Goal: Task Accomplishment & Management: Manage account settings

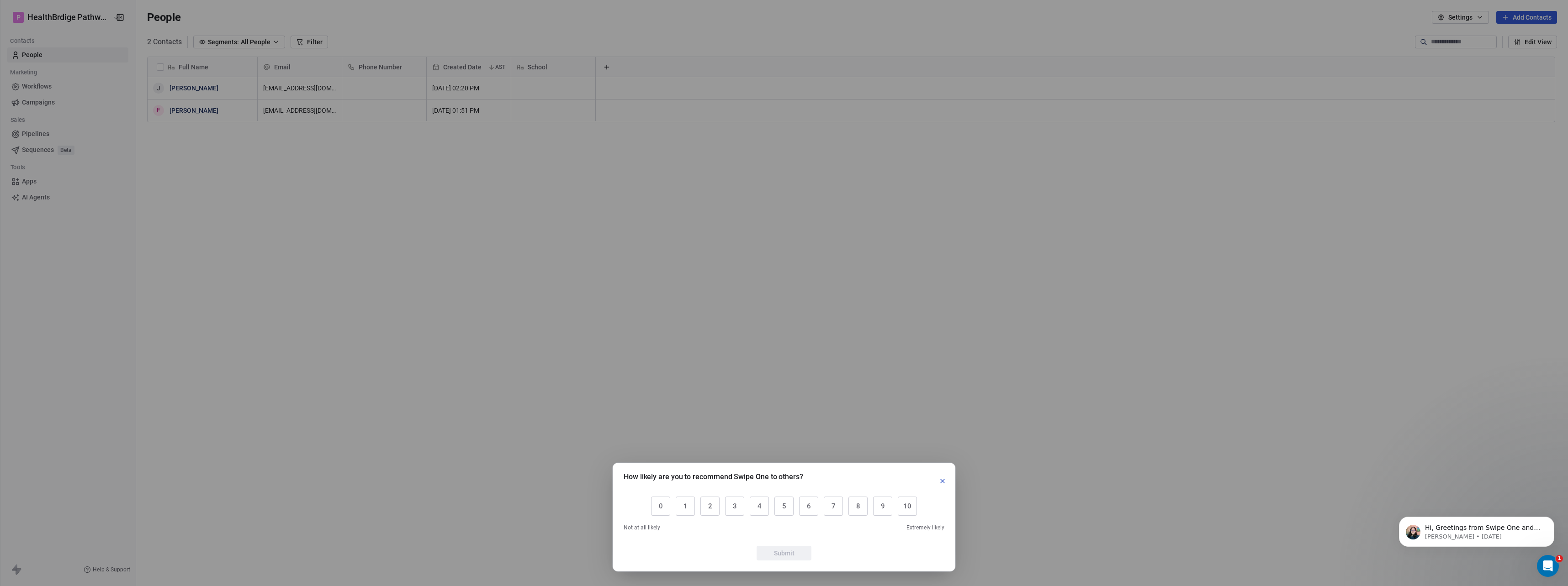
click at [943, 483] on icon "button" at bounding box center [942, 481] width 7 height 7
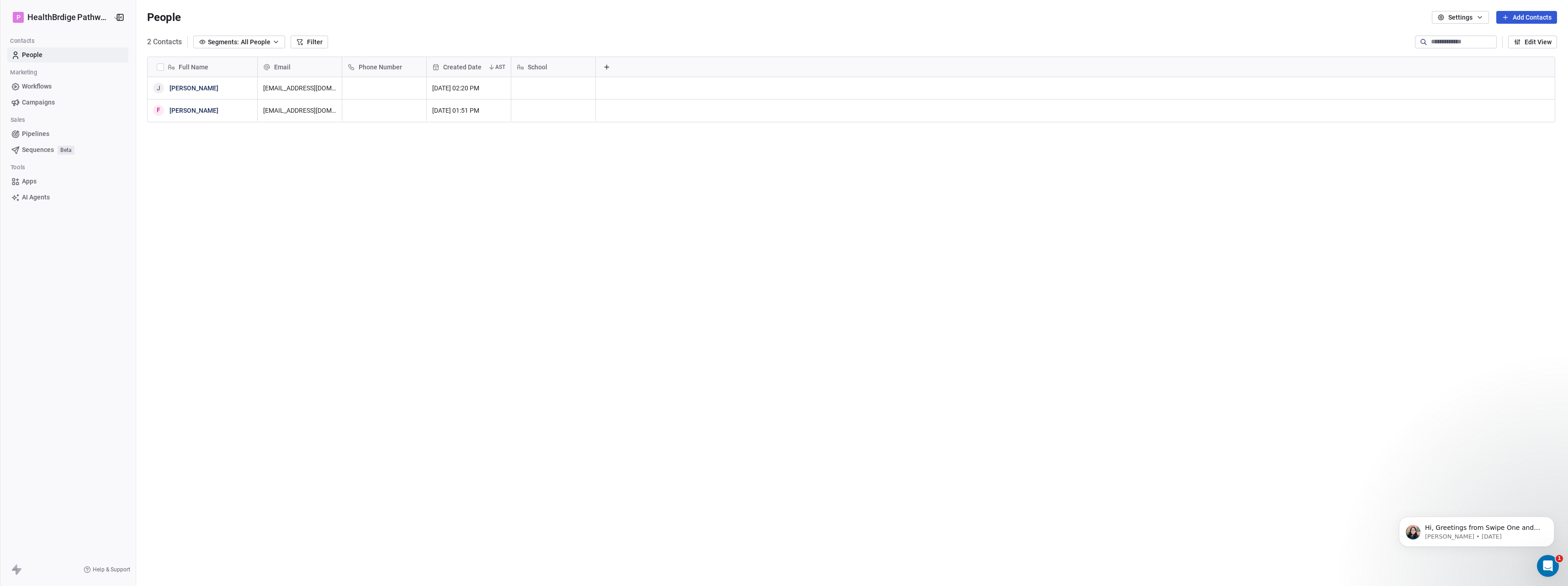
click at [279, 42] on icon "button" at bounding box center [275, 42] width 7 height 7
click at [255, 144] on span "Create New Segment" at bounding box center [252, 147] width 62 height 10
click at [58, 42] on button "Add Filter" at bounding box center [62, 38] width 112 height 17
click at [58, 42] on html "P HealthBrdige Pathways Contacts People Marketing Workflows Campaigns Sales Pip…" at bounding box center [784, 293] width 1568 height 586
click at [111, 12] on icon at bounding box center [112, 10] width 7 height 7
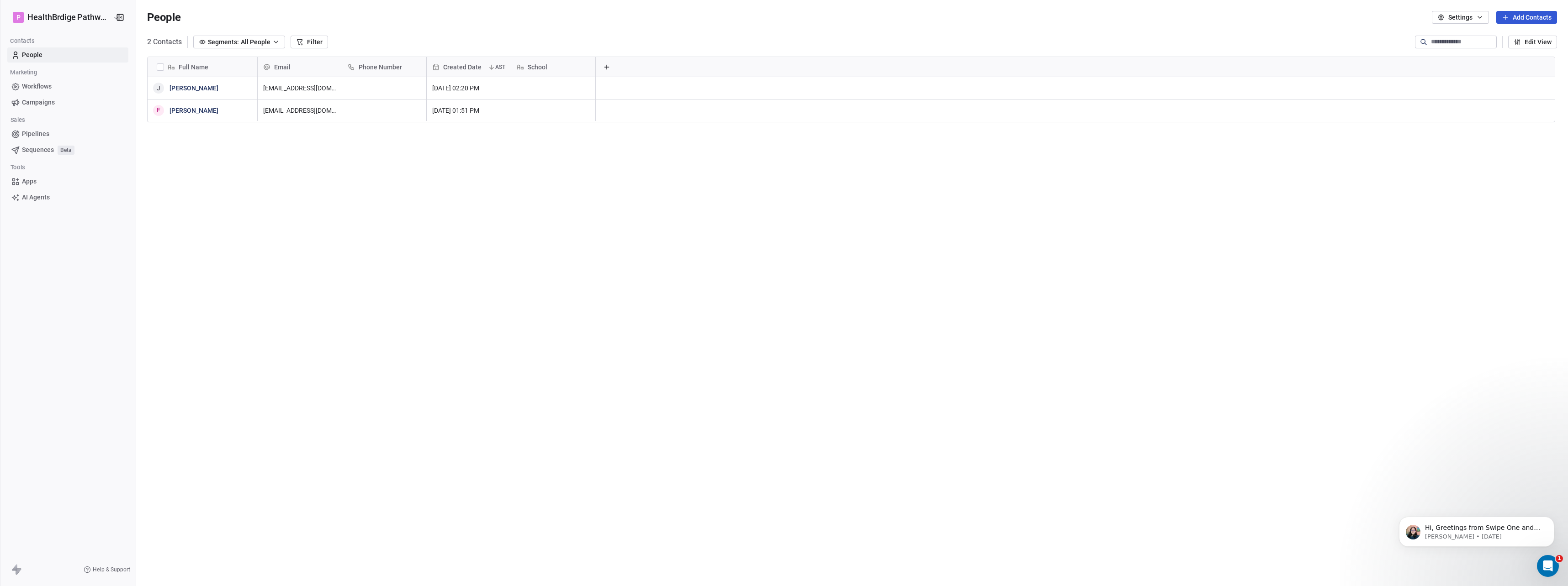
click at [52, 85] on span "Workflows" at bounding box center [37, 86] width 30 height 10
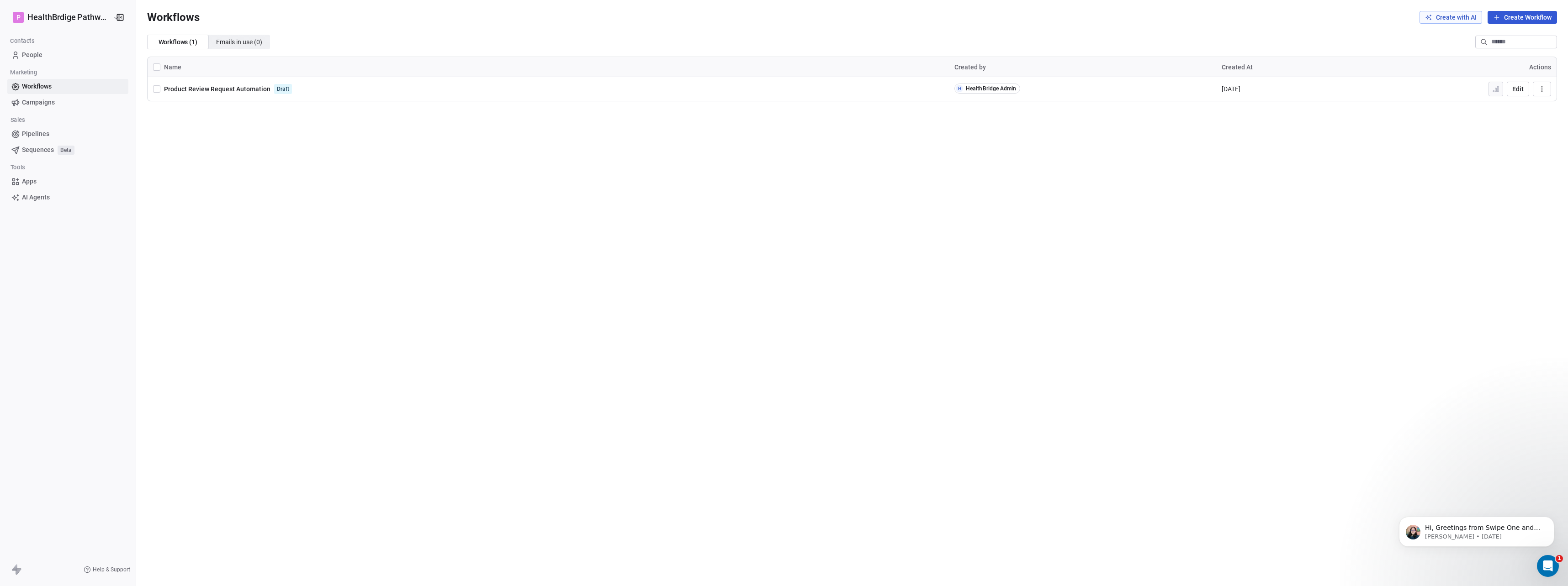
click at [51, 102] on span "Campaigns" at bounding box center [38, 102] width 33 height 10
click at [1543, 91] on icon "button" at bounding box center [1541, 89] width 7 height 7
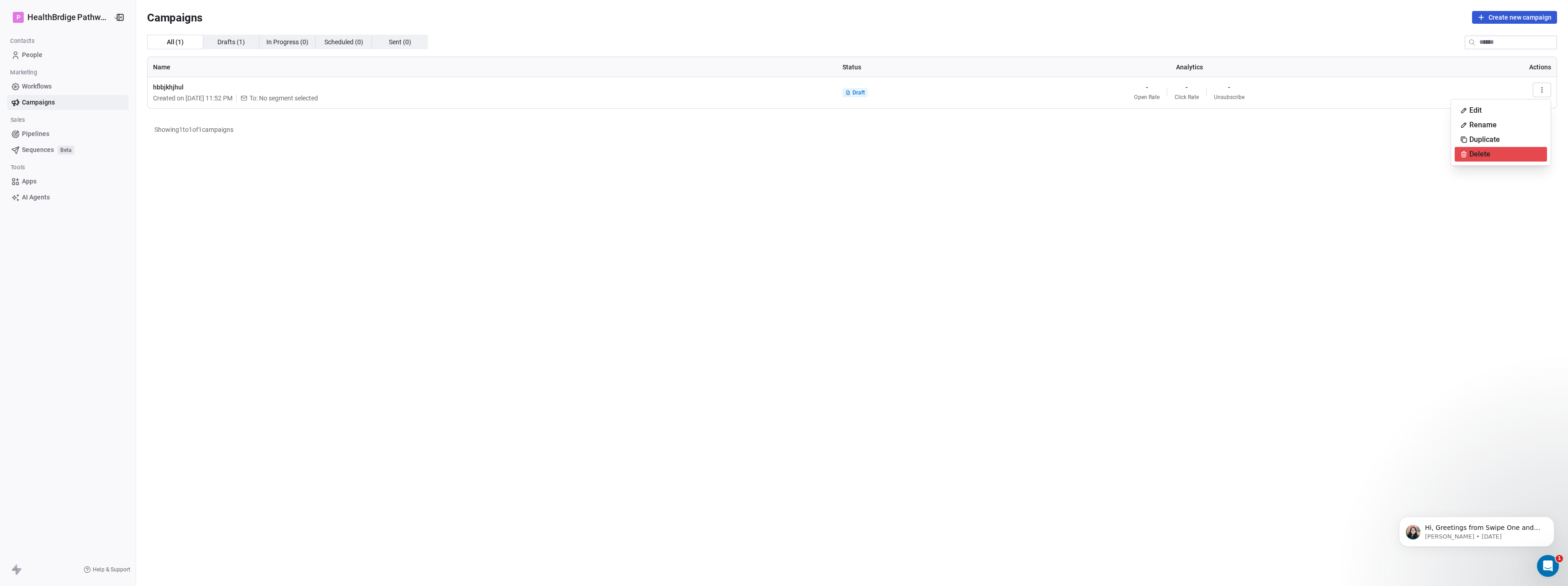
click at [1500, 154] on div "Delete" at bounding box center [1500, 154] width 92 height 15
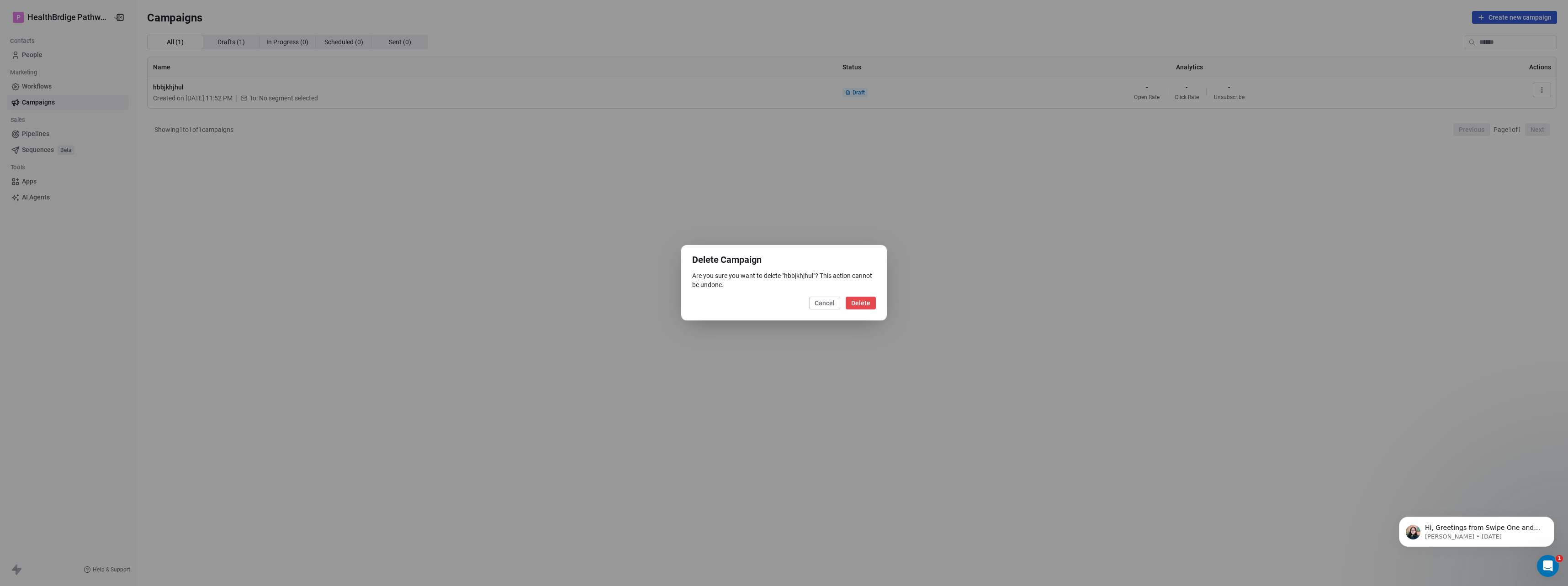
click at [867, 305] on button "Delete" at bounding box center [861, 303] width 30 height 13
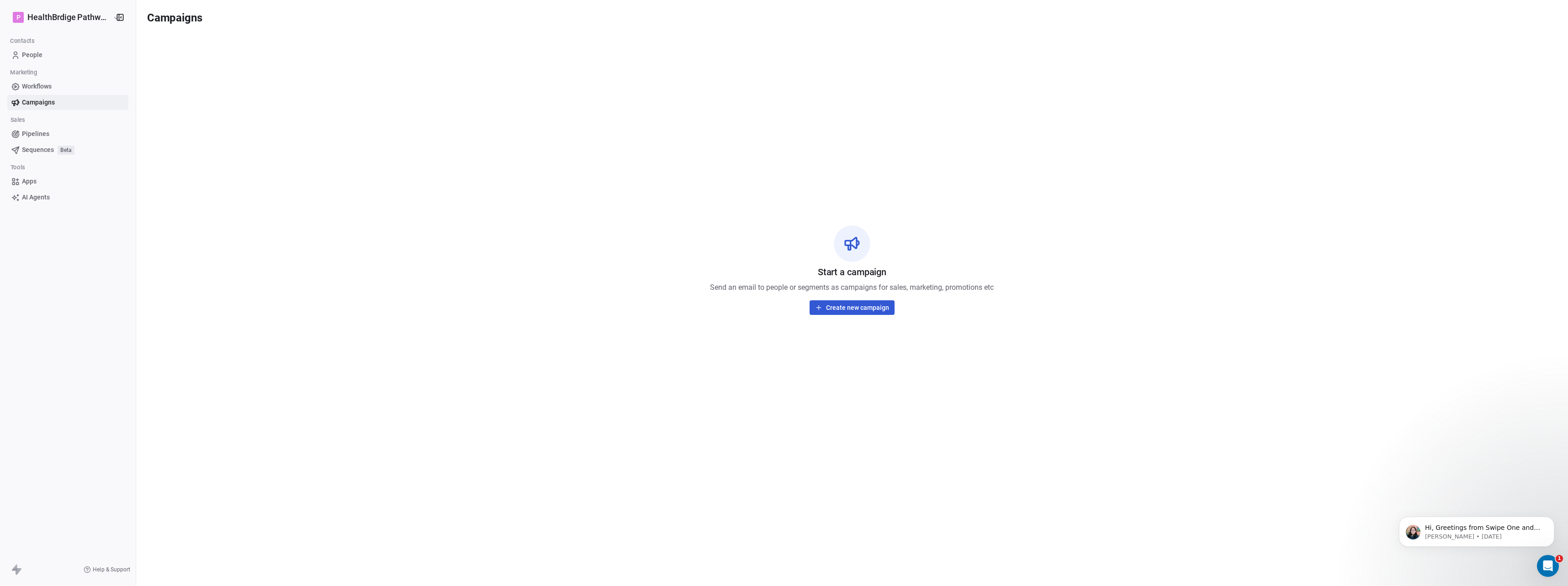
click at [34, 182] on span "Apps" at bounding box center [29, 182] width 15 height 10
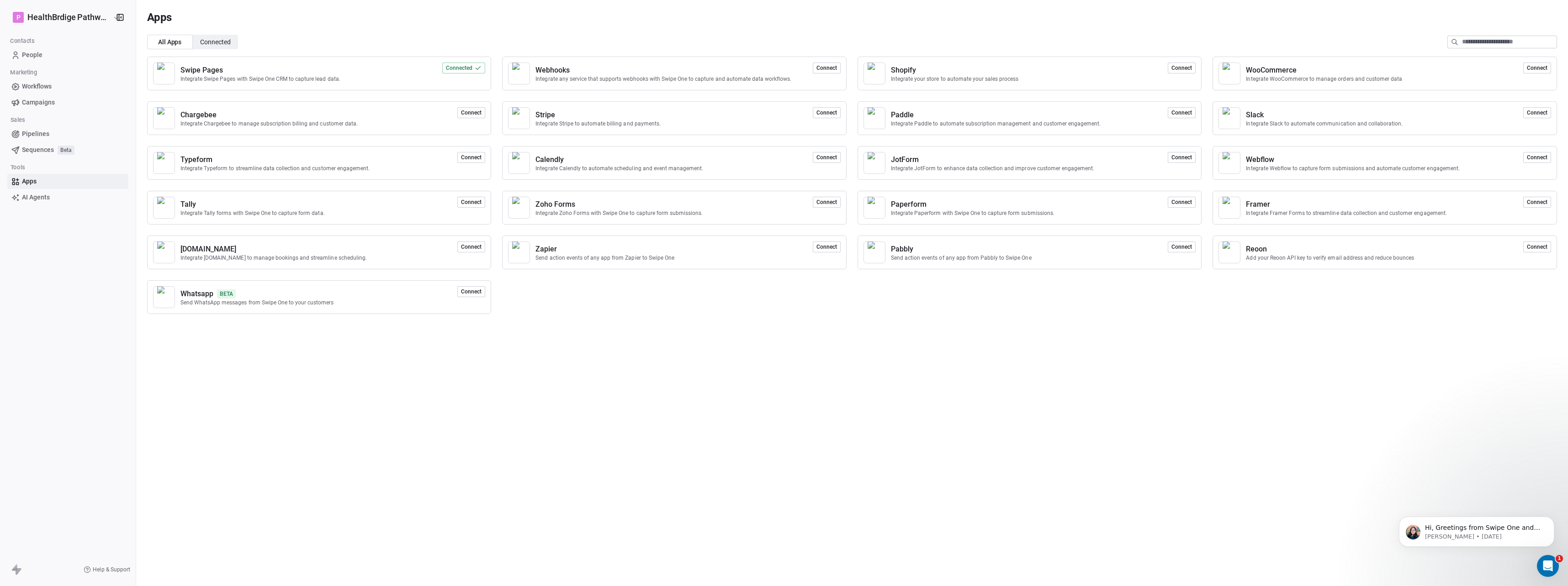
click at [33, 198] on span "AI Agents" at bounding box center [36, 198] width 28 height 10
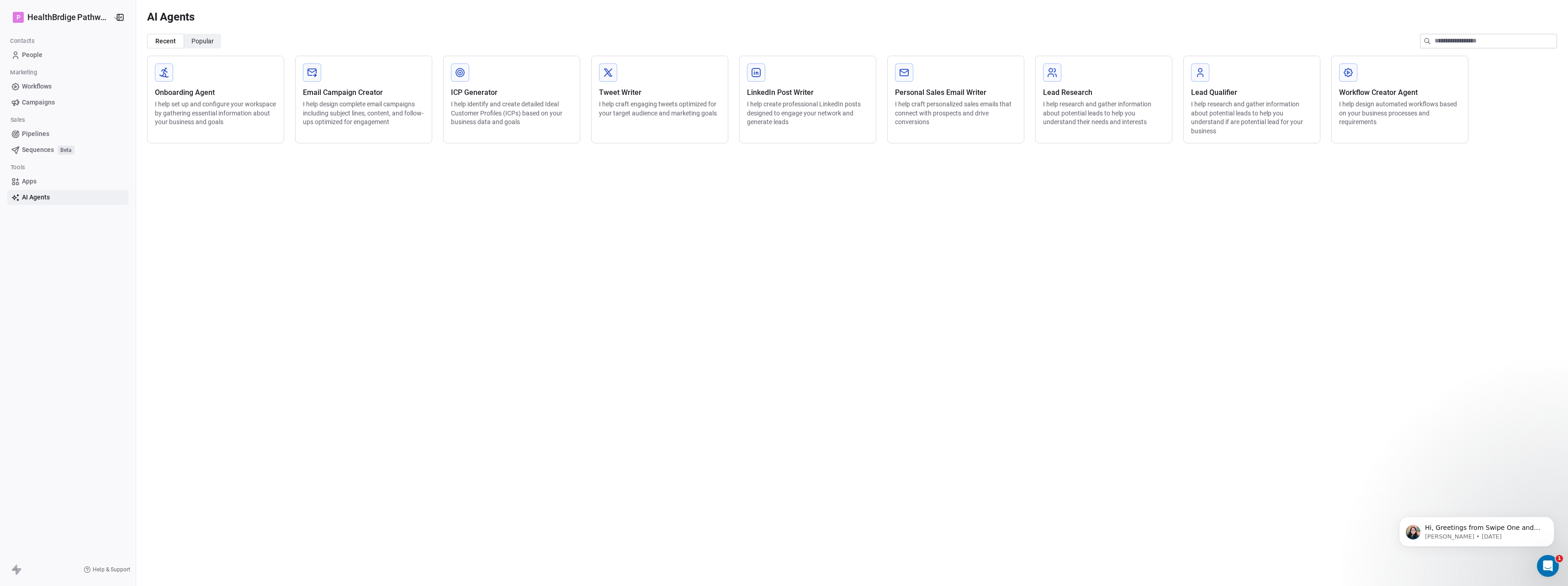
click at [29, 85] on span "Workflows" at bounding box center [37, 86] width 30 height 10
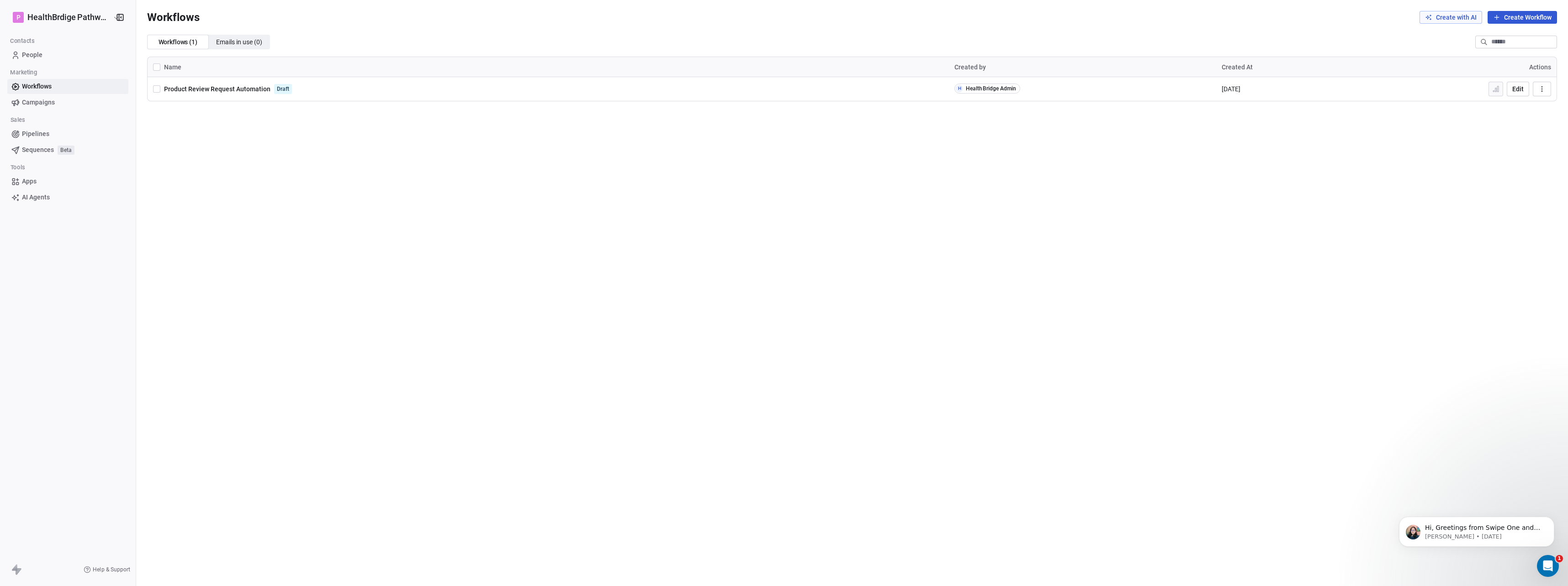
click at [1526, 19] on button "Create Workflow" at bounding box center [1522, 17] width 70 height 13
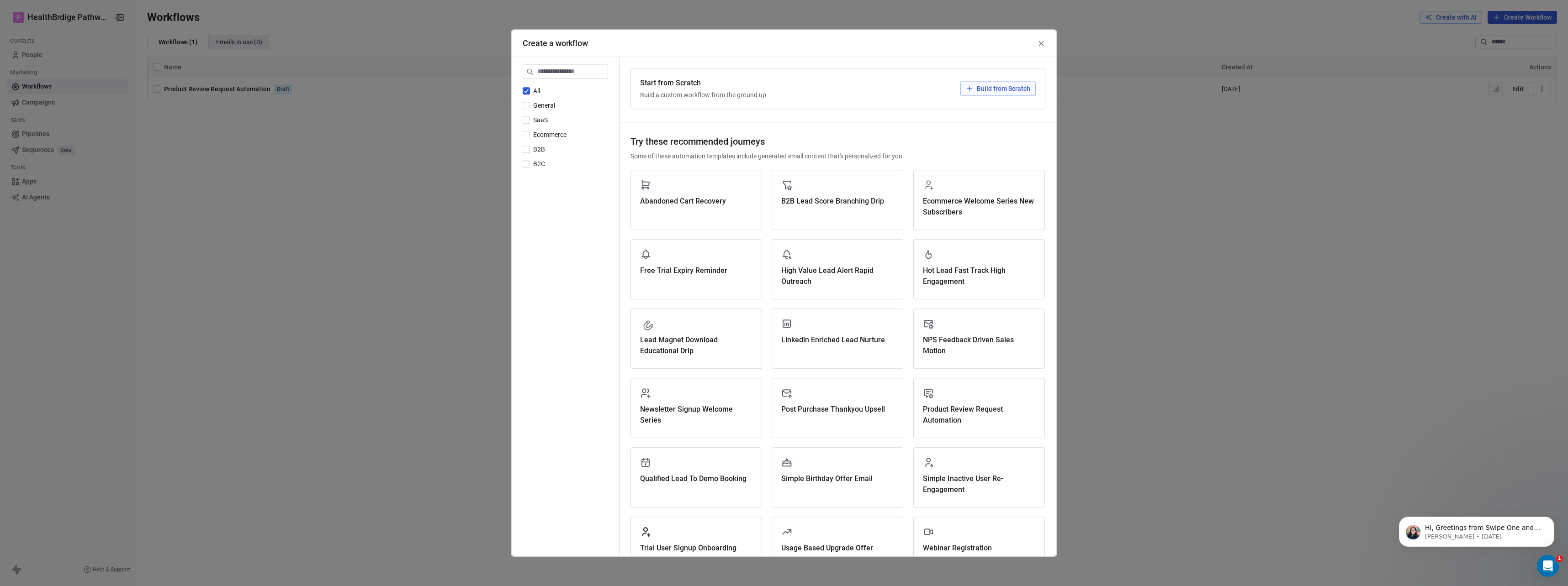
click at [1015, 94] on button "Build from Scratch" at bounding box center [998, 88] width 76 height 15
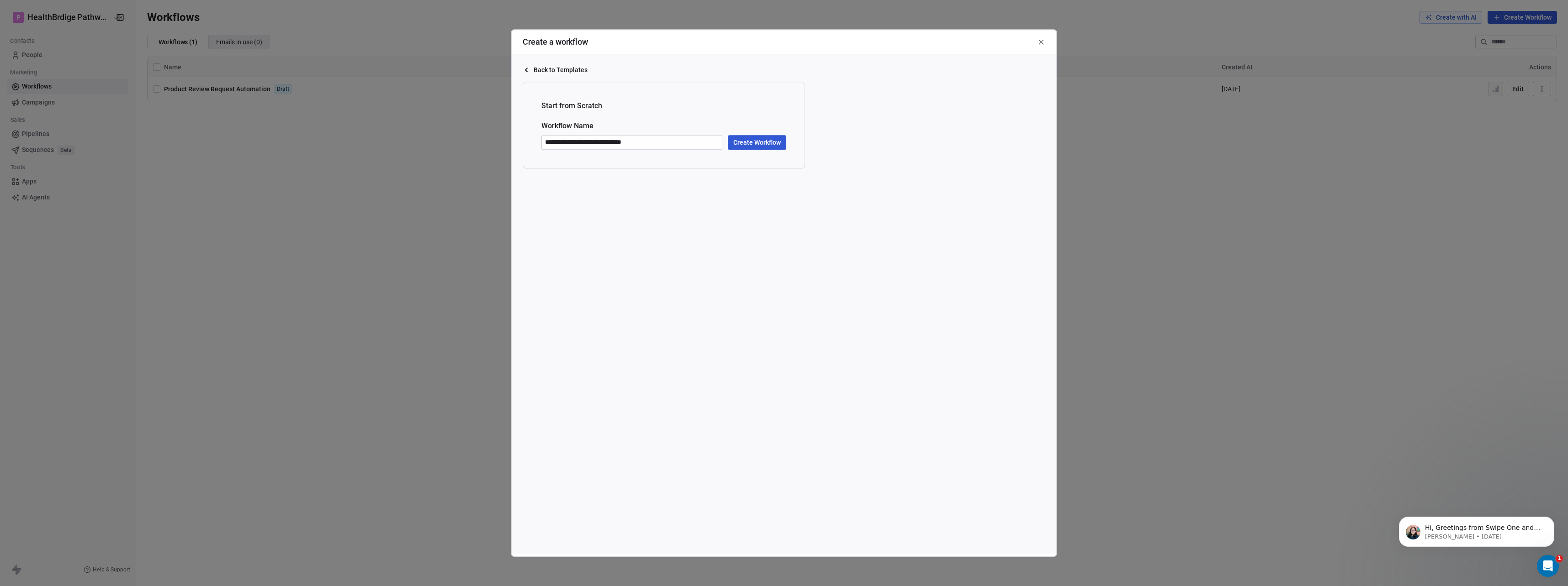
type input "**********"
click at [752, 145] on button "Create Workflow" at bounding box center [756, 142] width 59 height 15
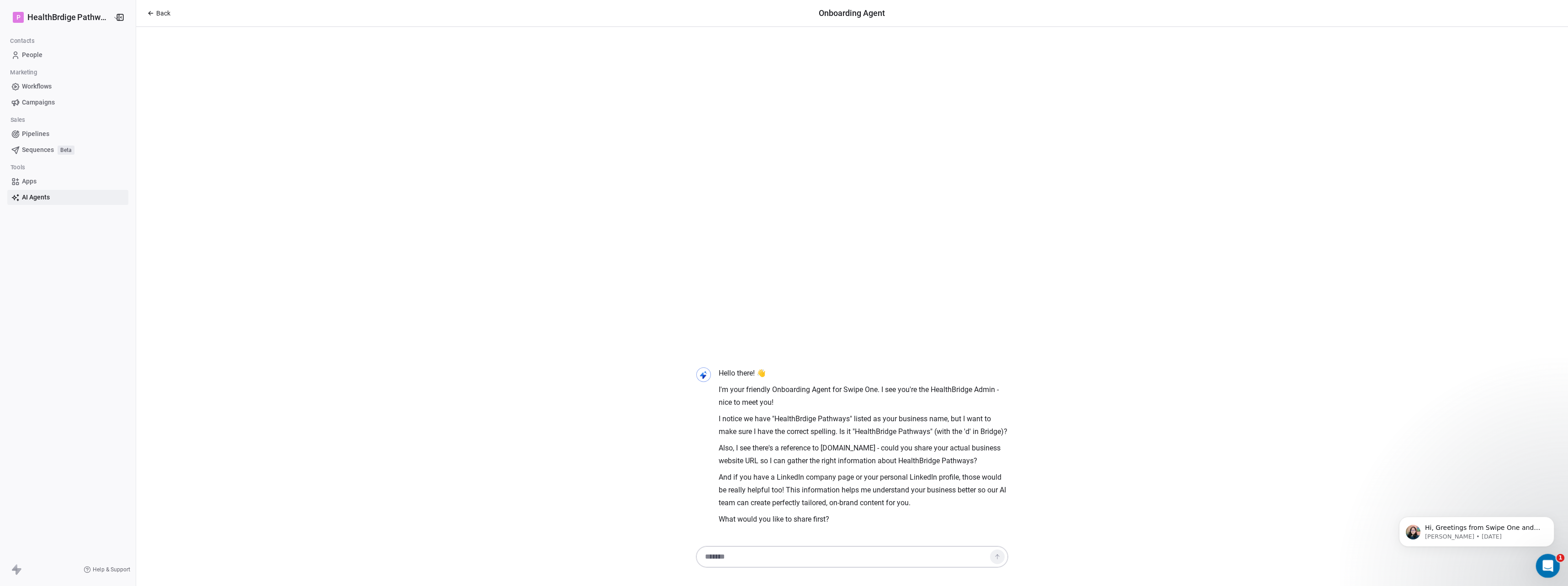
click at [1542, 567] on icon "Open Intercom Messenger" at bounding box center [1546, 564] width 15 height 15
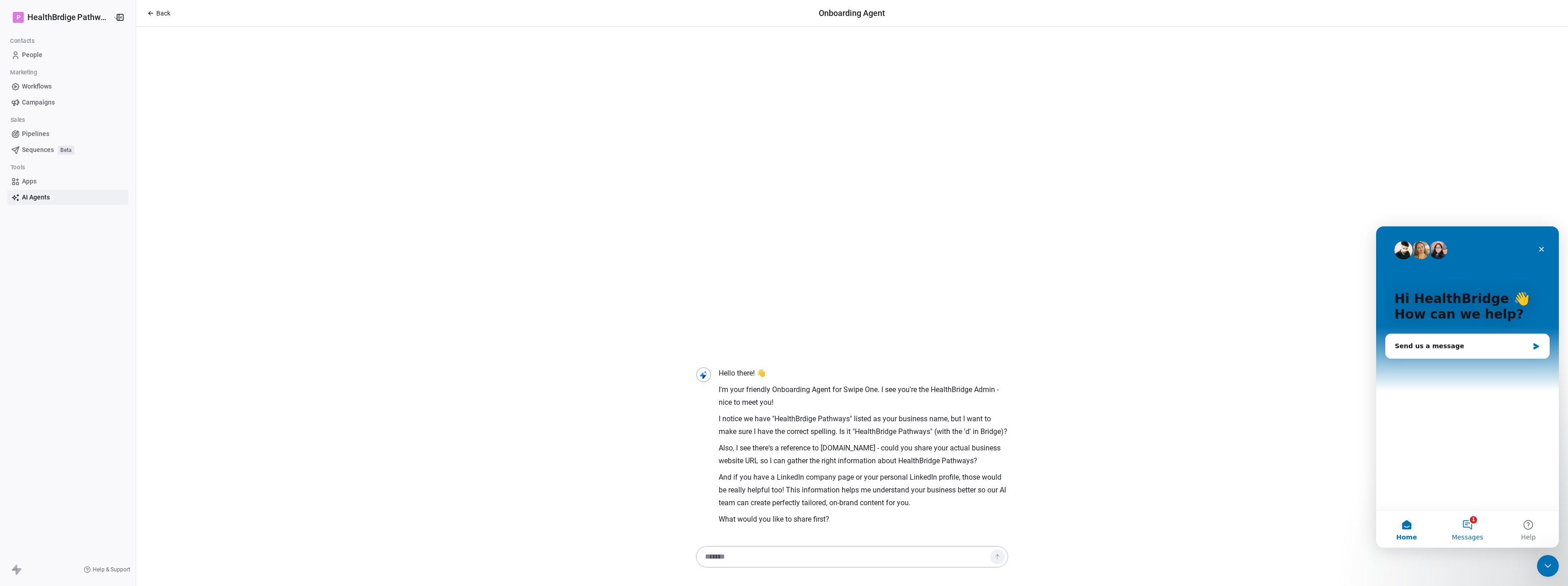
click at [1475, 525] on button "1 Messages" at bounding box center [1467, 529] width 61 height 37
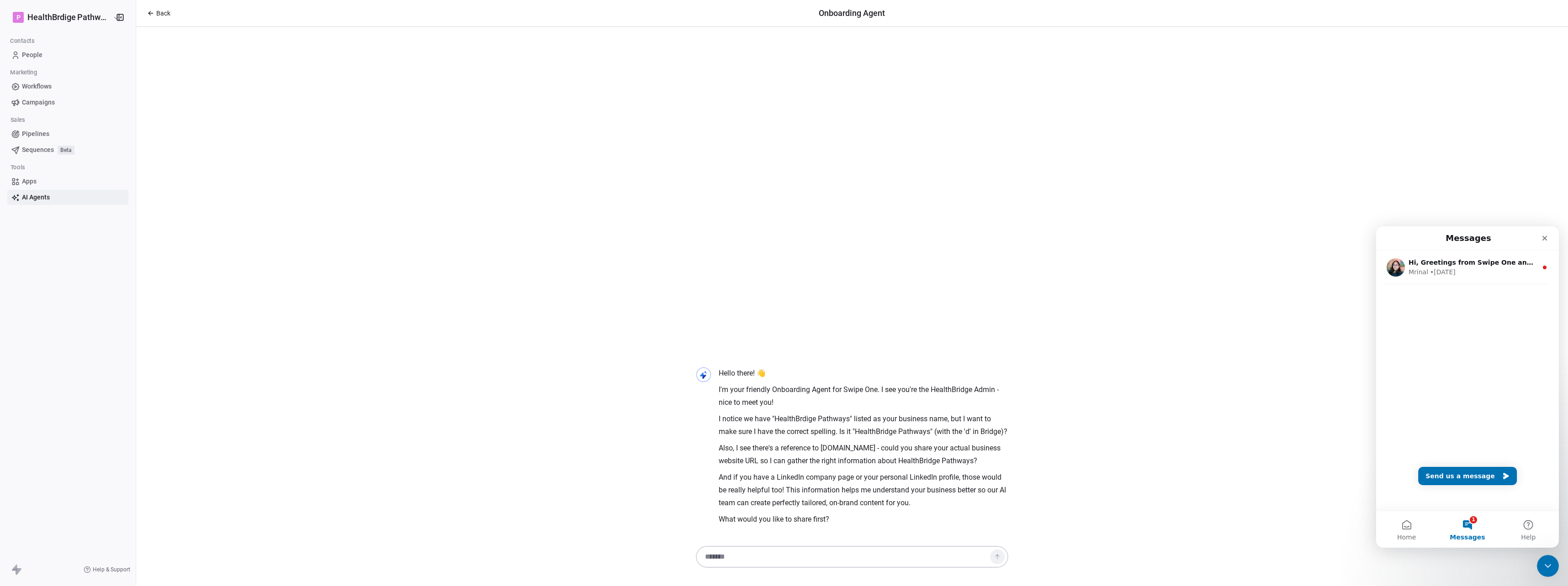
click at [1440, 287] on div "Hi, Greetings from Swipe One and thank you for reaching out ! You can trace lea…" at bounding box center [1468, 285] width 183 height 71
click at [1439, 281] on div "Hi, Greetings from Swipe One and thank you for reaching out ! You can trace lea…" at bounding box center [1468, 267] width 183 height 34
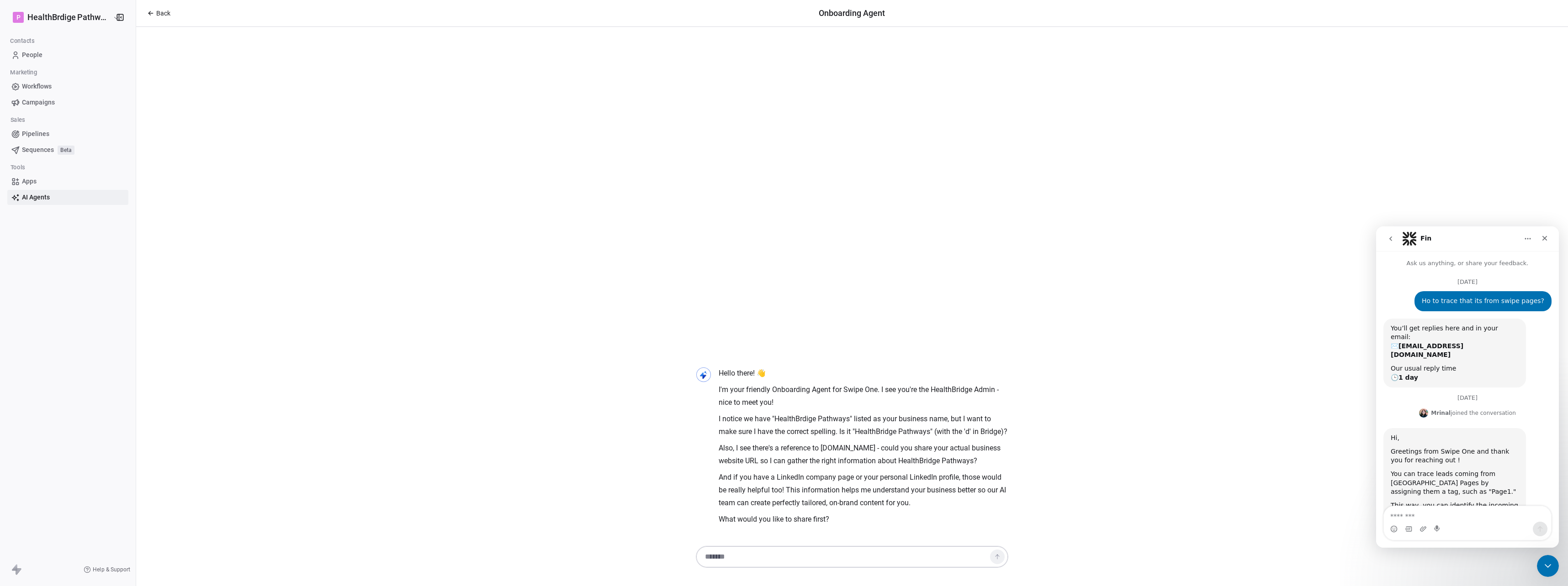
scroll to position [1, 0]
click at [1026, 357] on div "Hello there! 👋 I'm your friendly Onboarding Agent for Swipe One. I see you're t…" at bounding box center [852, 446] width 1432 height 196
click at [43, 146] on span "Sequences" at bounding box center [38, 150] width 32 height 10
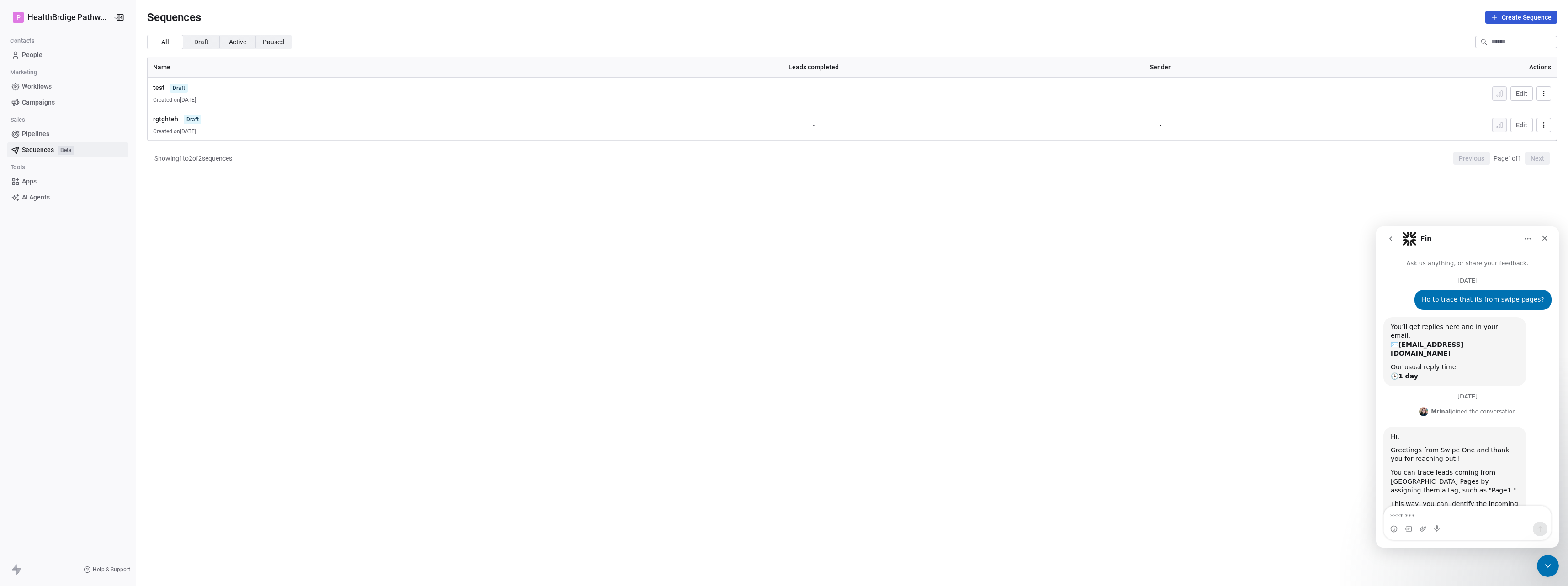
click at [1547, 122] on icon "button" at bounding box center [1543, 124] width 7 height 7
click at [1531, 178] on span "Delete" at bounding box center [1522, 175] width 17 height 10
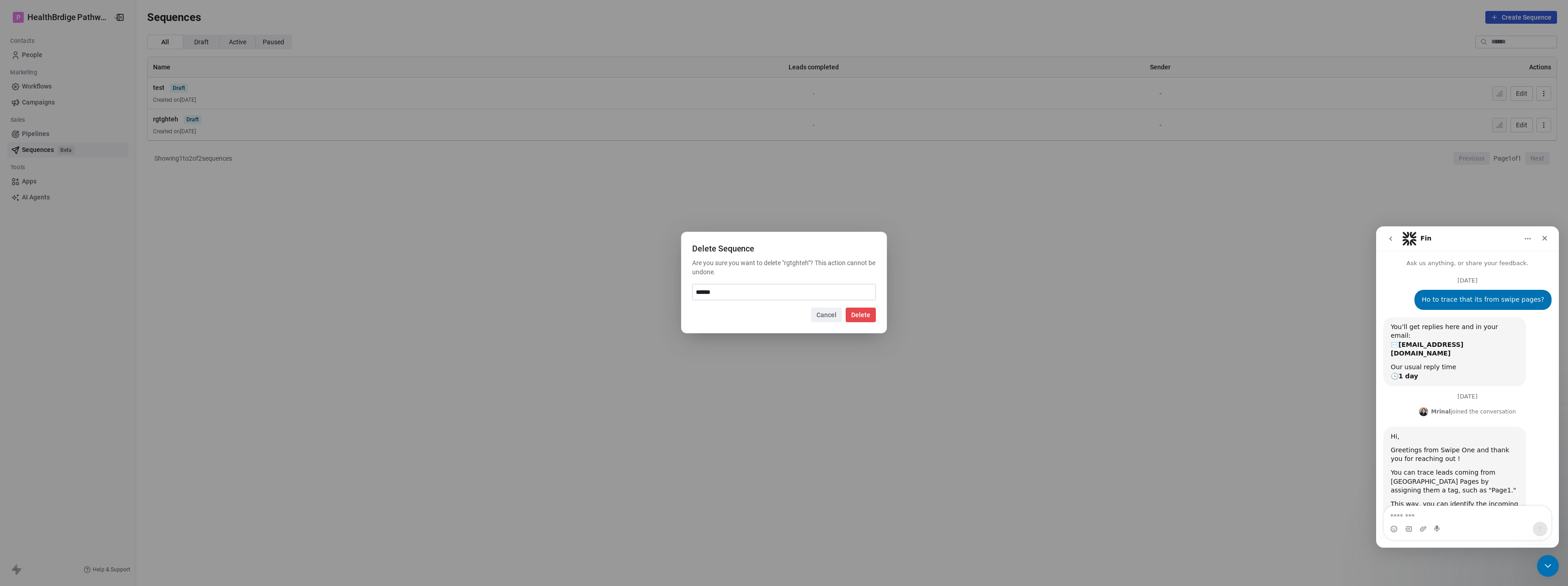
type input "******"
click at [869, 321] on button "Delete" at bounding box center [861, 315] width 30 height 15
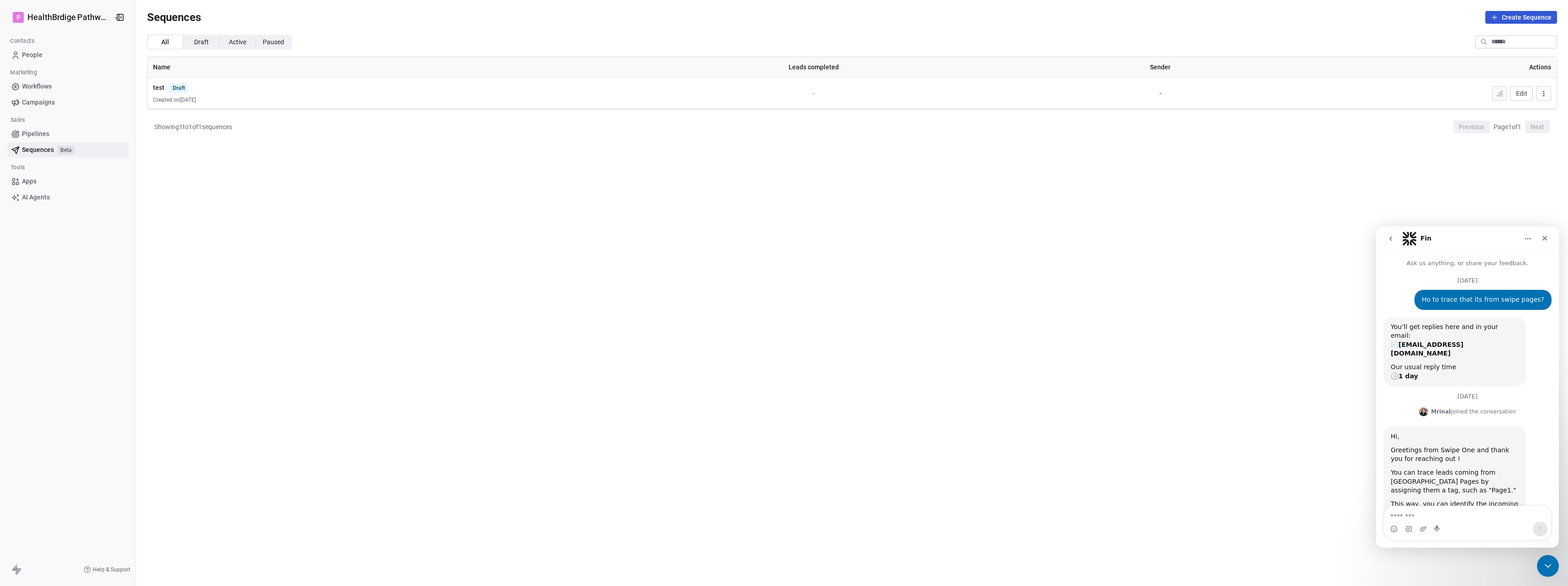
click at [1548, 100] on button "button" at bounding box center [1543, 93] width 15 height 15
click at [1517, 147] on span "Delete" at bounding box center [1522, 144] width 17 height 10
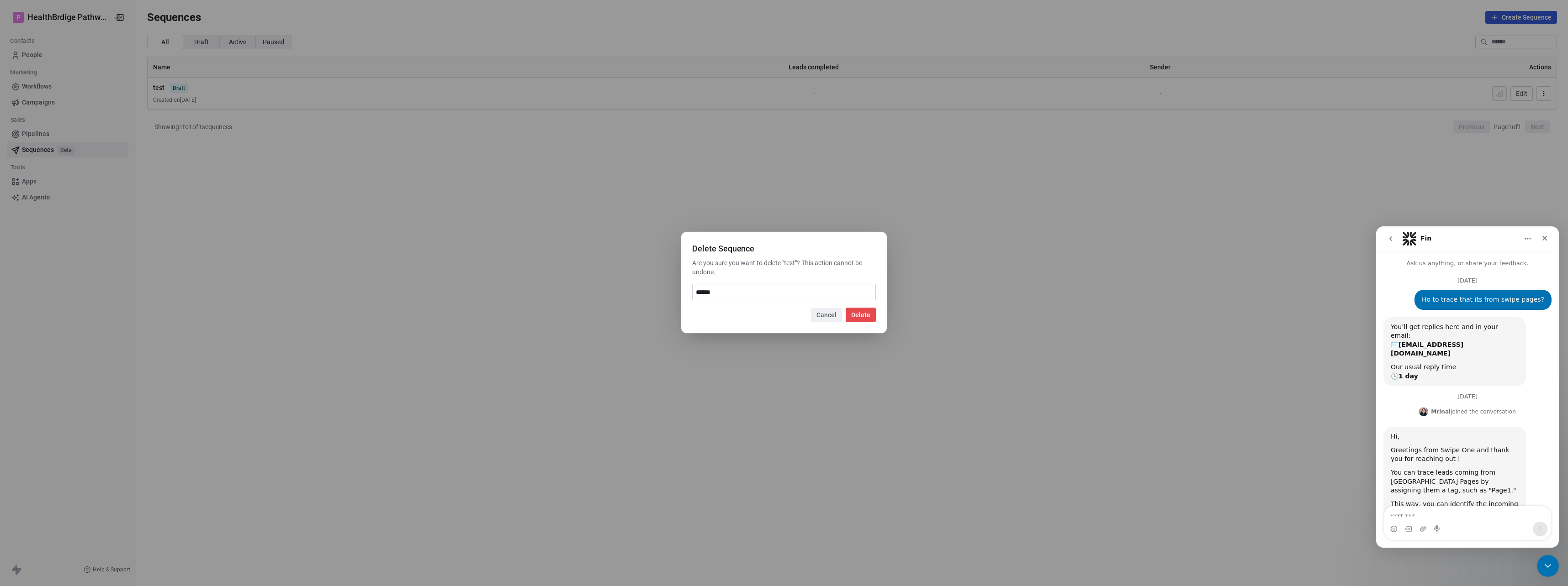
type input "******"
click at [864, 317] on button "Delete" at bounding box center [861, 315] width 30 height 15
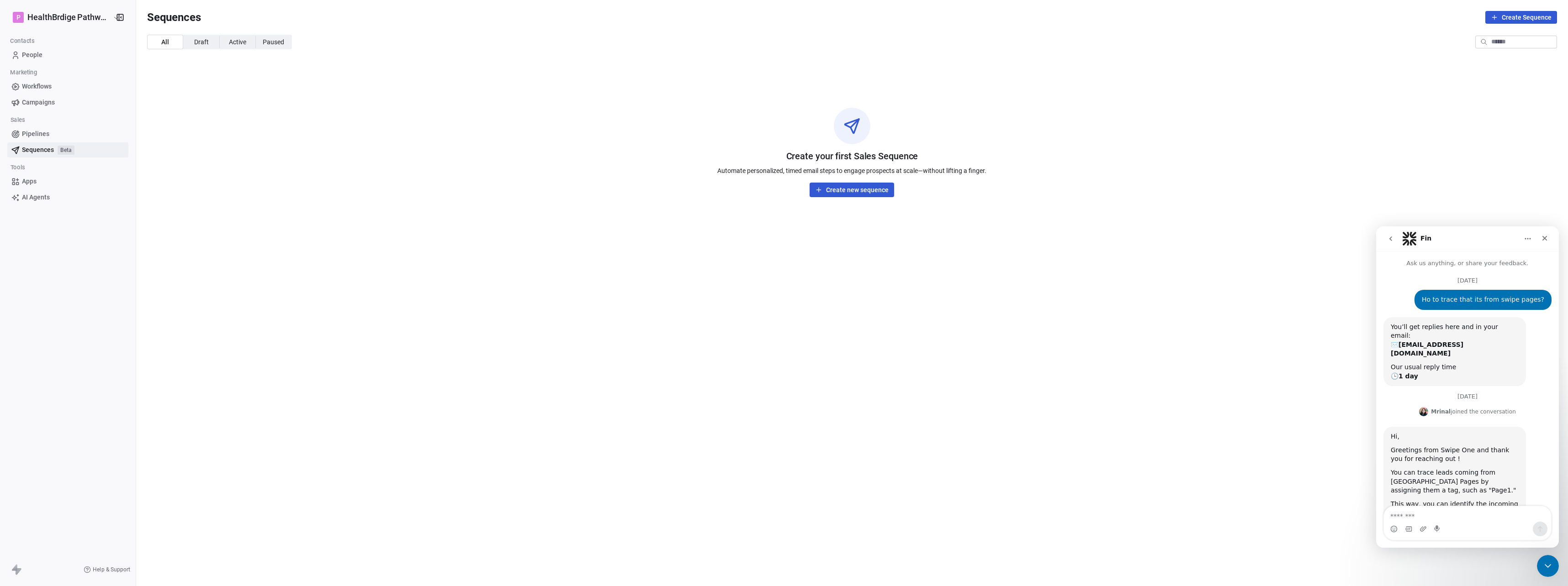
click at [28, 55] on span "People" at bounding box center [32, 56] width 21 height 10
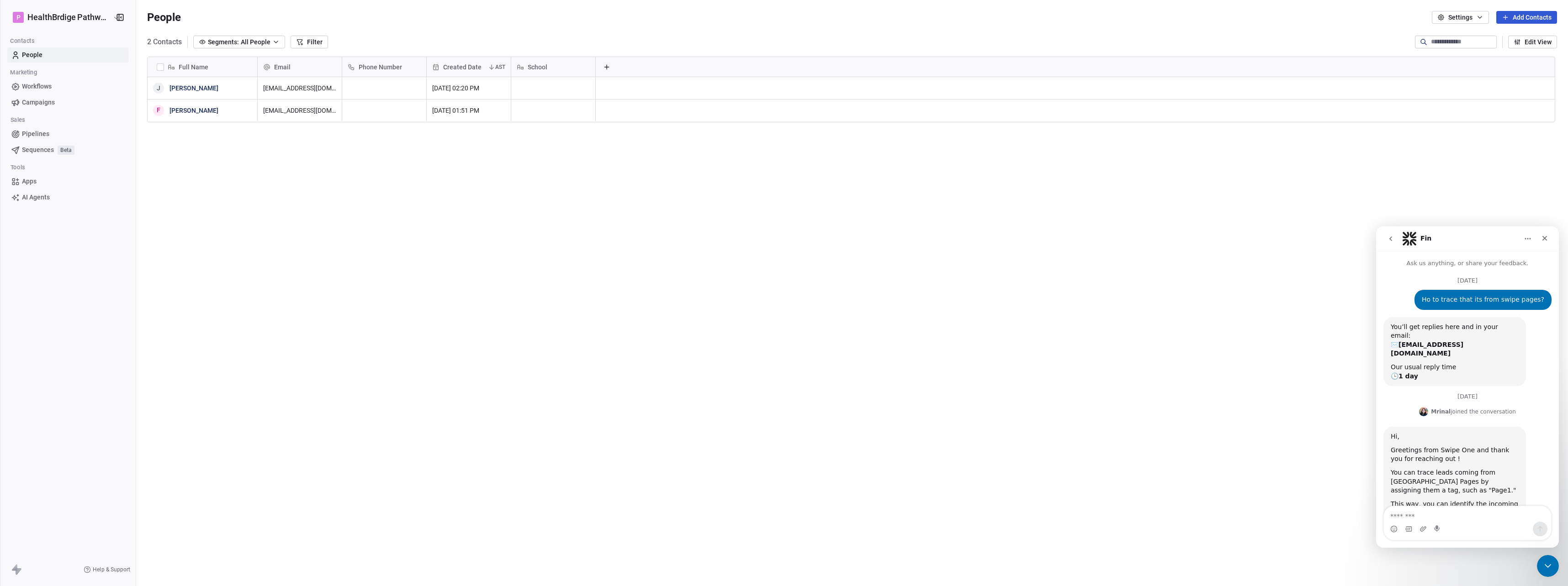
scroll to position [510, 1423]
click at [276, 44] on icon "button" at bounding box center [275, 42] width 7 height 7
click at [276, 44] on html "P HealthBrdige Pathways Contacts People Marketing Workflows Campaigns Sales Pip…" at bounding box center [784, 293] width 1568 height 586
click at [1478, 18] on icon "button" at bounding box center [1479, 17] width 7 height 7
click at [1478, 18] on html "P HealthBrdige Pathways Contacts People Marketing Workflows Campaigns Sales Pip…" at bounding box center [784, 293] width 1568 height 586
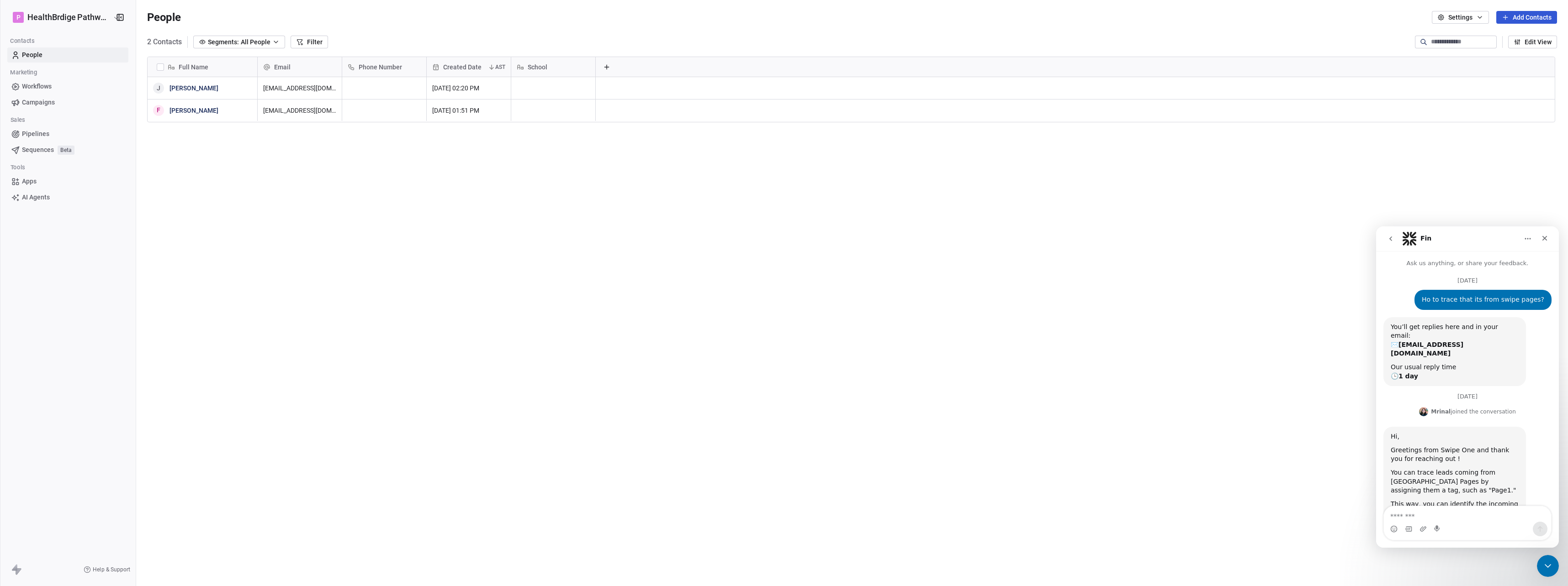
click at [1478, 18] on icon "button" at bounding box center [1479, 17] width 7 height 7
click at [1478, 18] on html "P HealthBrdige Pathways Contacts People Marketing Workflows Campaigns Sales Pip…" at bounding box center [784, 293] width 1568 height 586
drag, startPoint x: 1478, startPoint y: 18, endPoint x: 1203, endPoint y: 223, distance: 343.0
click at [1203, 223] on div "Full Name J Joanna ELizalde F Fredrick Samuel Email Phone Number Created Date A…" at bounding box center [852, 307] width 1432 height 515
click at [53, 98] on span "Campaigns" at bounding box center [38, 102] width 33 height 10
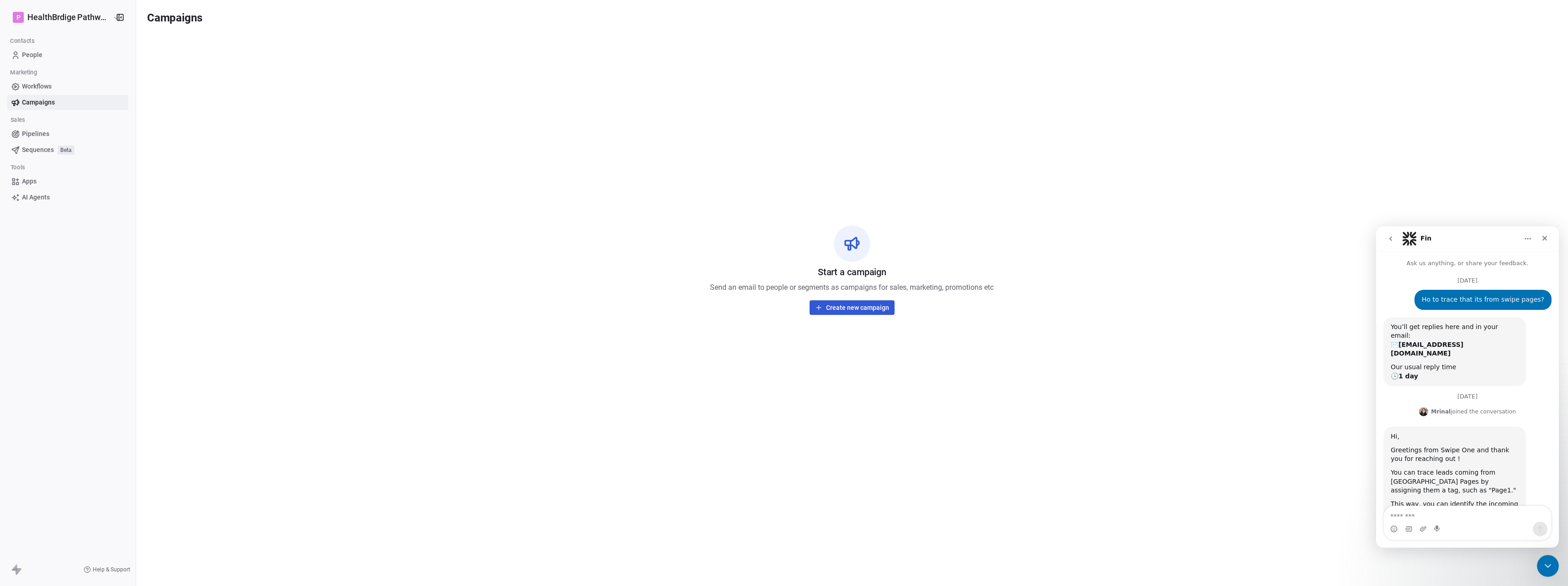
click at [867, 316] on div "Start a campaign Send an email to people or segments as campaigns for sales, ma…" at bounding box center [852, 270] width 1410 height 471
click at [869, 314] on button "Create new campaign" at bounding box center [853, 307] width 85 height 15
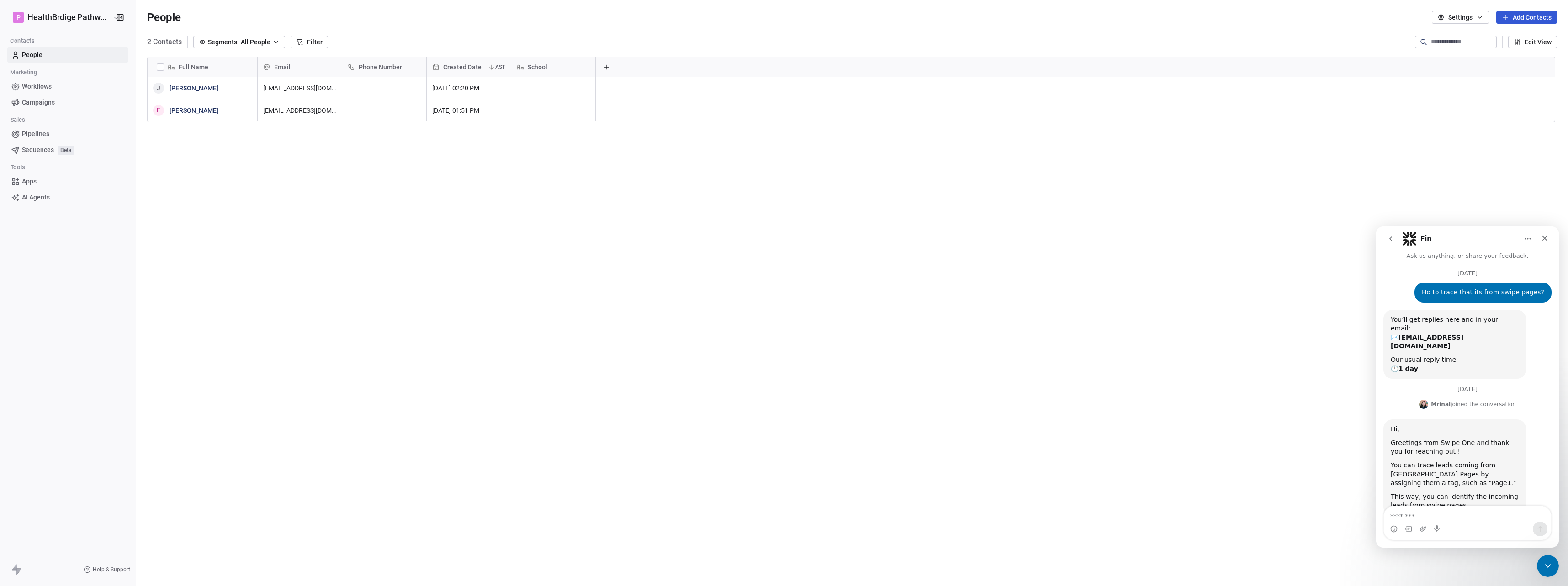
scroll to position [20, 0]
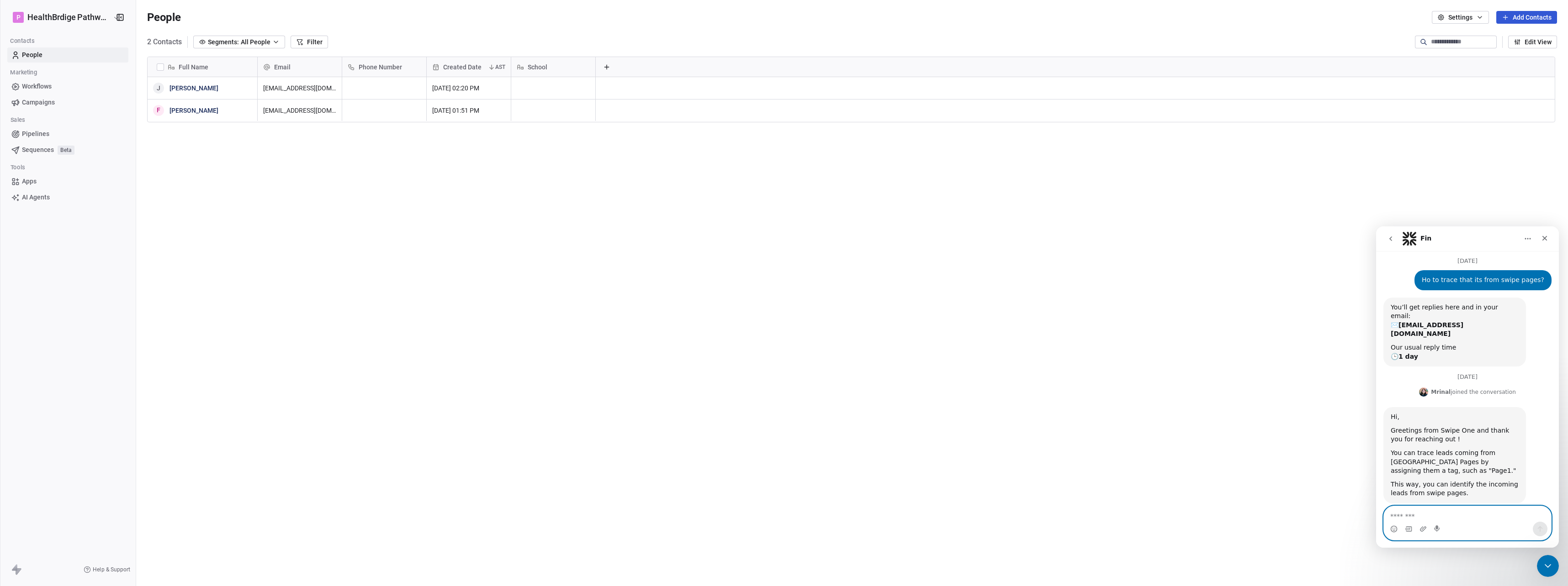
click at [1452, 511] on textarea "Message…" at bounding box center [1467, 514] width 167 height 16
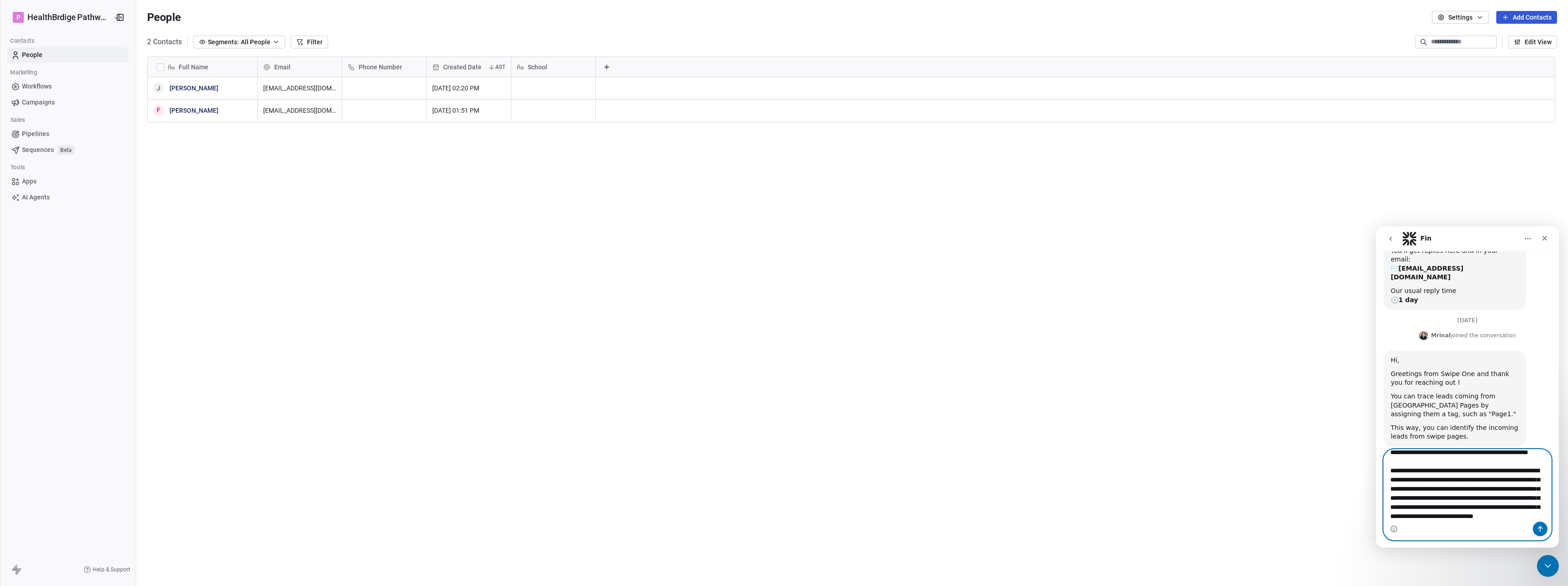
scroll to position [34, 0]
type textarea "**********"
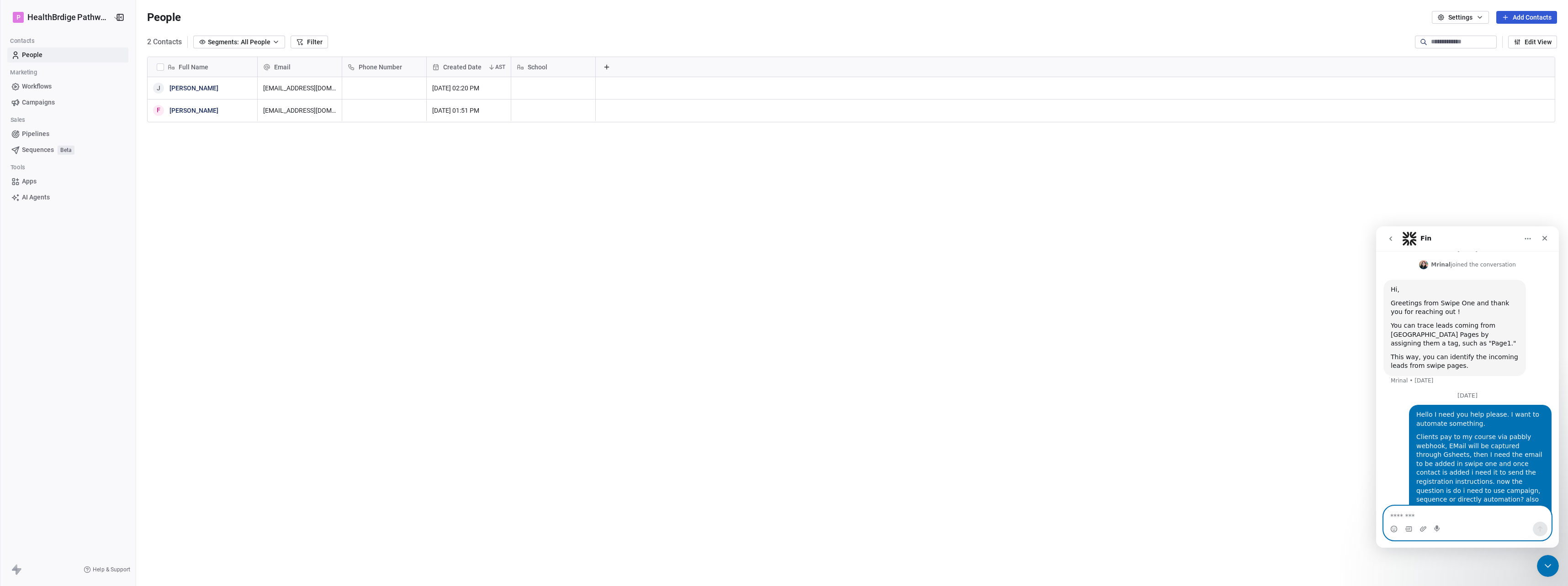
scroll to position [162, 0]
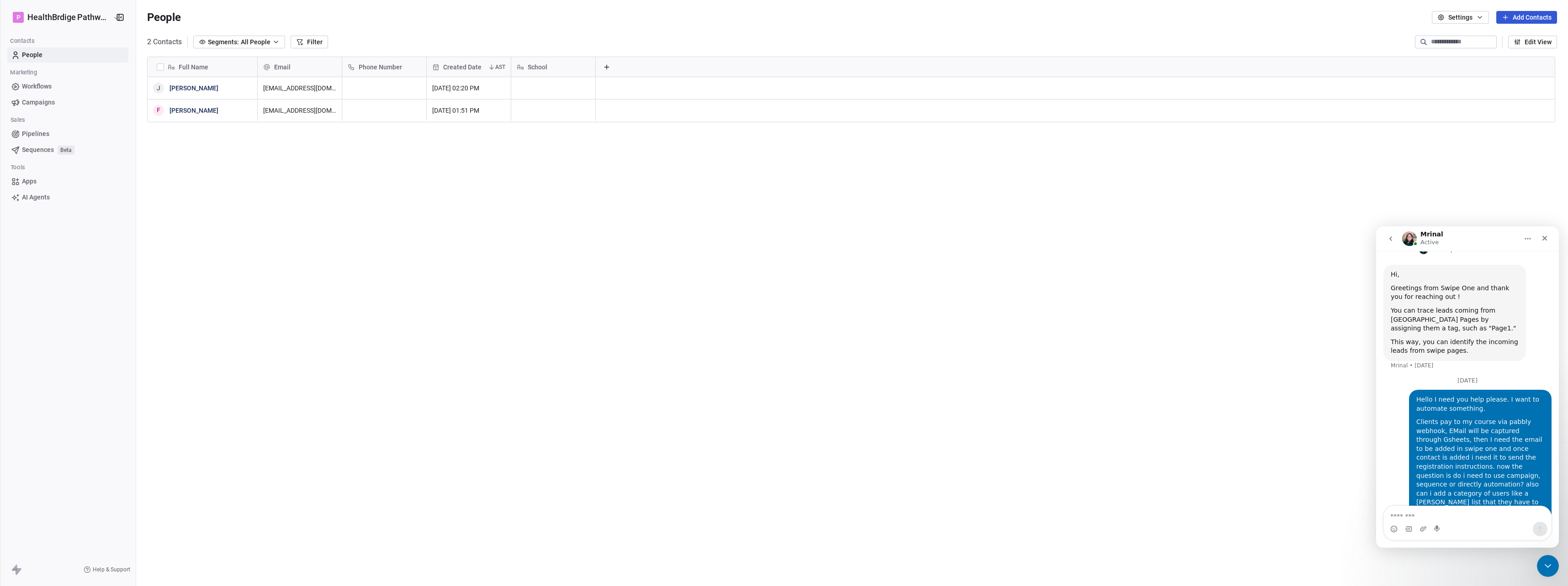
click at [1450, 17] on button "Settings" at bounding box center [1460, 17] width 57 height 13
click at [1455, 34] on span "Contact Properties" at bounding box center [1478, 38] width 54 height 10
drag, startPoint x: 1454, startPoint y: 8, endPoint x: 1456, endPoint y: 13, distance: 5.4
click at [1456, 12] on div "People Settings Add Contacts" at bounding box center [852, 17] width 1432 height 35
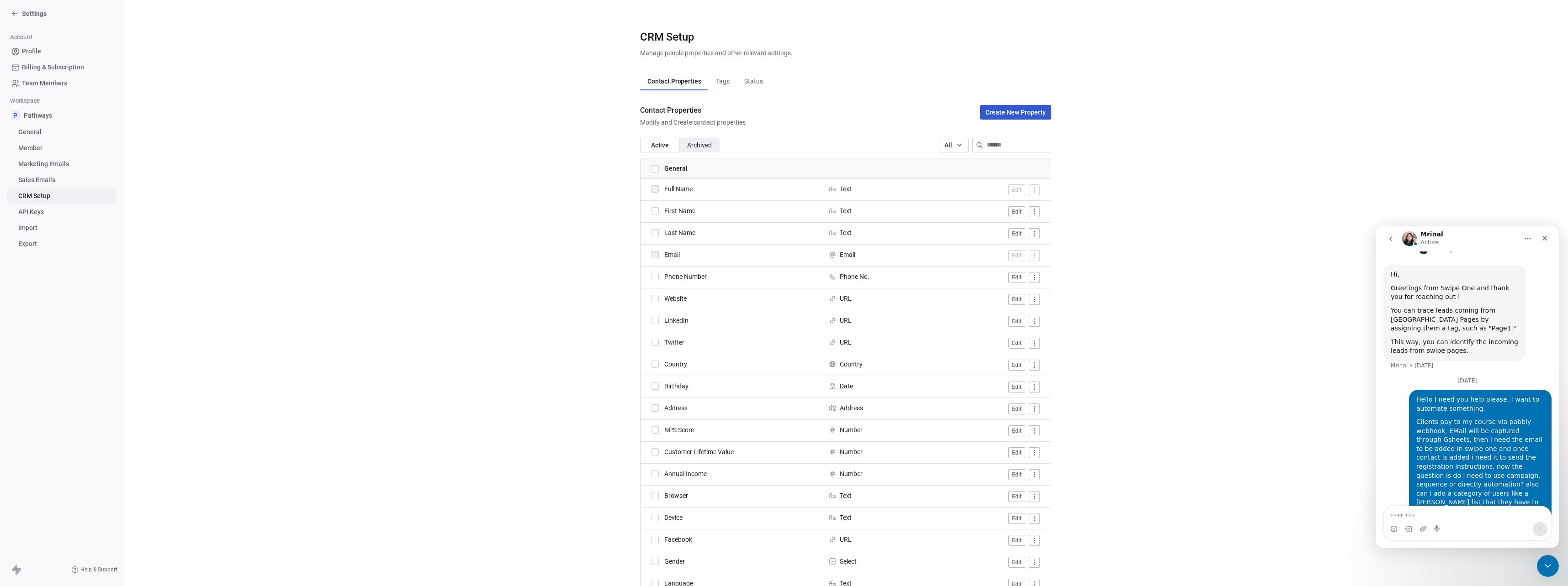
click at [717, 82] on span "Tags" at bounding box center [722, 80] width 21 height 13
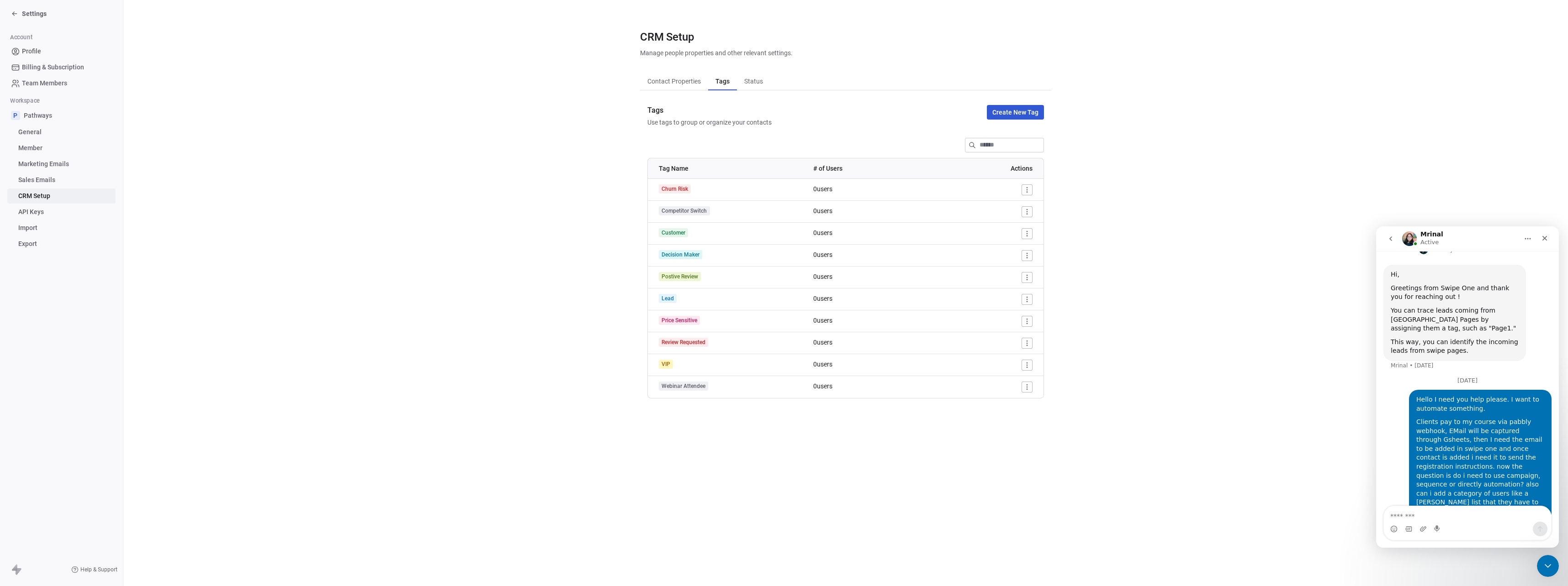
click at [752, 83] on span "Status" at bounding box center [753, 80] width 26 height 13
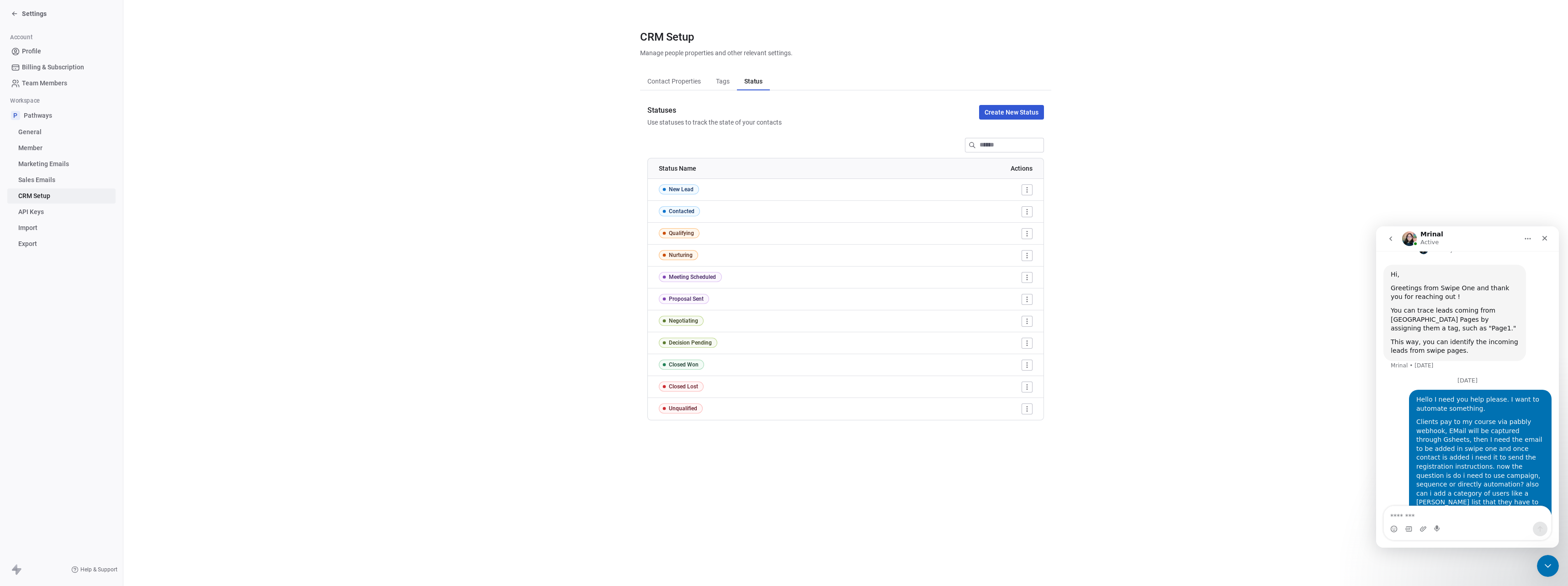
click at [667, 87] on span "Contact Properties" at bounding box center [674, 80] width 61 height 13
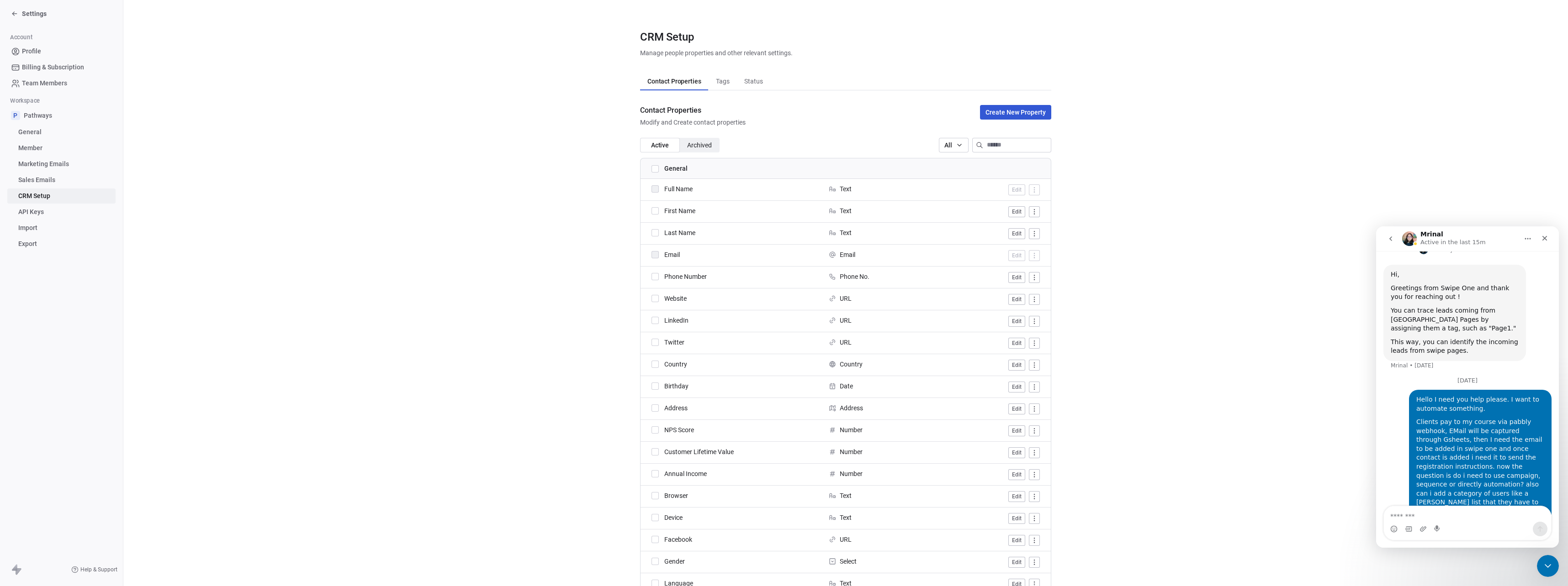
click at [31, 48] on span "Profile" at bounding box center [31, 52] width 19 height 10
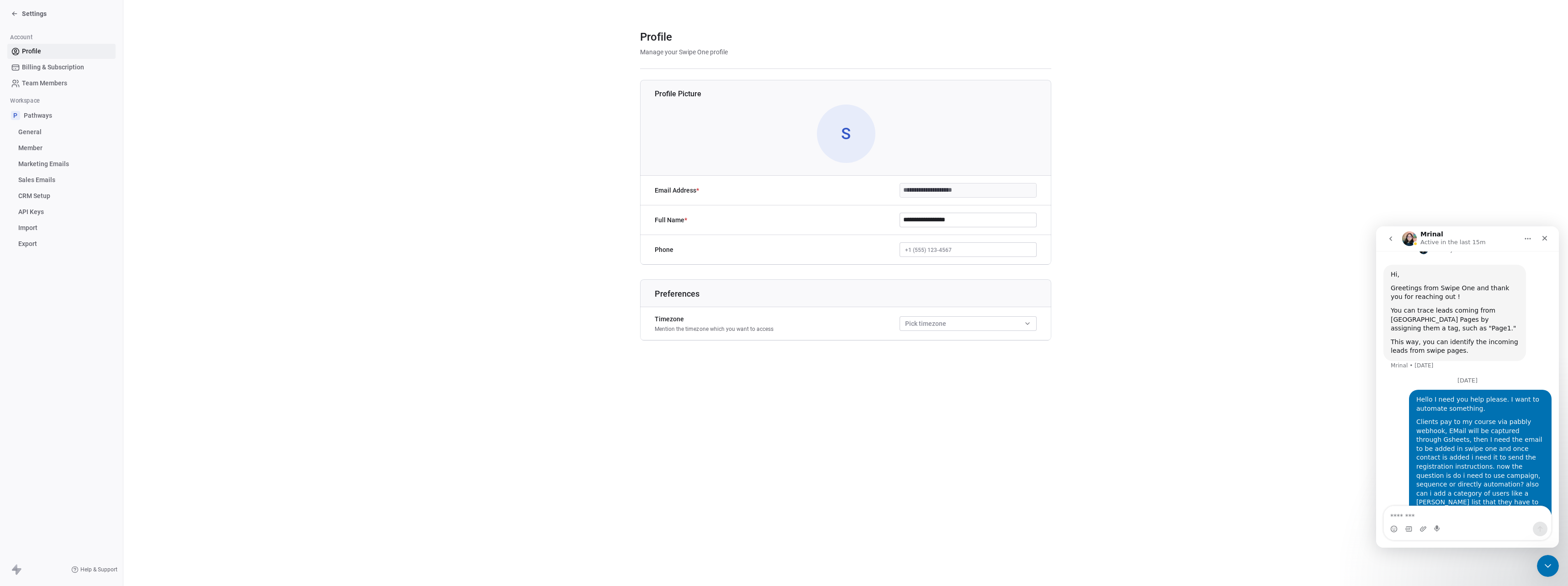
click at [39, 215] on span "API Keys" at bounding box center [31, 213] width 26 height 10
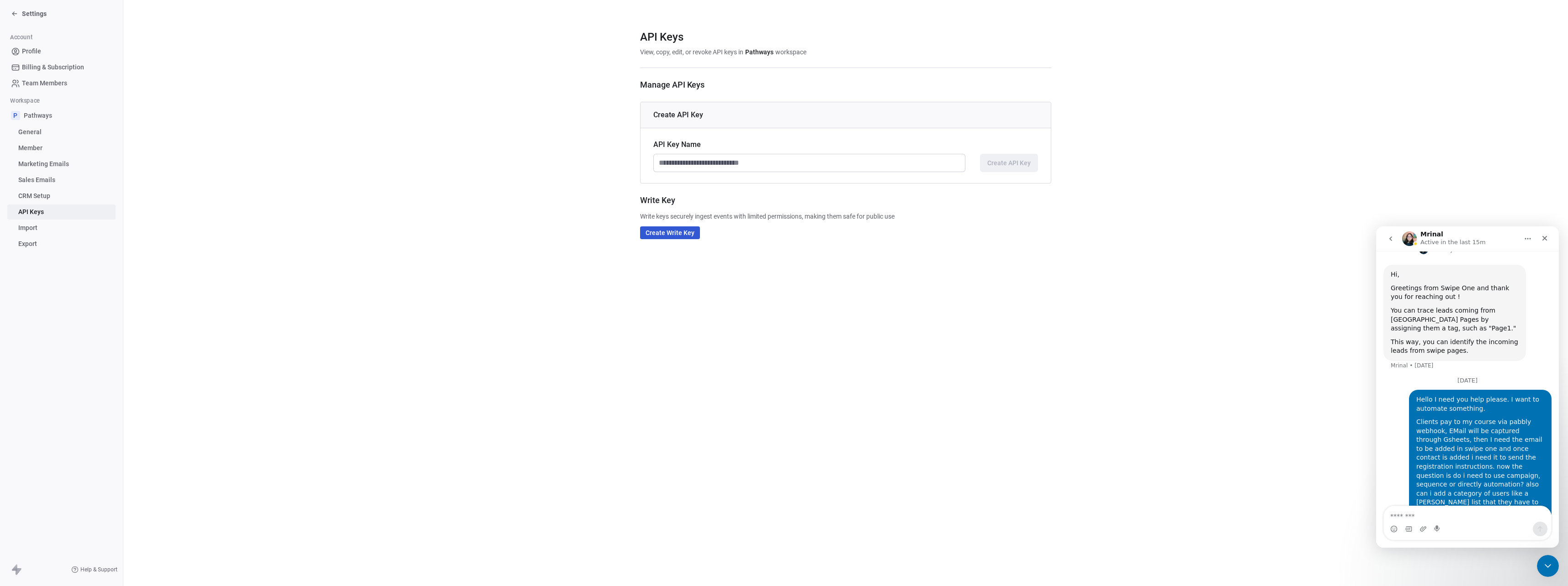
click at [851, 155] on input at bounding box center [809, 162] width 311 height 17
type input "**********"
click at [985, 156] on button "Create API Key" at bounding box center [1009, 163] width 58 height 18
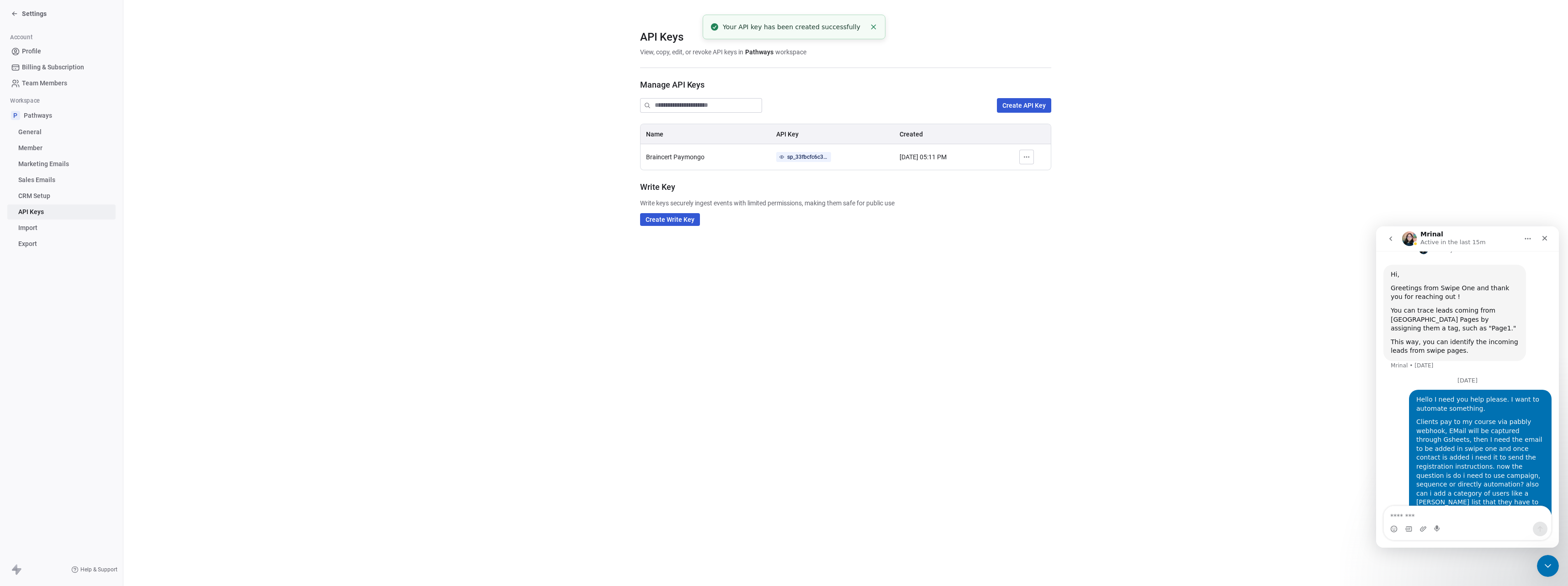
click at [1023, 157] on button "button" at bounding box center [1026, 157] width 15 height 15
click at [794, 161] on div "sp_33fbcfc6c388437b8f0dce1675e1f76e" at bounding box center [807, 157] width 41 height 8
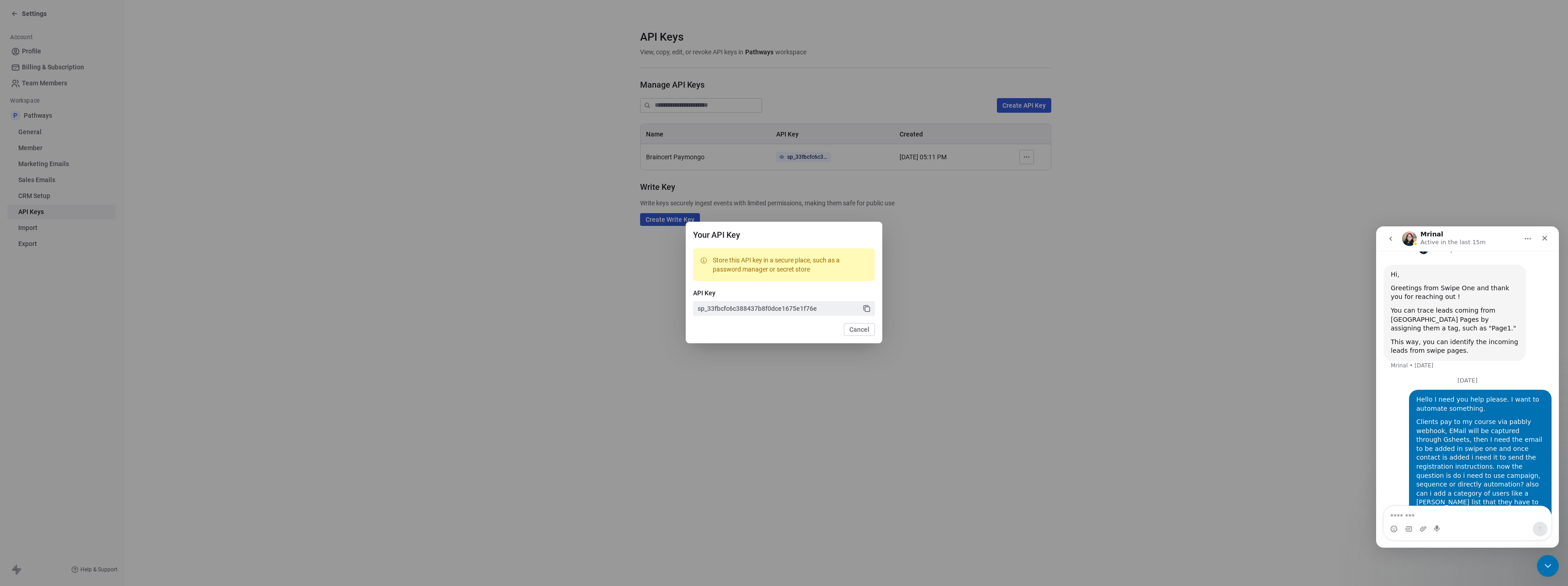
click at [868, 310] on icon at bounding box center [866, 309] width 8 height 8
click at [998, 324] on div "Your API Key Store this API key in a secure place, such as a password manager o…" at bounding box center [784, 293] width 1568 height 171
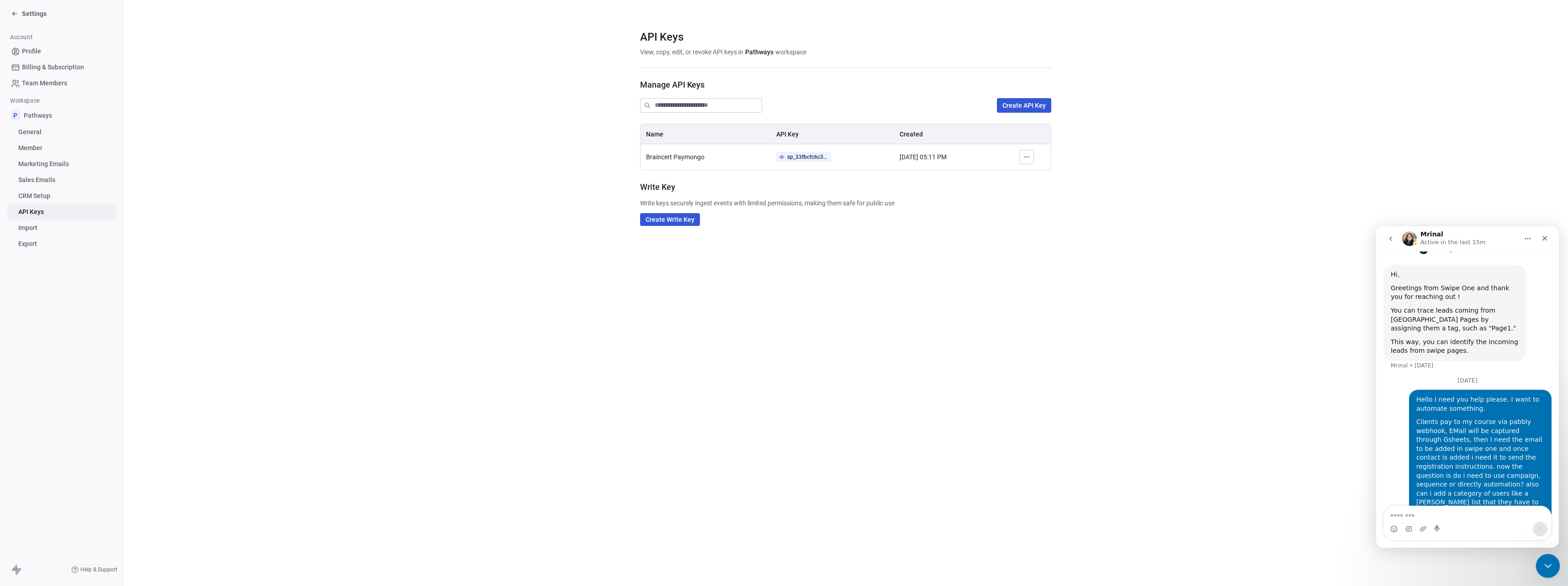
click at [1544, 565] on icon "Close Intercom Messenger" at bounding box center [1546, 565] width 6 height 4
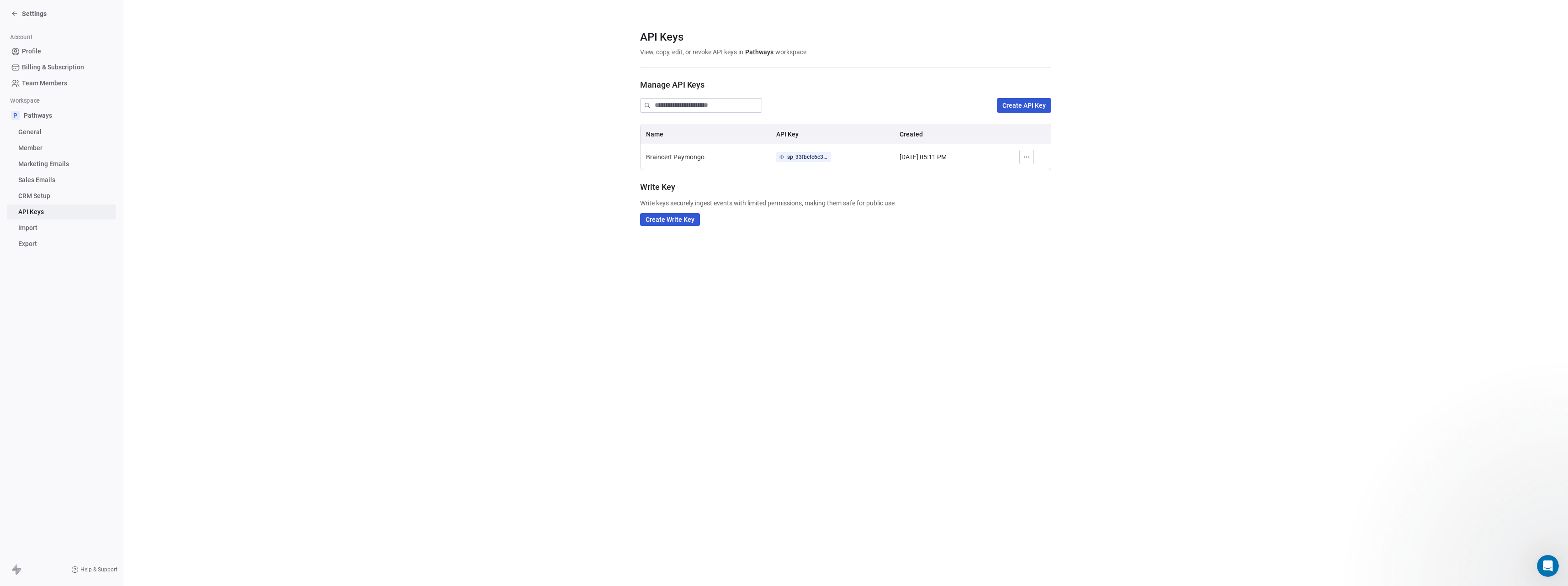
scroll to position [162, 0]
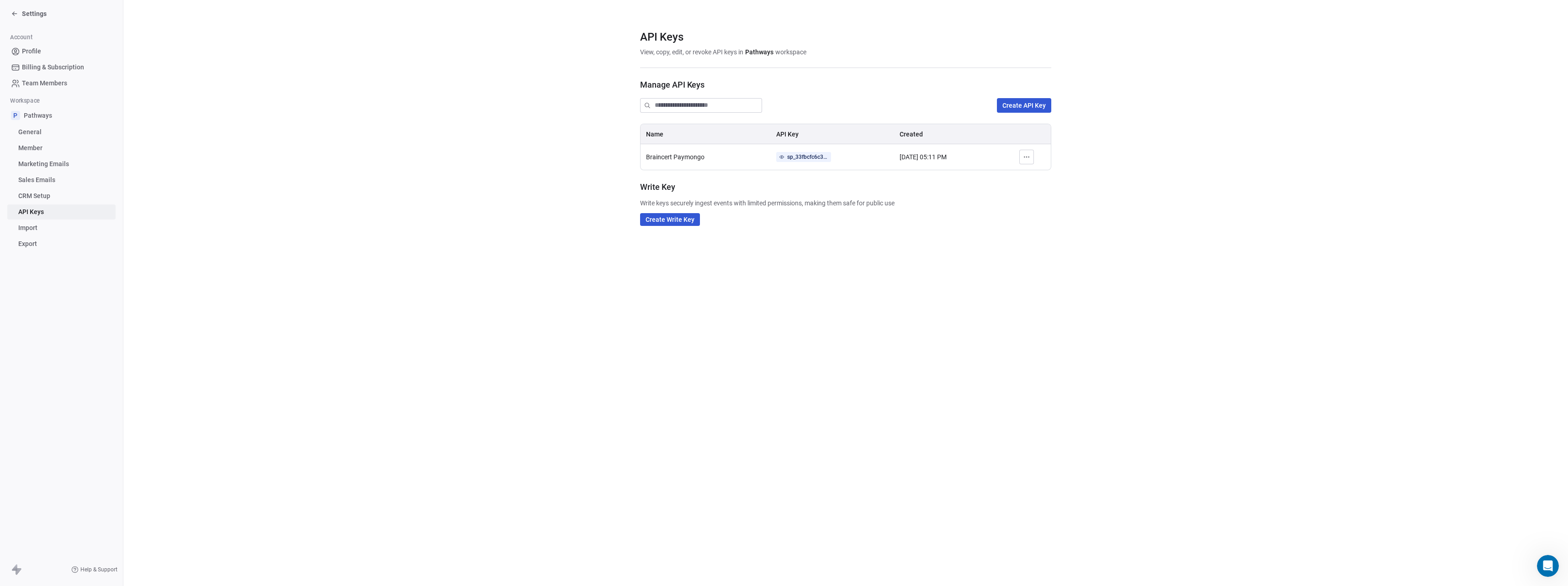
click at [48, 118] on span "Pathways" at bounding box center [38, 115] width 29 height 9
click at [41, 114] on span "Pathways" at bounding box center [38, 115] width 29 height 9
click at [29, 56] on span "Profile" at bounding box center [31, 52] width 19 height 10
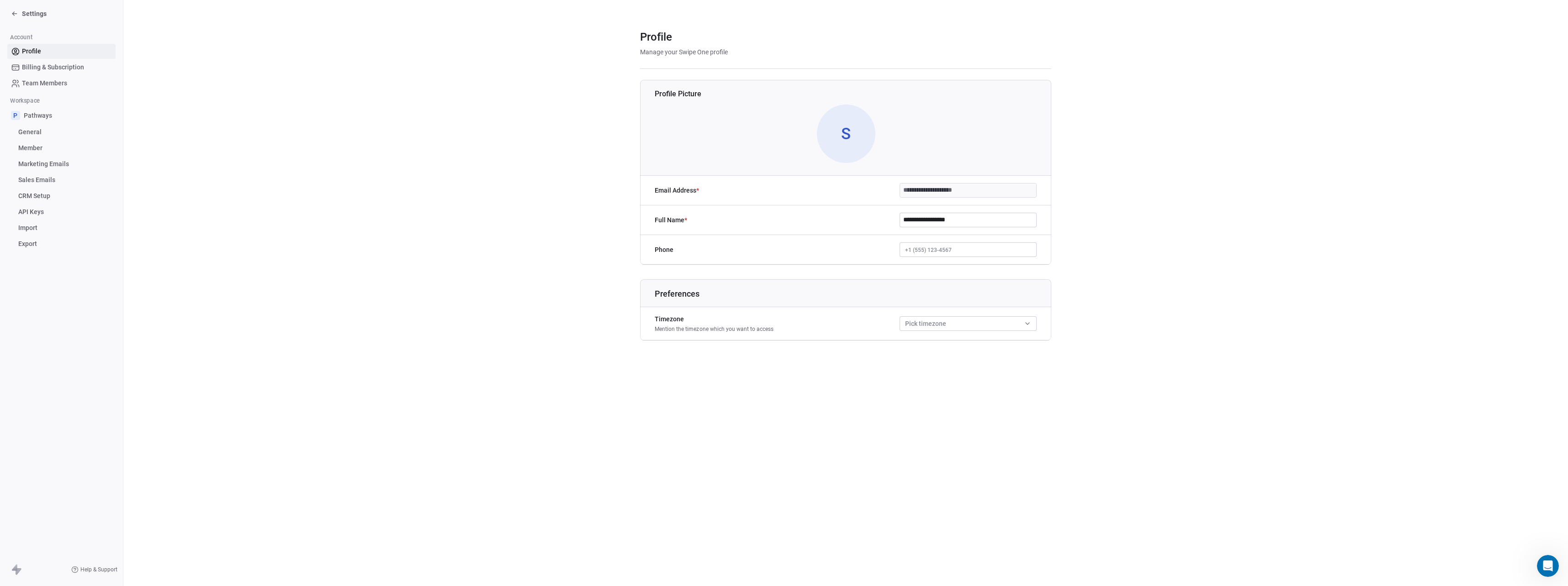
click at [29, 147] on span "Member" at bounding box center [30, 148] width 24 height 10
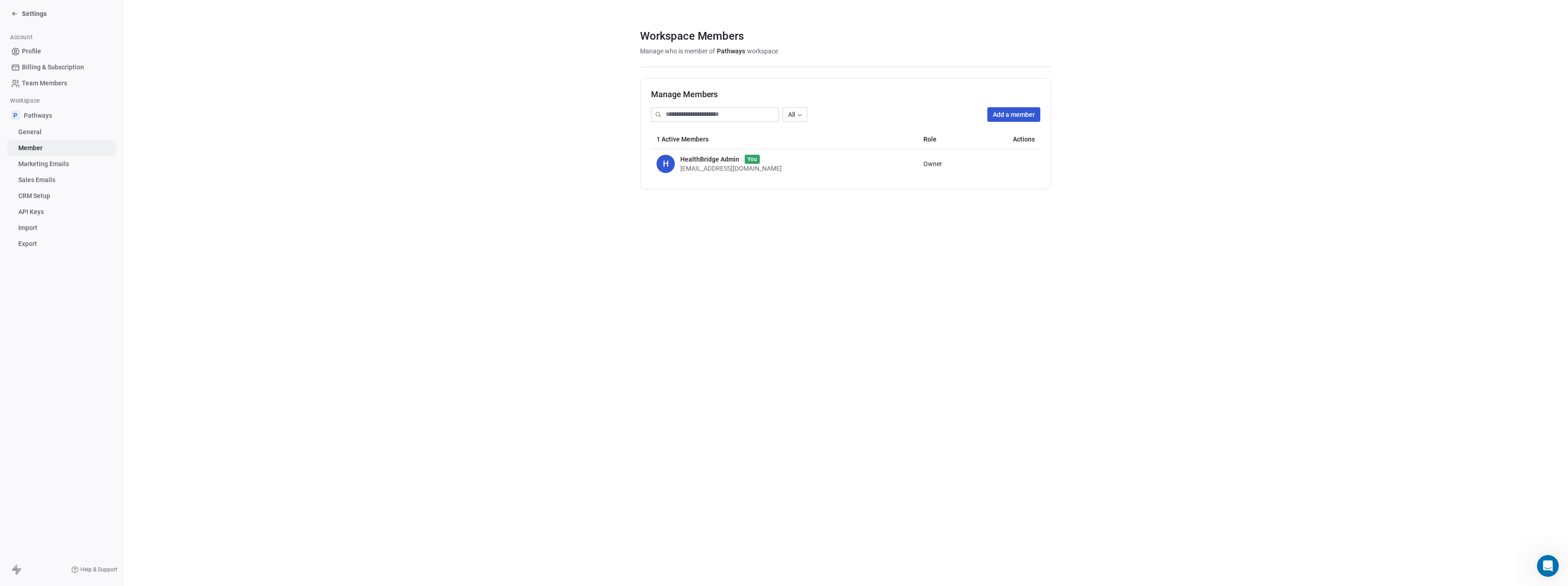
click at [11, 15] on icon at bounding box center [14, 13] width 7 height 7
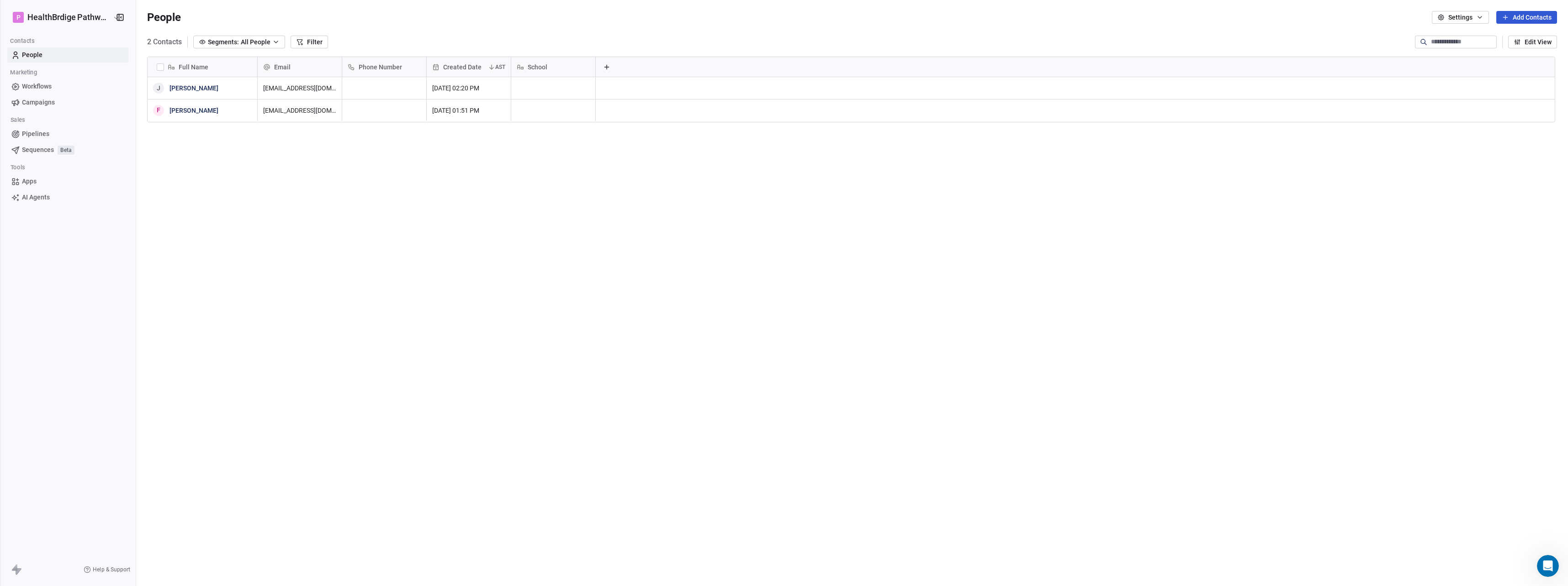
scroll to position [510, 1423]
click at [1538, 46] on button "Edit View" at bounding box center [1532, 42] width 49 height 13
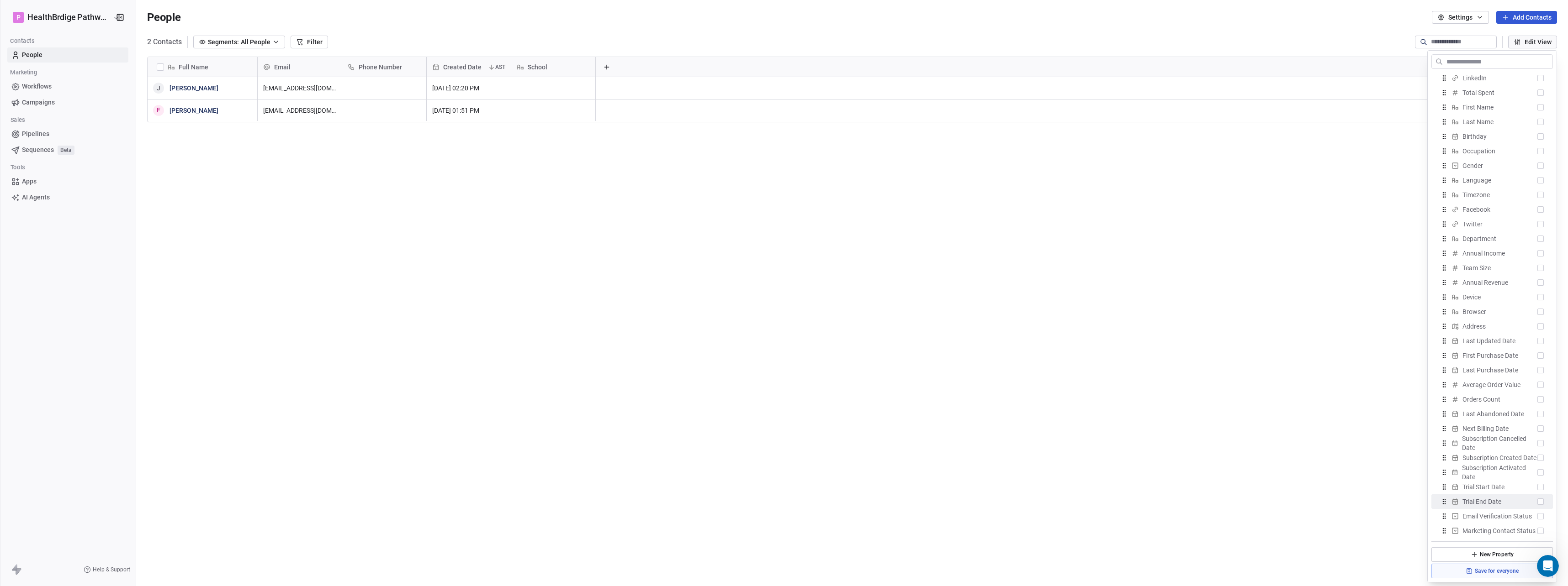
scroll to position [282, 0]
click at [1499, 574] on button "Save for everyone" at bounding box center [1491, 571] width 121 height 15
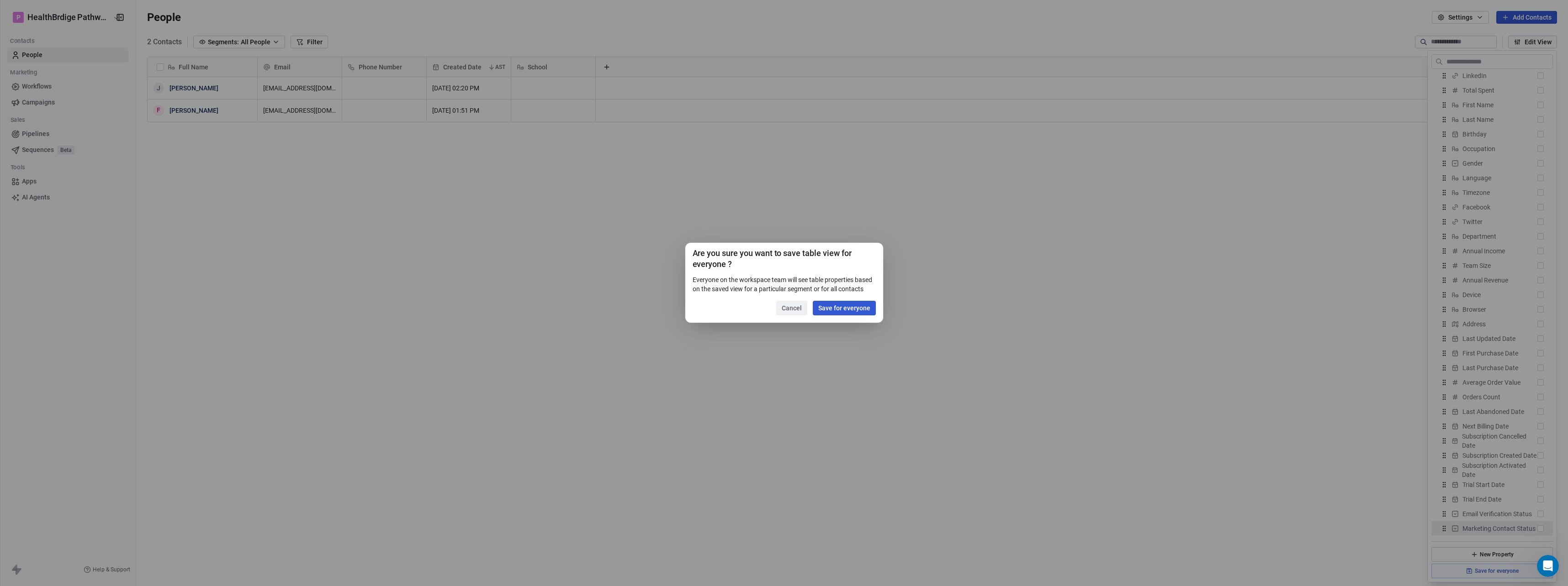
click at [849, 321] on div "Are you sure you want to save table view for everyone ? Everyone on the workspa…" at bounding box center [784, 283] width 198 height 80
click at [851, 315] on button "Save for everyone" at bounding box center [844, 308] width 63 height 15
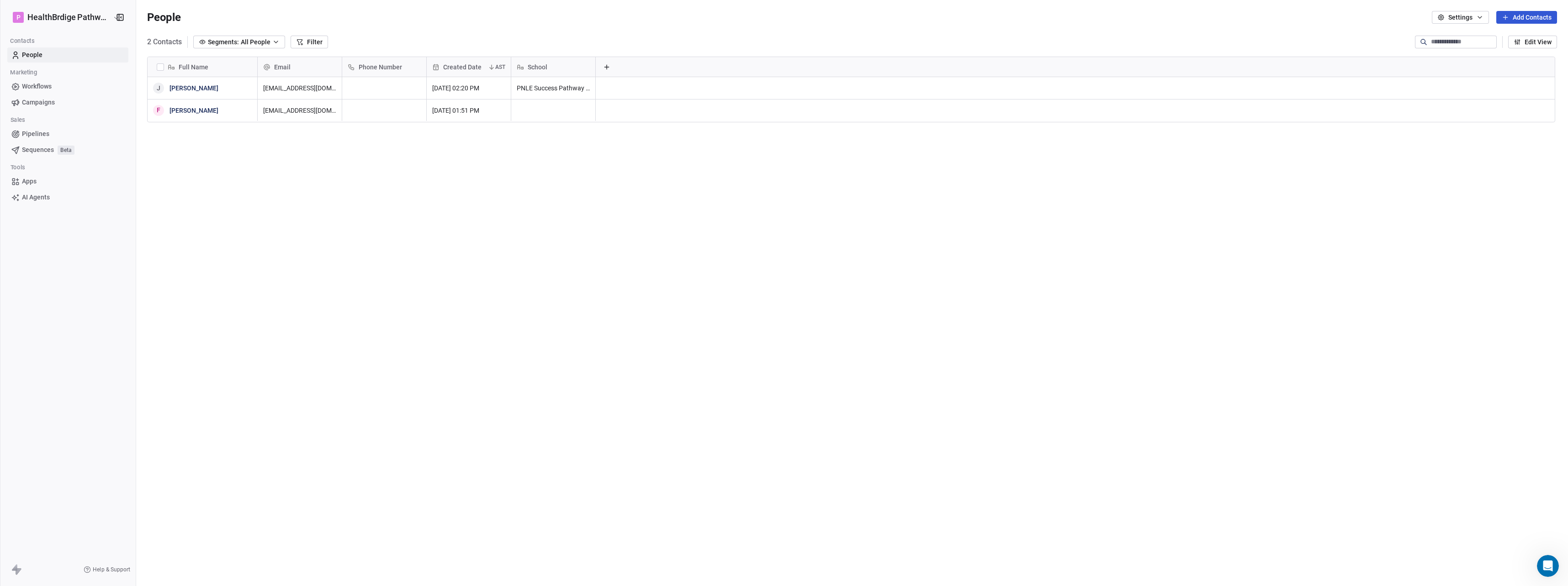
click at [28, 83] on span "Workflows" at bounding box center [37, 86] width 30 height 10
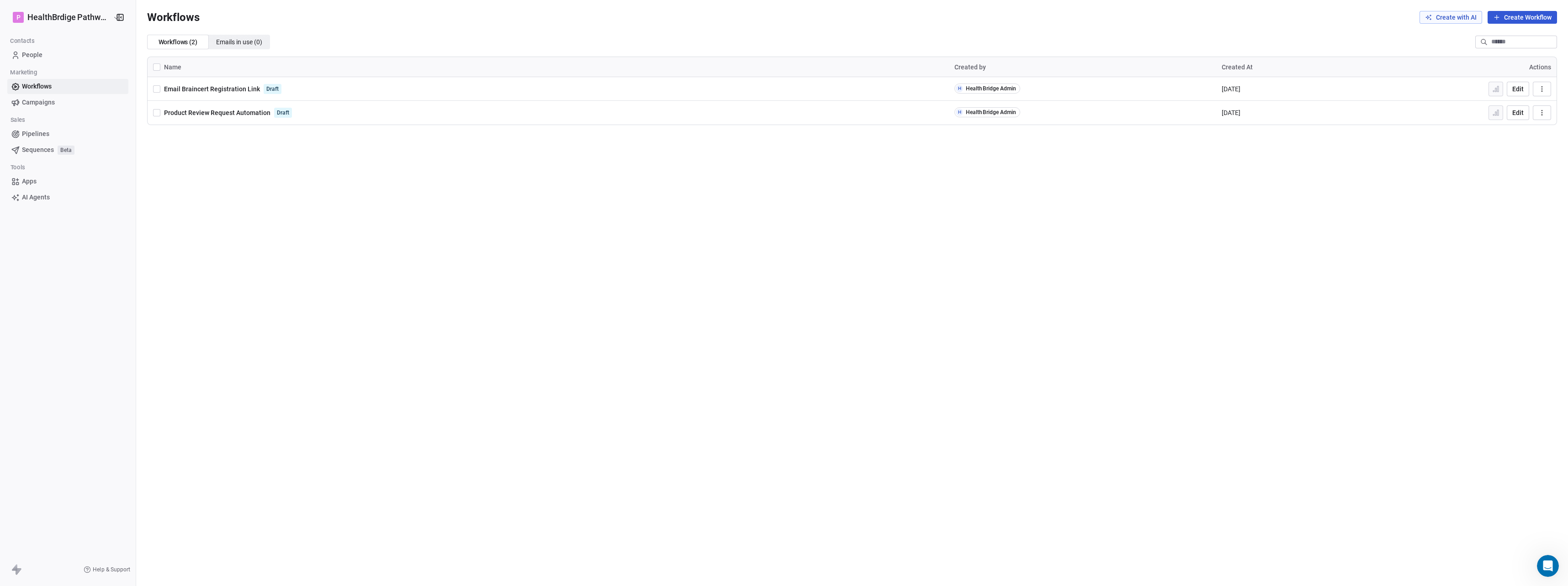
click at [217, 88] on span "Email Braincert Registration Link" at bounding box center [212, 88] width 96 height 7
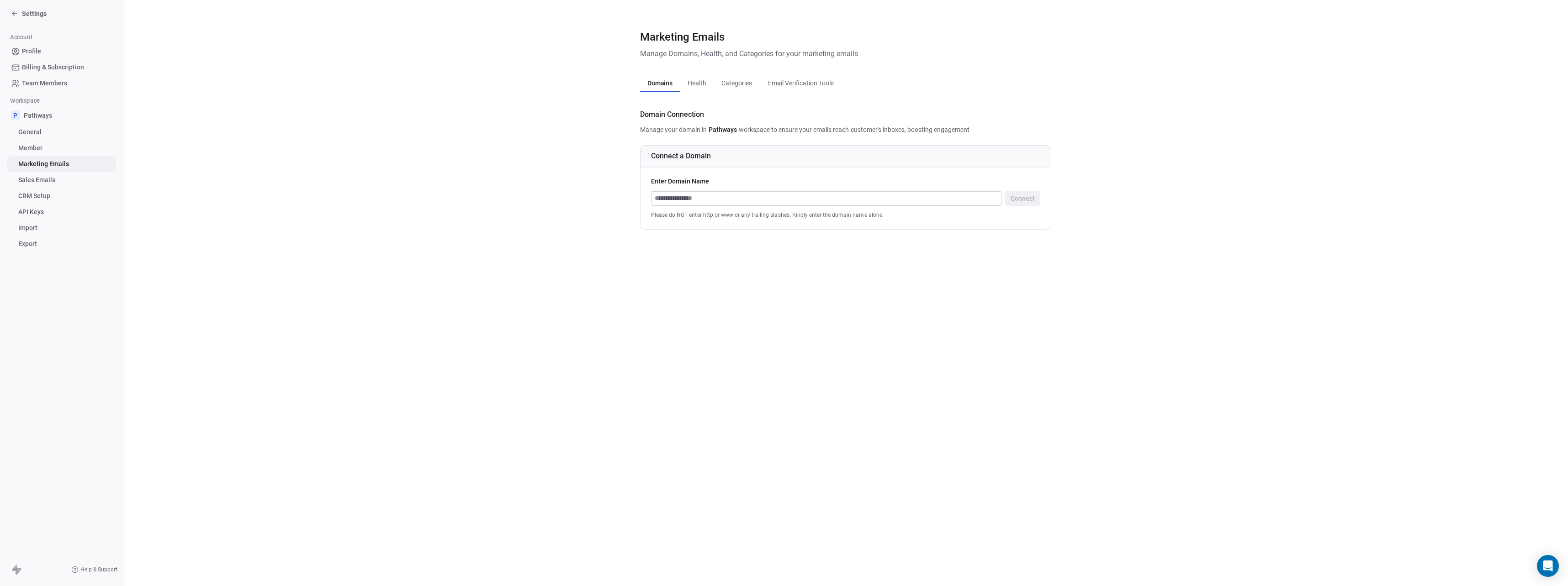
click at [731, 195] on input at bounding box center [827, 199] width 350 height 14
click at [734, 196] on input "*********" at bounding box center [827, 199] width 350 height 14
type input "**********"
click at [1015, 199] on button "Connect" at bounding box center [1021, 199] width 35 height 15
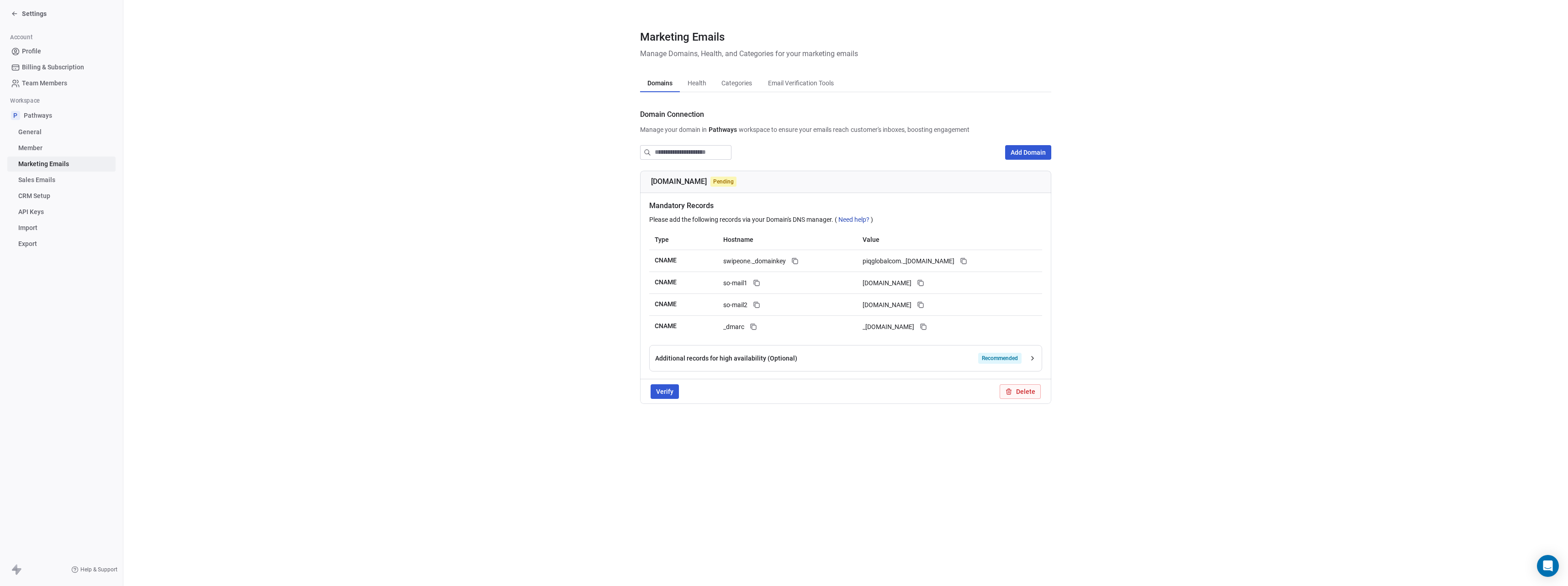
click at [1029, 359] on icon "button" at bounding box center [1031, 358] width 7 height 7
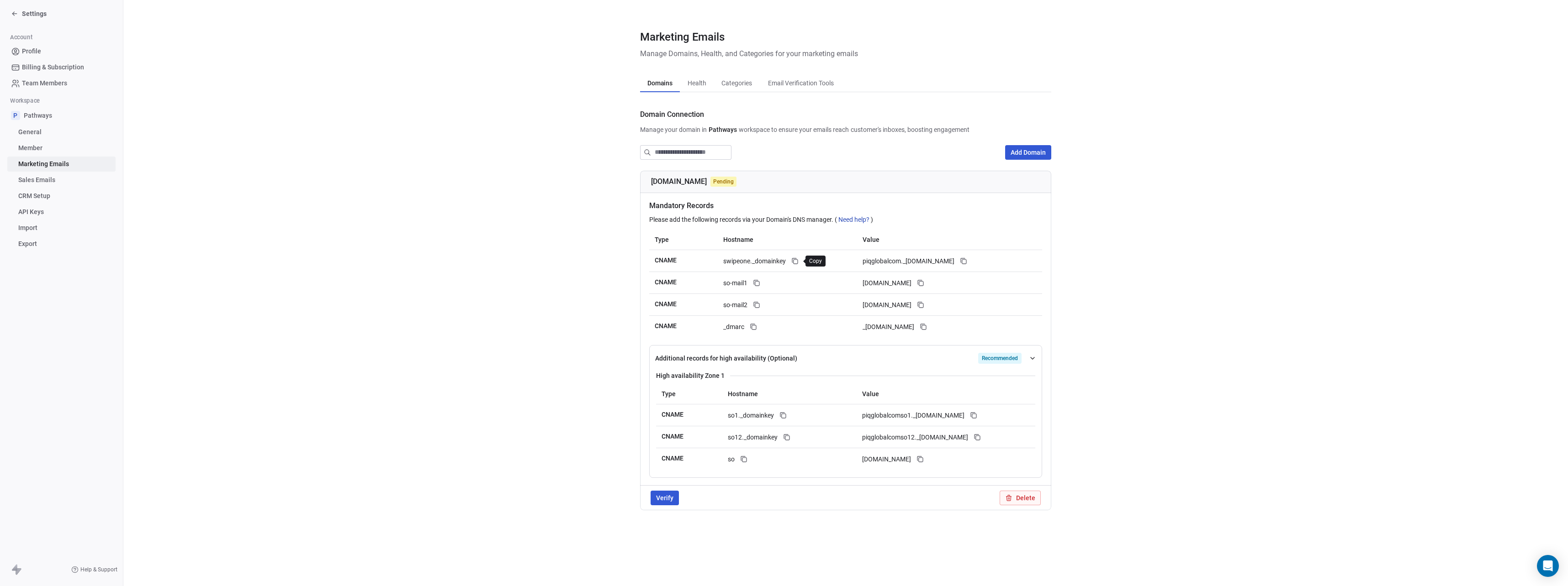
click at [798, 262] on icon at bounding box center [796, 262] width 4 height 4
click at [967, 261] on icon at bounding box center [963, 260] width 7 height 7
click at [754, 283] on icon at bounding box center [756, 282] width 4 height 4
click at [923, 284] on icon at bounding box center [921, 284] width 4 height 4
click at [758, 304] on icon at bounding box center [756, 304] width 7 height 7
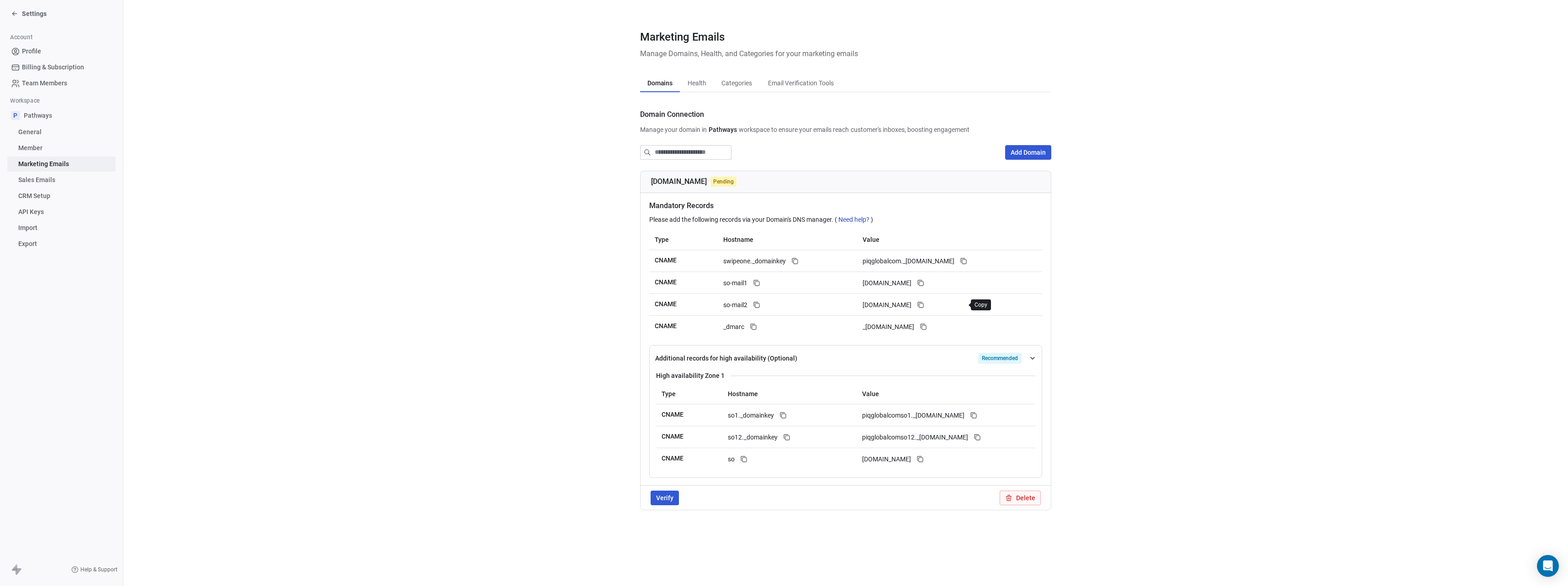
click at [924, 304] on icon at bounding box center [920, 304] width 7 height 7
click at [786, 418] on icon at bounding box center [782, 415] width 7 height 7
click at [976, 414] on icon at bounding box center [974, 416] width 4 height 4
click at [786, 442] on button at bounding box center [786, 437] width 11 height 11
click at [981, 437] on icon at bounding box center [977, 437] width 7 height 7
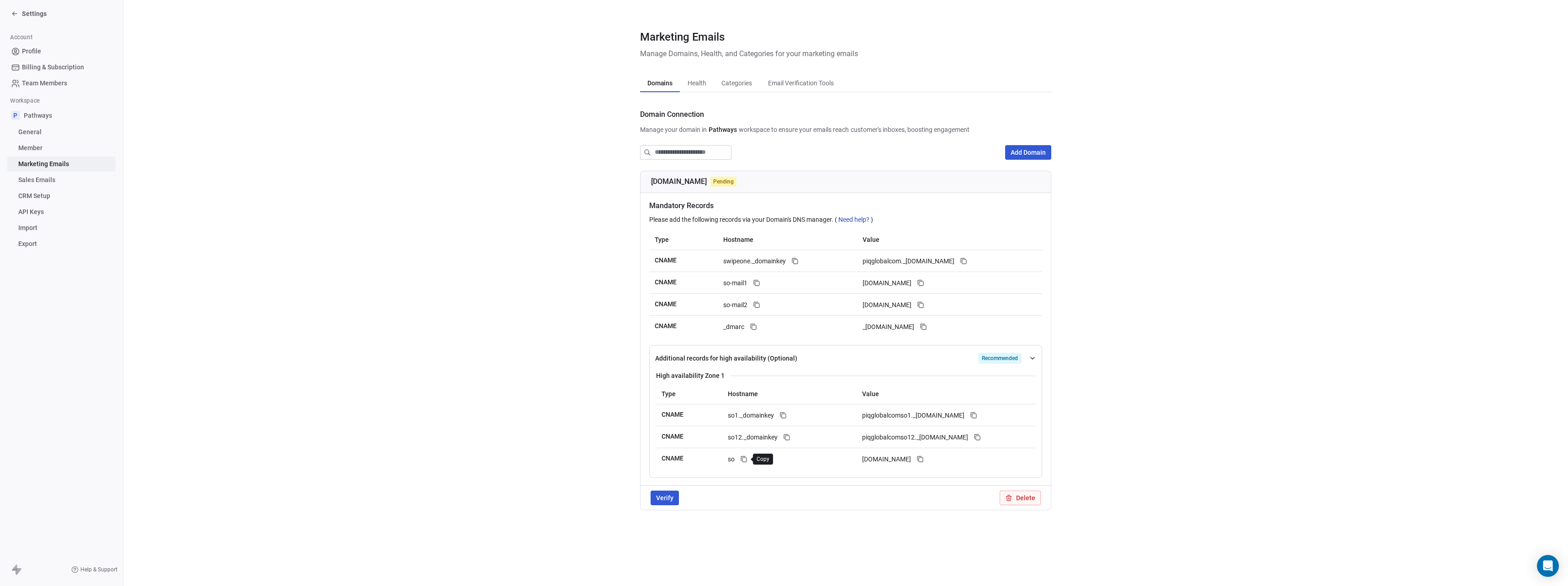
click at [743, 459] on icon at bounding box center [743, 459] width 7 height 7
click at [924, 459] on icon at bounding box center [919, 459] width 7 height 7
click at [660, 500] on button "Verify" at bounding box center [665, 498] width 29 height 15
click at [658, 500] on button "Verify" at bounding box center [665, 498] width 29 height 15
click at [658, 498] on button "Verify" at bounding box center [665, 498] width 29 height 15
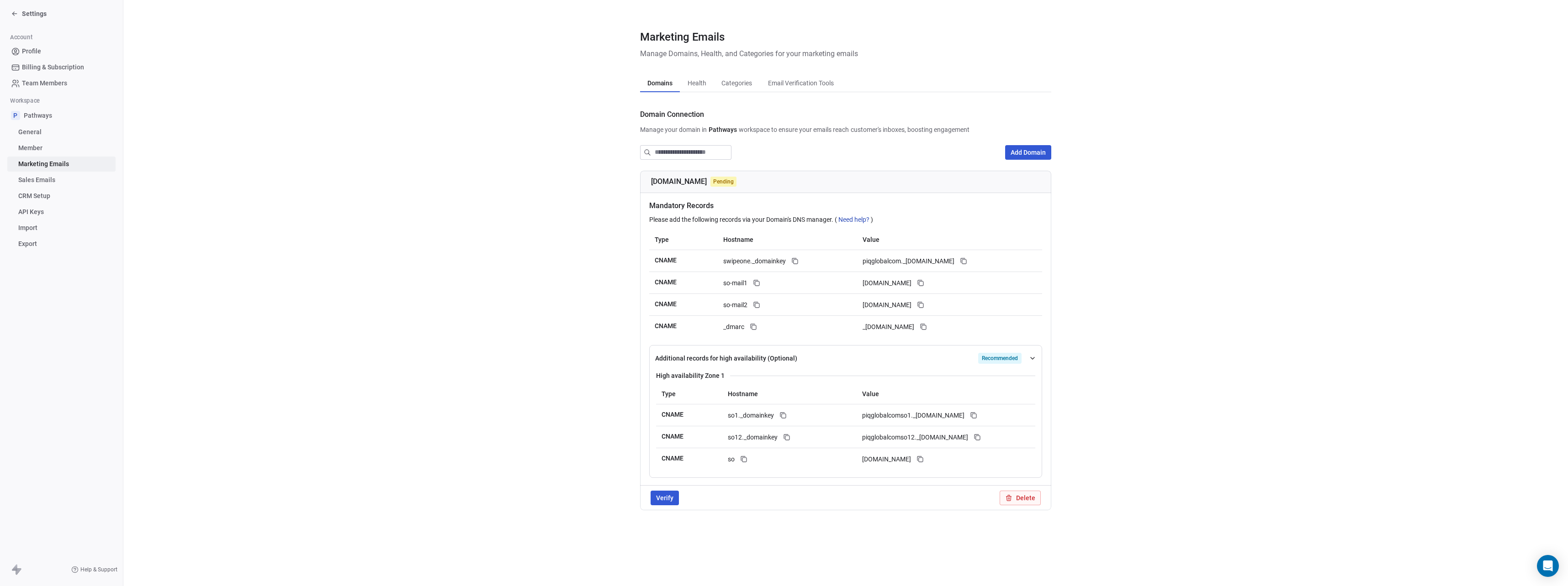
click at [657, 497] on button "Verify" at bounding box center [665, 498] width 29 height 15
click at [658, 502] on button "Verify" at bounding box center [665, 501] width 29 height 15
click at [662, 504] on button "Verify" at bounding box center [665, 501] width 29 height 15
click at [667, 504] on button "Verify" at bounding box center [665, 501] width 29 height 15
click at [1551, 565] on icon "Open Intercom Messenger" at bounding box center [1547, 566] width 11 height 12
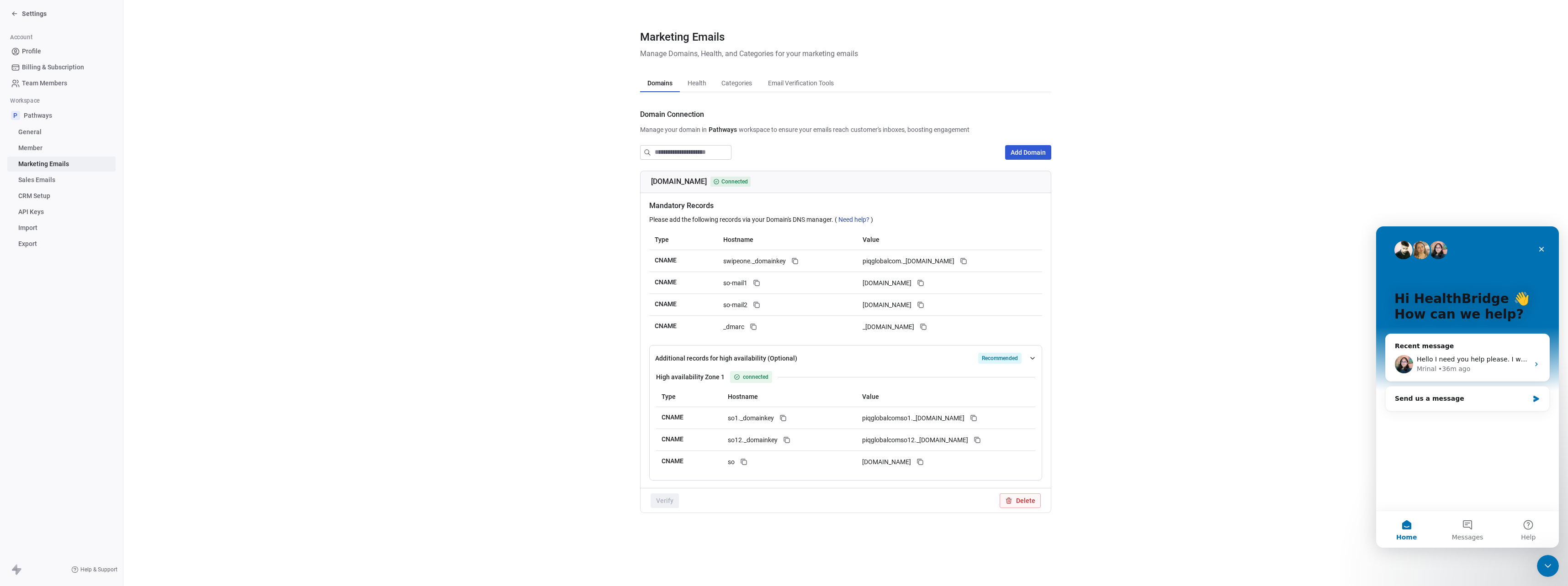
click at [42, 119] on span "Pathways" at bounding box center [38, 115] width 29 height 9
click at [31, 133] on span "General" at bounding box center [29, 132] width 23 height 10
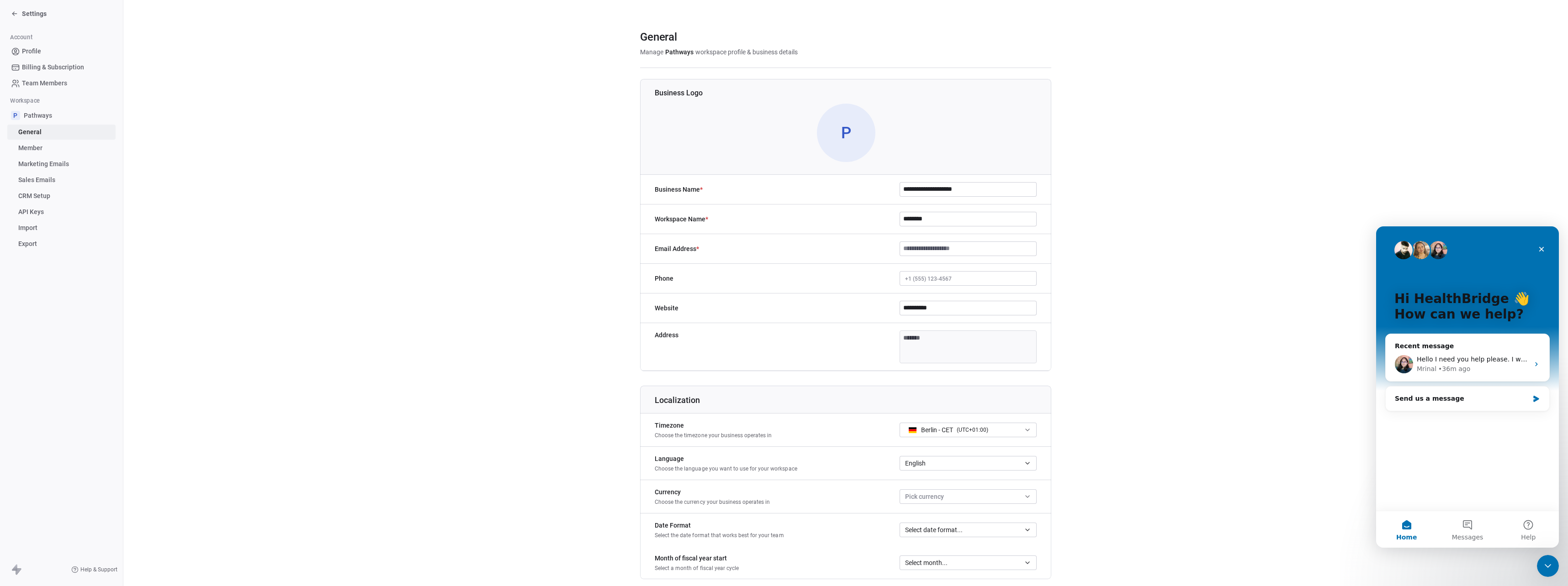
click at [960, 250] on input at bounding box center [968, 249] width 136 height 14
click at [959, 326] on div "Address *******" at bounding box center [846, 347] width 411 height 48
click at [948, 346] on body "**********" at bounding box center [784, 293] width 1568 height 586
click at [1085, 334] on html "**********" at bounding box center [784, 293] width 1568 height 586
click at [938, 346] on body "**********" at bounding box center [784, 293] width 1568 height 586
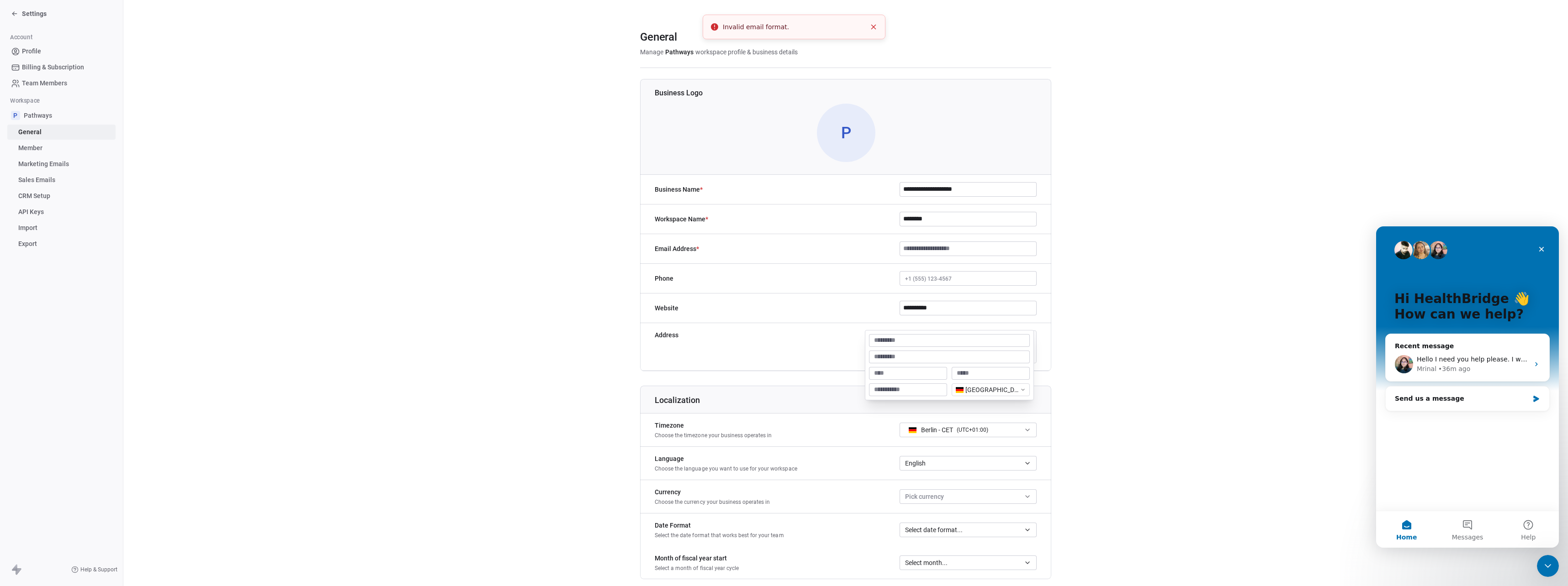
click at [989, 394] on html "**********" at bounding box center [784, 293] width 1568 height 586
type input "******"
click at [992, 434] on div "[GEOGRAPHIC_DATA]" at bounding box center [1012, 431] width 63 height 9
click at [926, 334] on div "[GEOGRAPHIC_DATA]" at bounding box center [949, 366] width 168 height 70
click at [926, 342] on input at bounding box center [949, 340] width 157 height 9
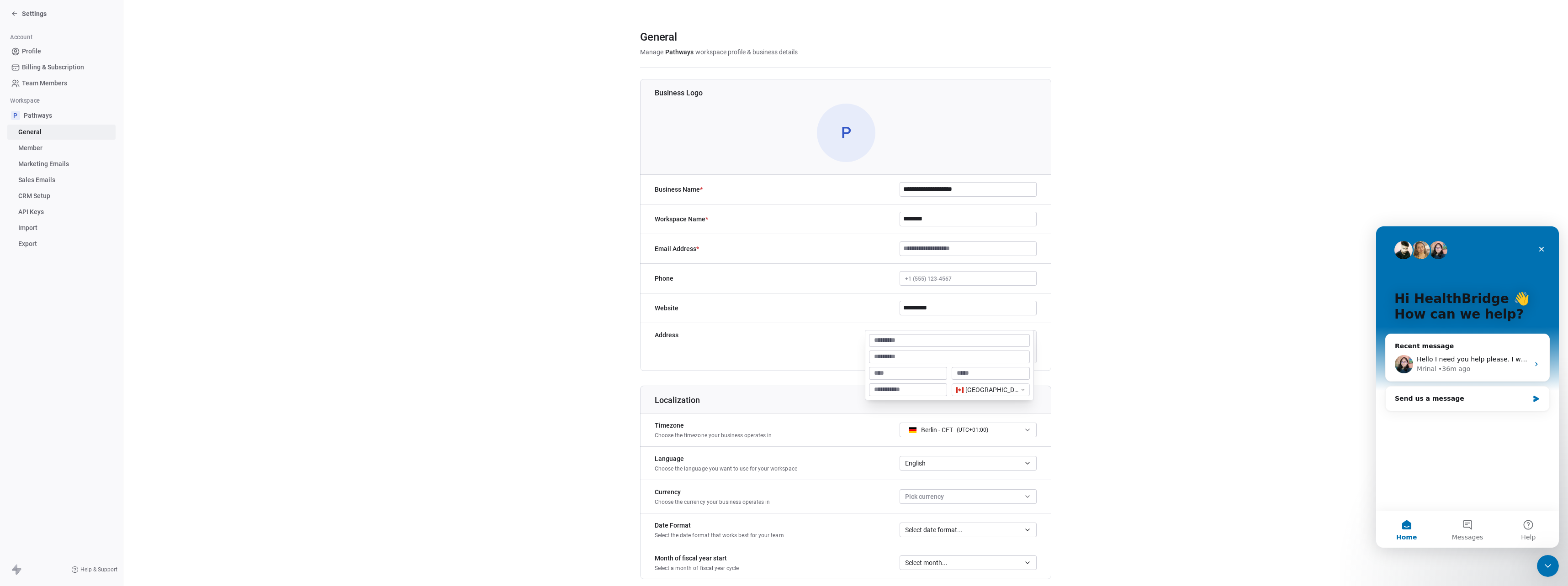
click at [925, 378] on div at bounding box center [907, 373] width 78 height 13
type input "*********"
click at [970, 375] on input at bounding box center [990, 372] width 75 height 9
type input "**********"
type textarea "**********"
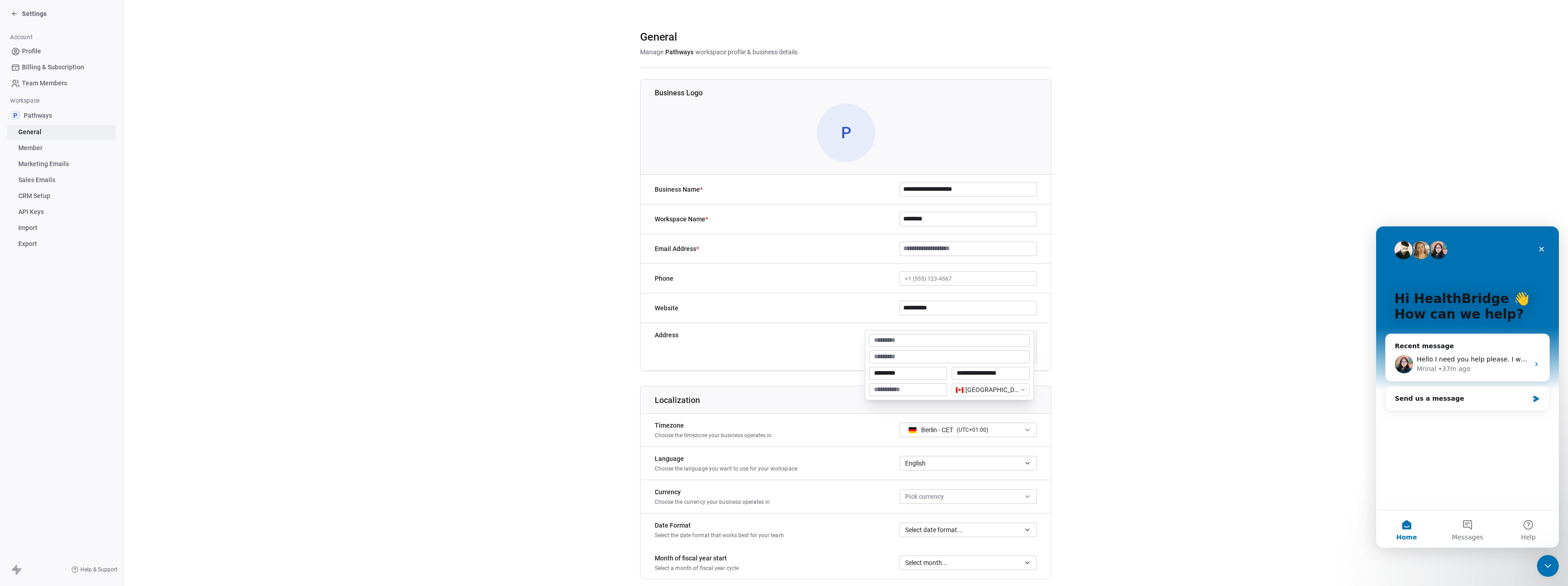
click at [1009, 414] on html "**********" at bounding box center [784, 293] width 1568 height 586
click at [1010, 431] on button "Berlin - CET ( UTC+01:00 )" at bounding box center [968, 430] width 137 height 15
type input "***"
drag, startPoint x: 953, startPoint y: 472, endPoint x: 965, endPoint y: 459, distance: 17.7
click at [954, 472] on div "Manila - PHT ( UTC+08:00 )" at bounding box center [965, 467] width 129 height 15
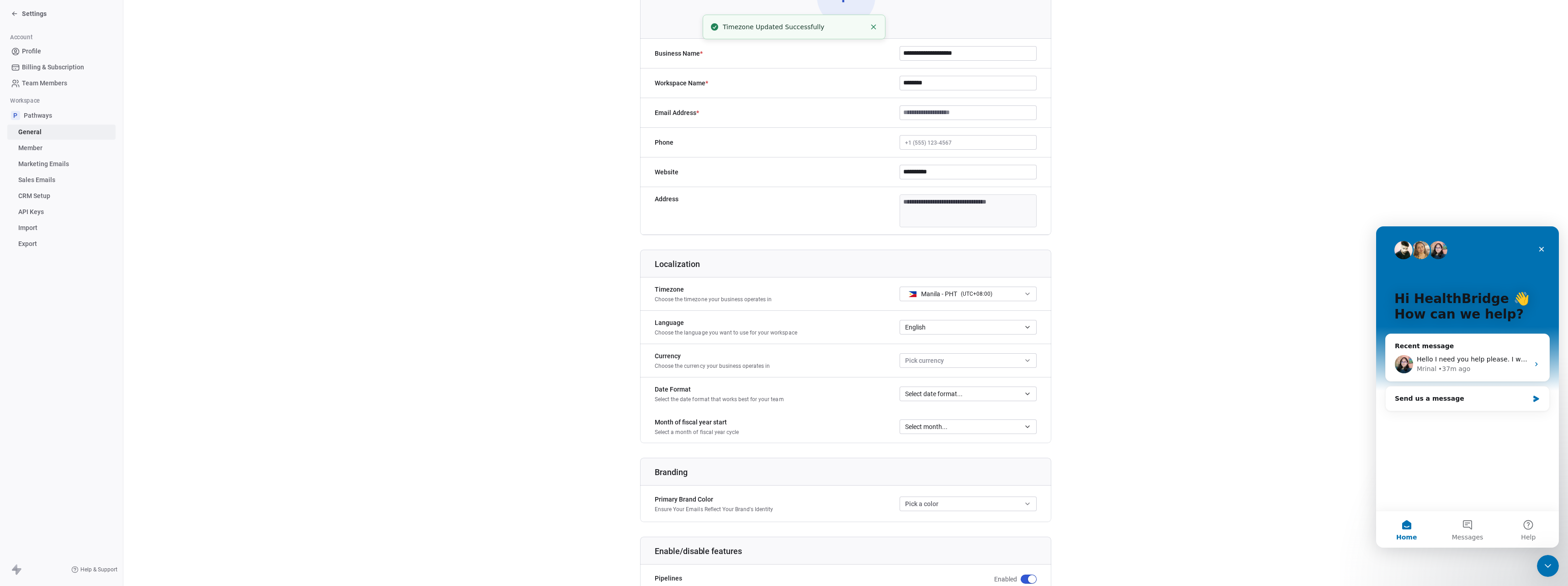
scroll to position [136, 0]
click at [962, 364] on button "Pick currency" at bounding box center [968, 360] width 137 height 15
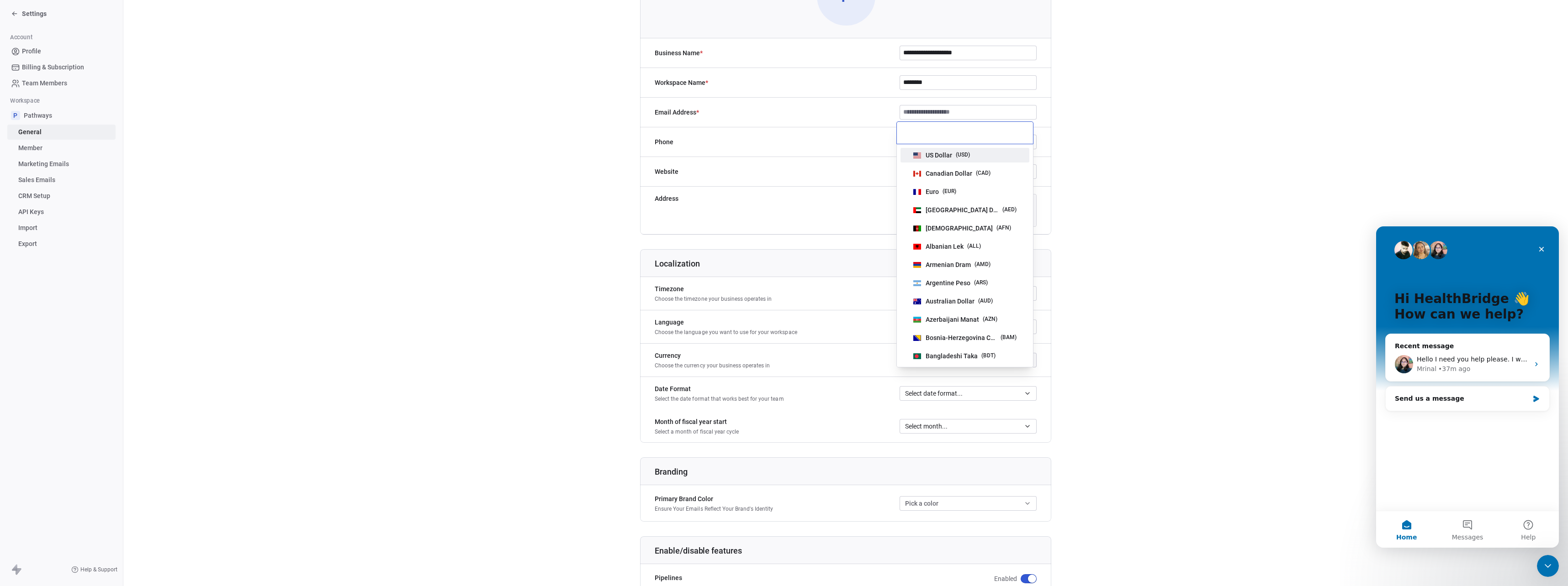
click at [949, 152] on span "US Dollar" at bounding box center [938, 155] width 27 height 9
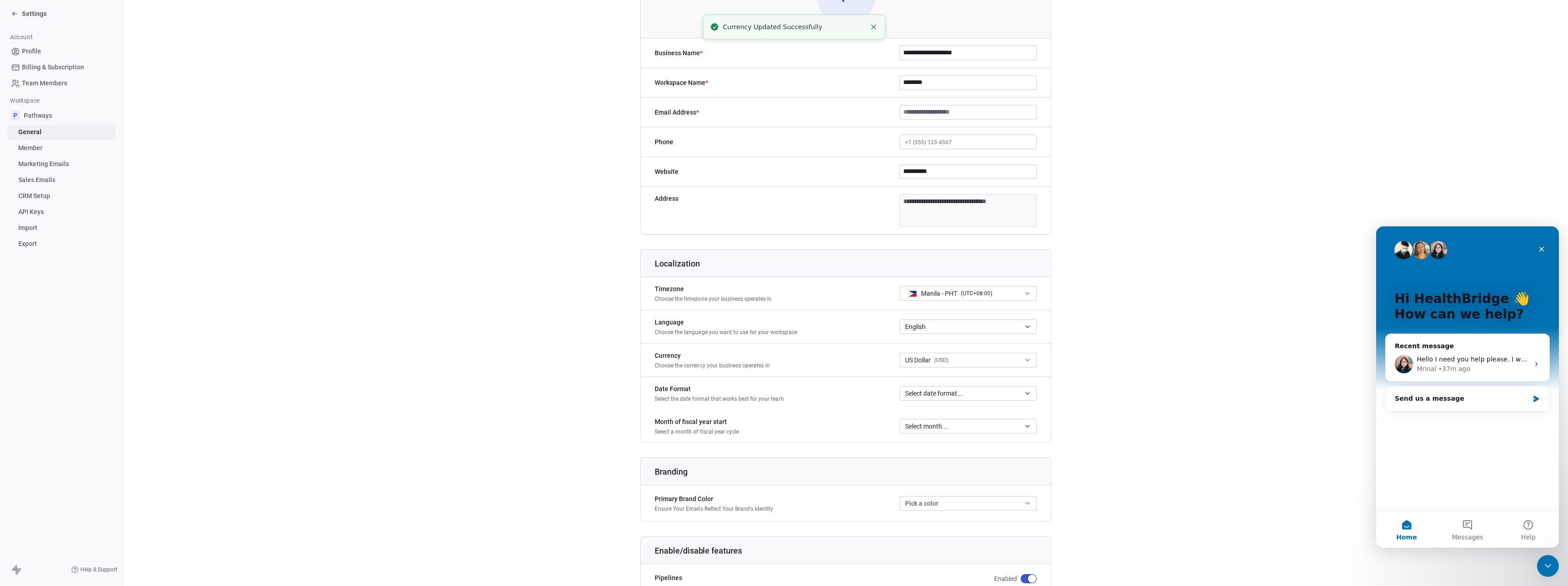
click at [946, 432] on button "Select month..." at bounding box center [968, 426] width 137 height 15
drag, startPoint x: 932, startPoint y: 262, endPoint x: 932, endPoint y: 271, distance: 9.0
click at [933, 262] on span "January" at bounding box center [965, 264] width 118 height 9
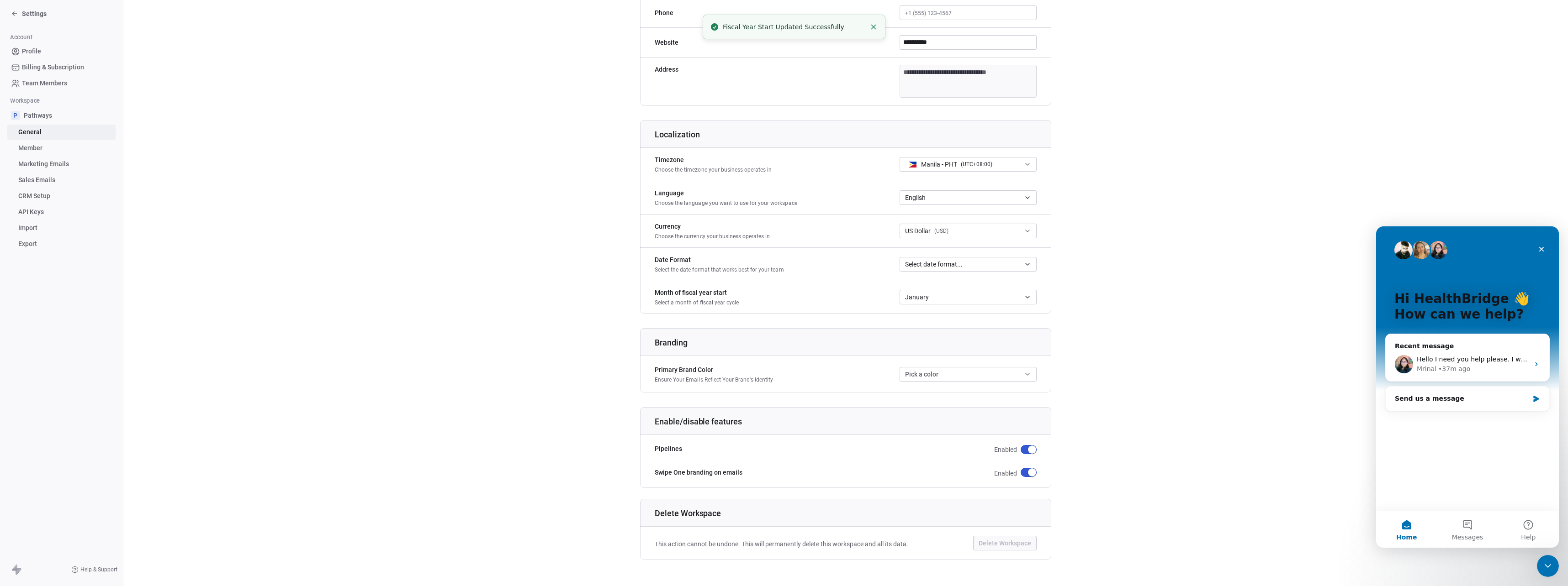
click at [949, 385] on div "Primary Brand Color Ensure Your Emails Reflect Your Brand's Identity Pick a col…" at bounding box center [846, 374] width 411 height 26
click at [949, 369] on button "Pick a color" at bounding box center [968, 371] width 137 height 15
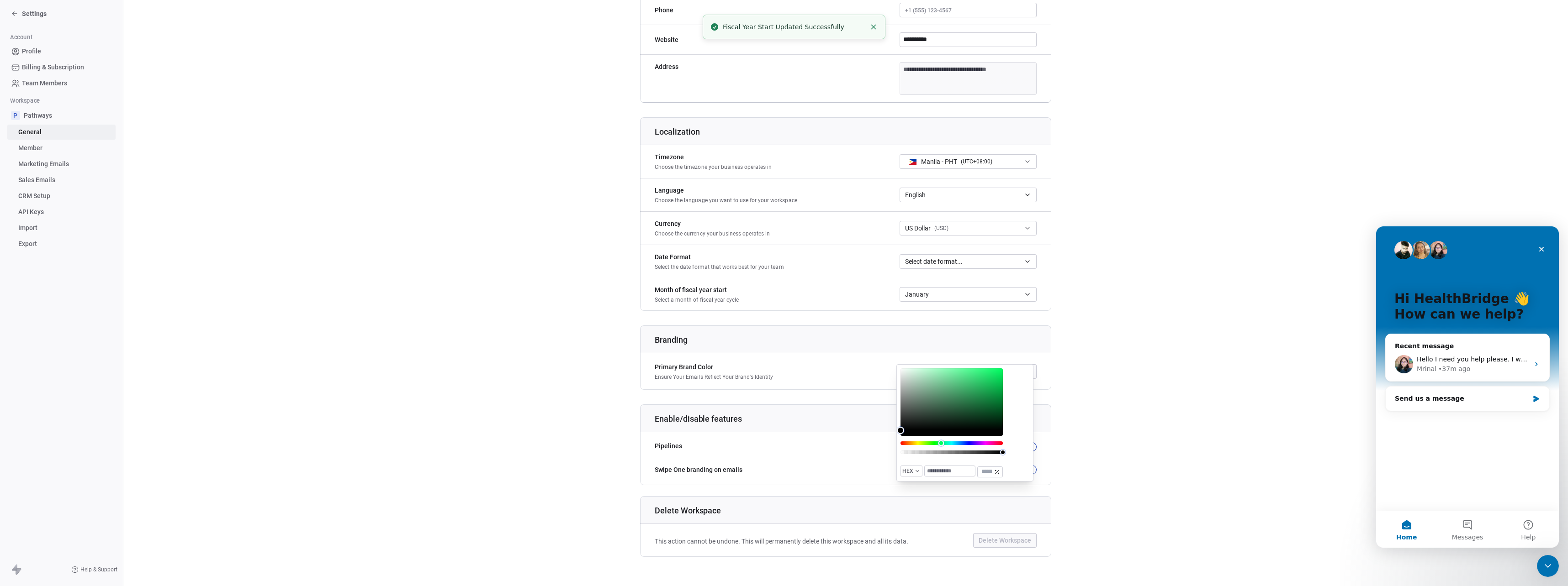
click at [941, 443] on div "Hue" at bounding box center [951, 444] width 102 height 4
click at [967, 410] on div "Color" at bounding box center [951, 399] width 102 height 63
type input "*******"
click at [971, 407] on div "Color" at bounding box center [951, 399] width 102 height 63
click at [1039, 396] on div "**********" at bounding box center [846, 184] width 411 height 747
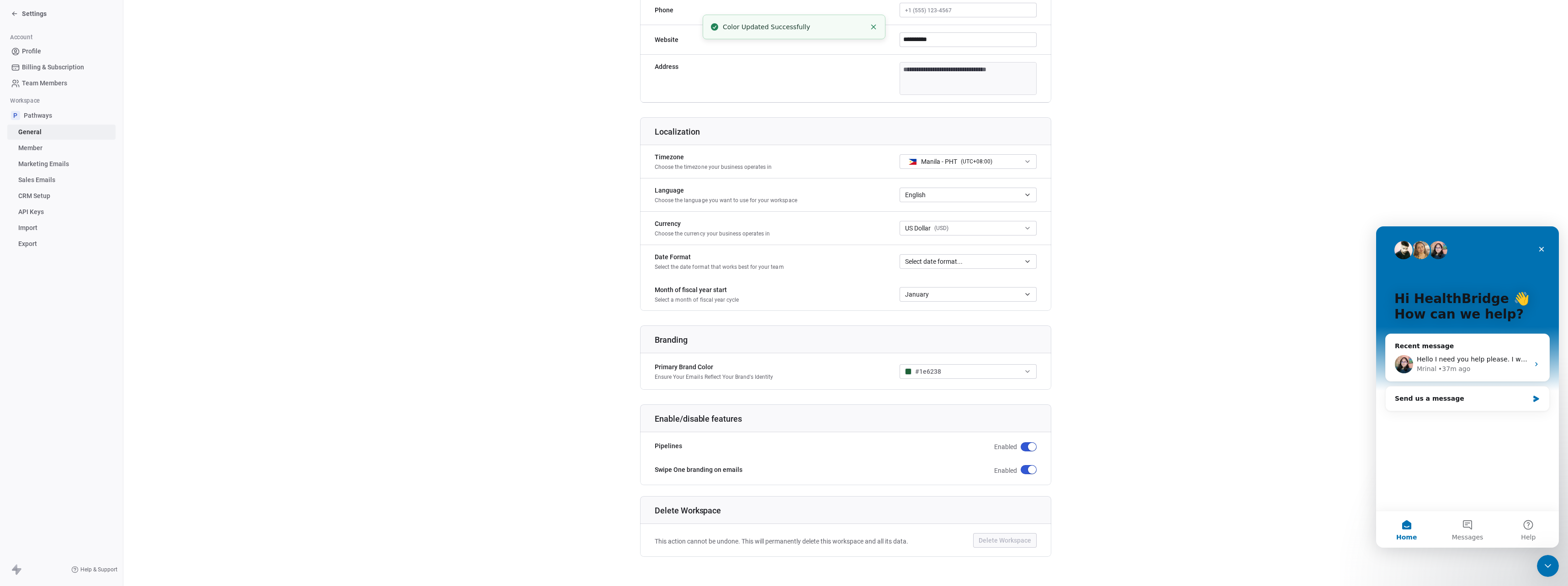
click at [1022, 469] on button "button" at bounding box center [1028, 469] width 16 height 9
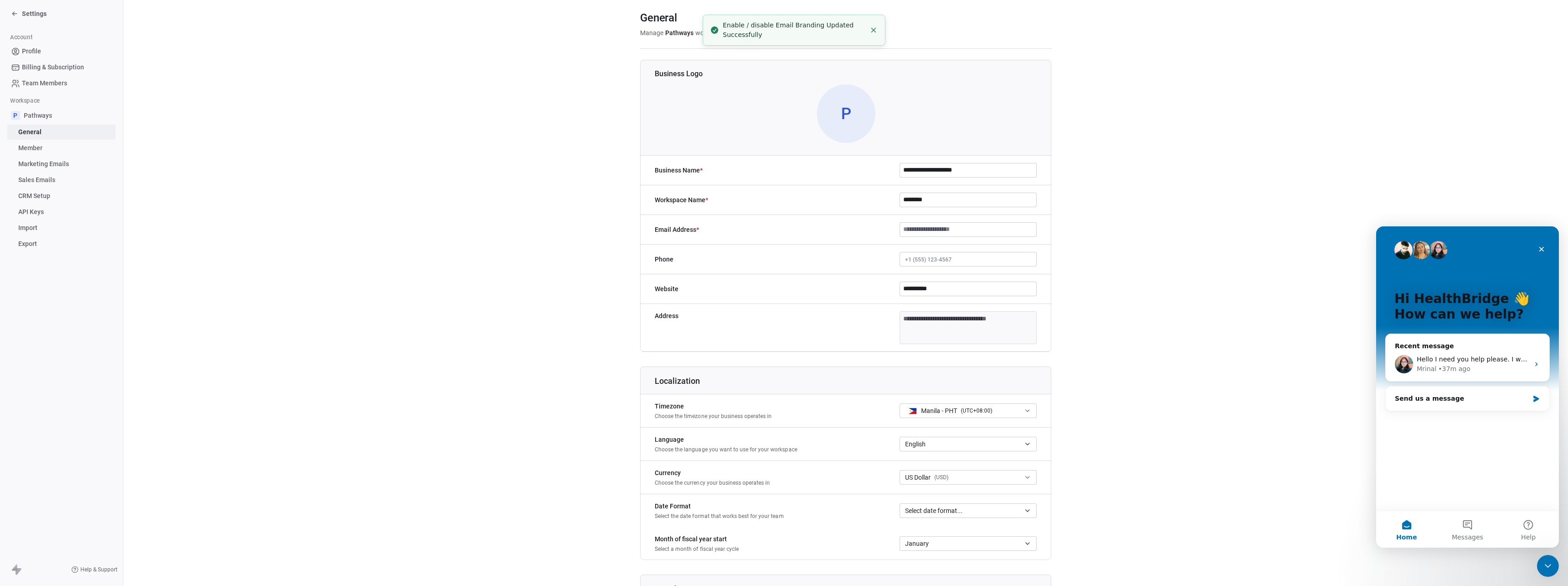
scroll to position [0, 0]
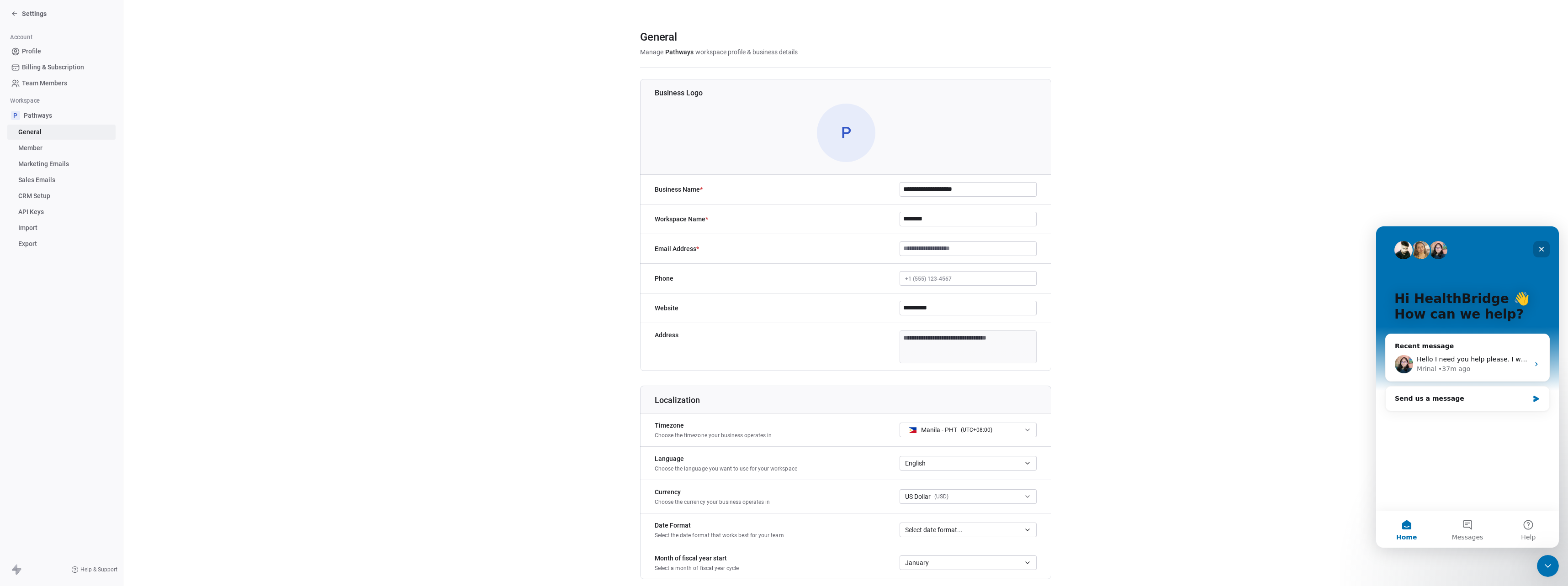
click at [1541, 246] on icon "Close" at bounding box center [1540, 248] width 7 height 7
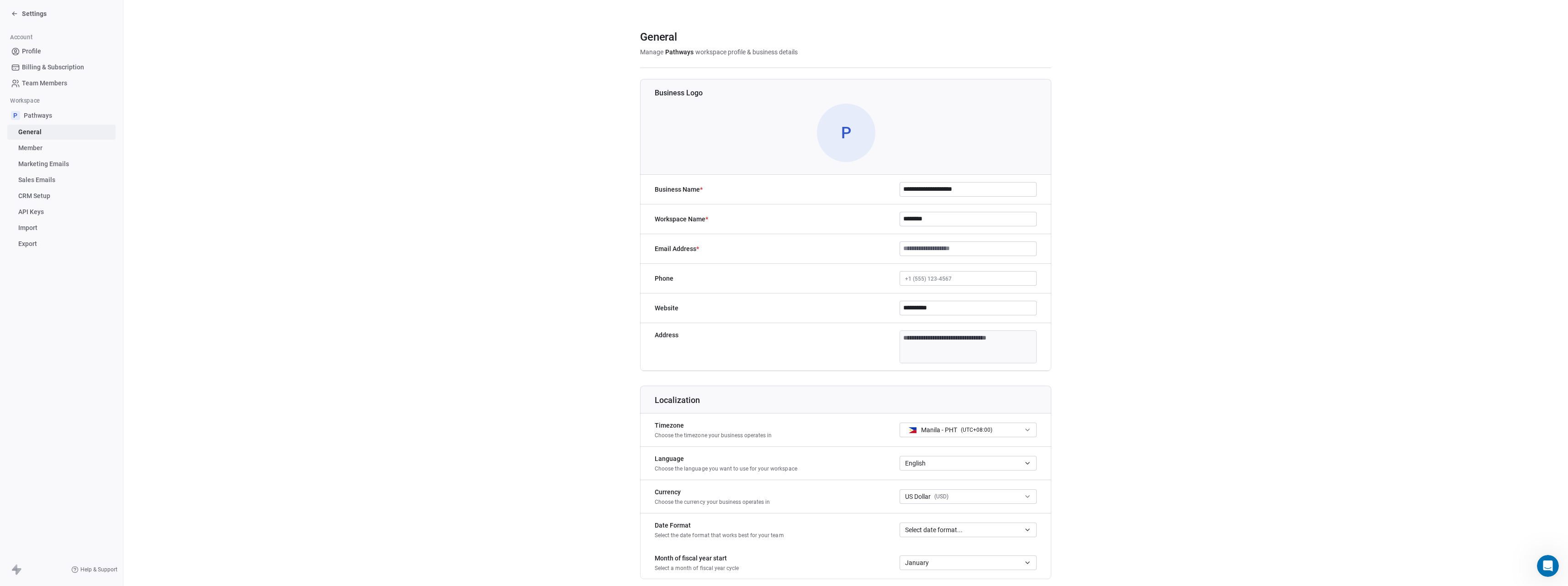
click at [31, 150] on span "Member" at bounding box center [30, 148] width 24 height 10
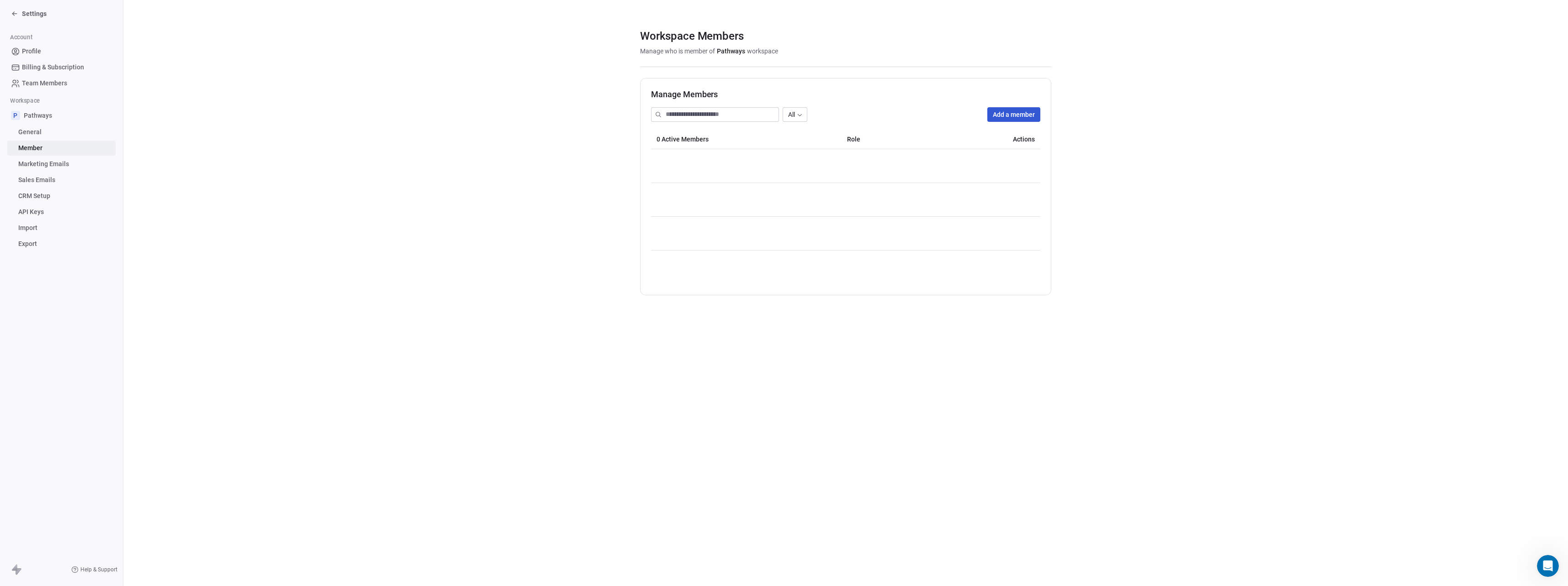
click at [44, 65] on span "Billing & Subscription" at bounding box center [53, 68] width 63 height 10
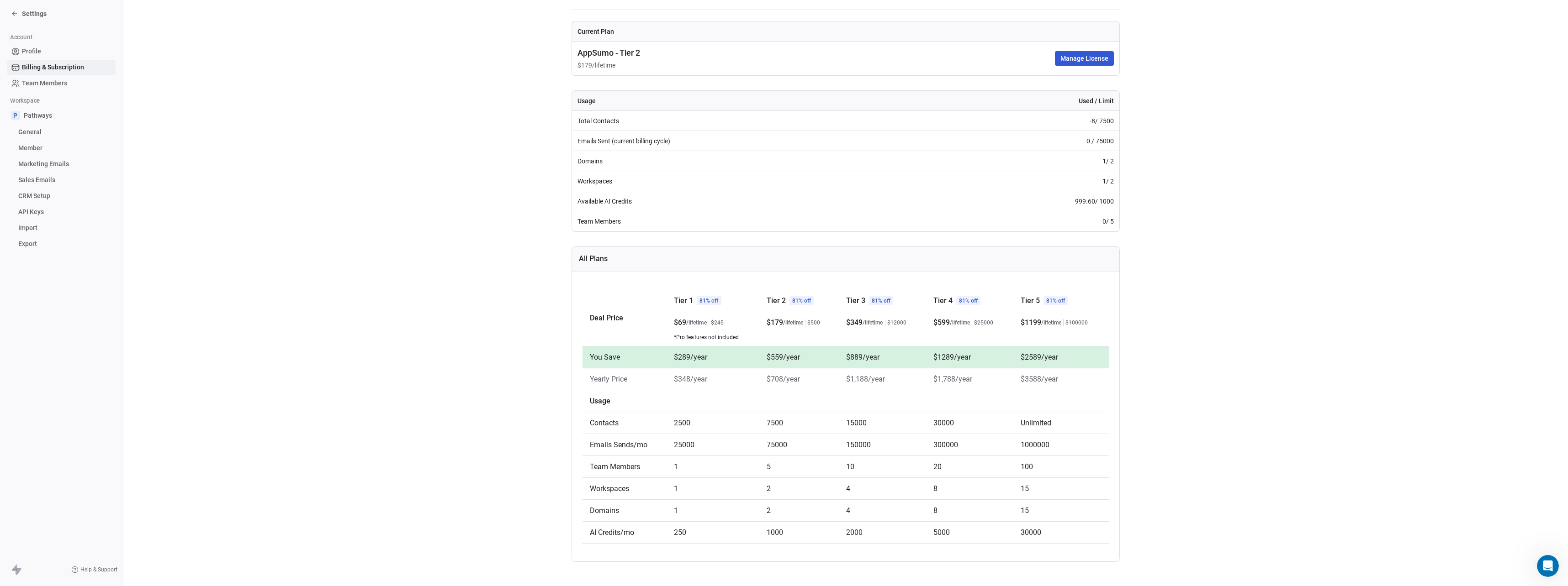
scroll to position [64, 0]
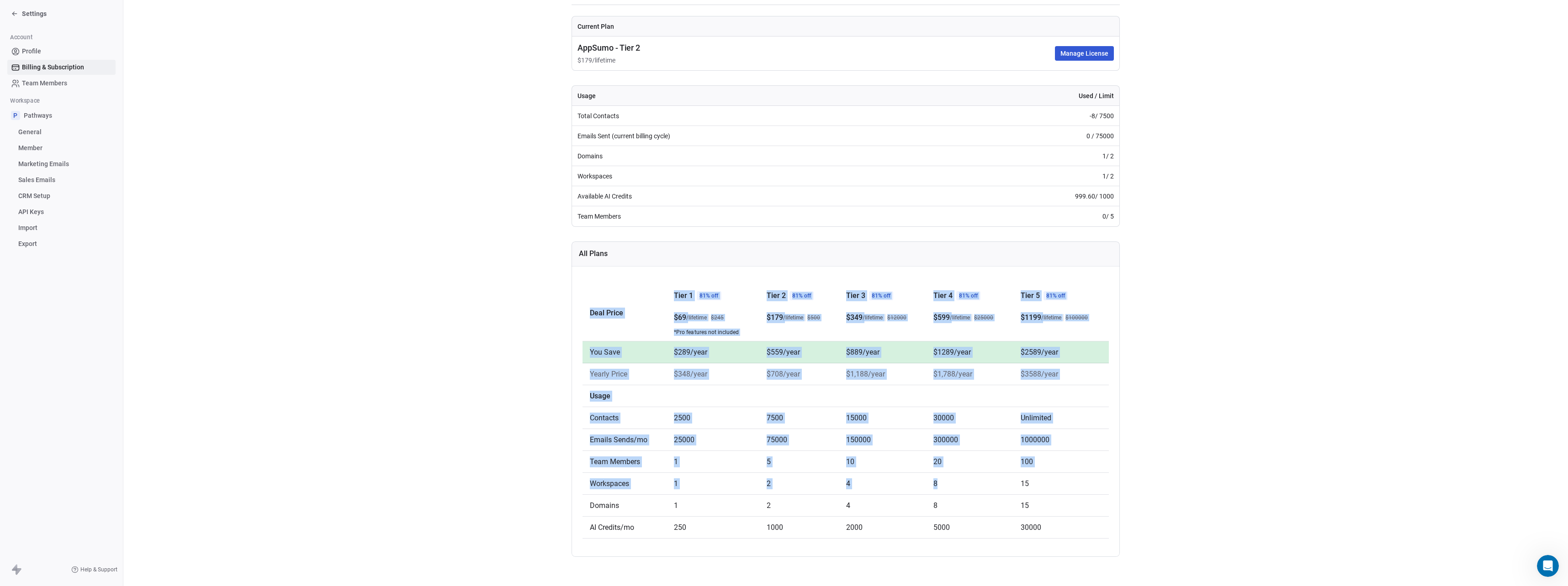
drag, startPoint x: 1002, startPoint y: 522, endPoint x: 1385, endPoint y: 610, distance: 393.0
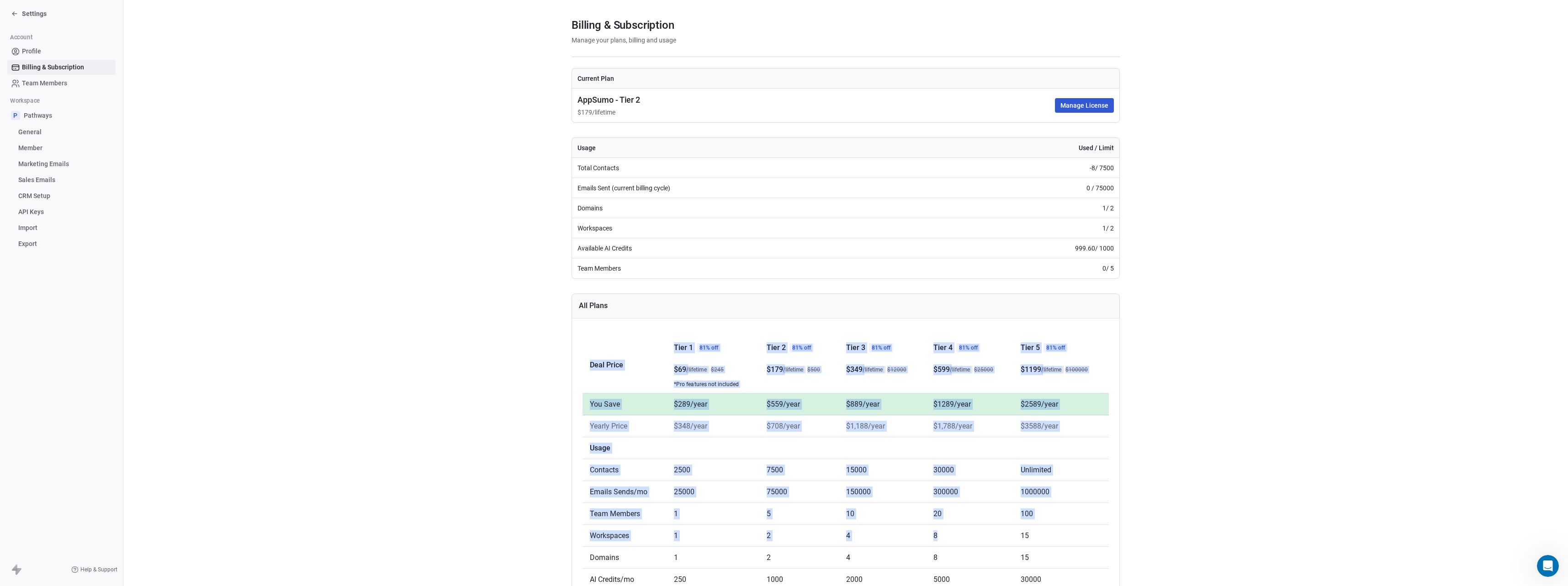
scroll to position [0, 0]
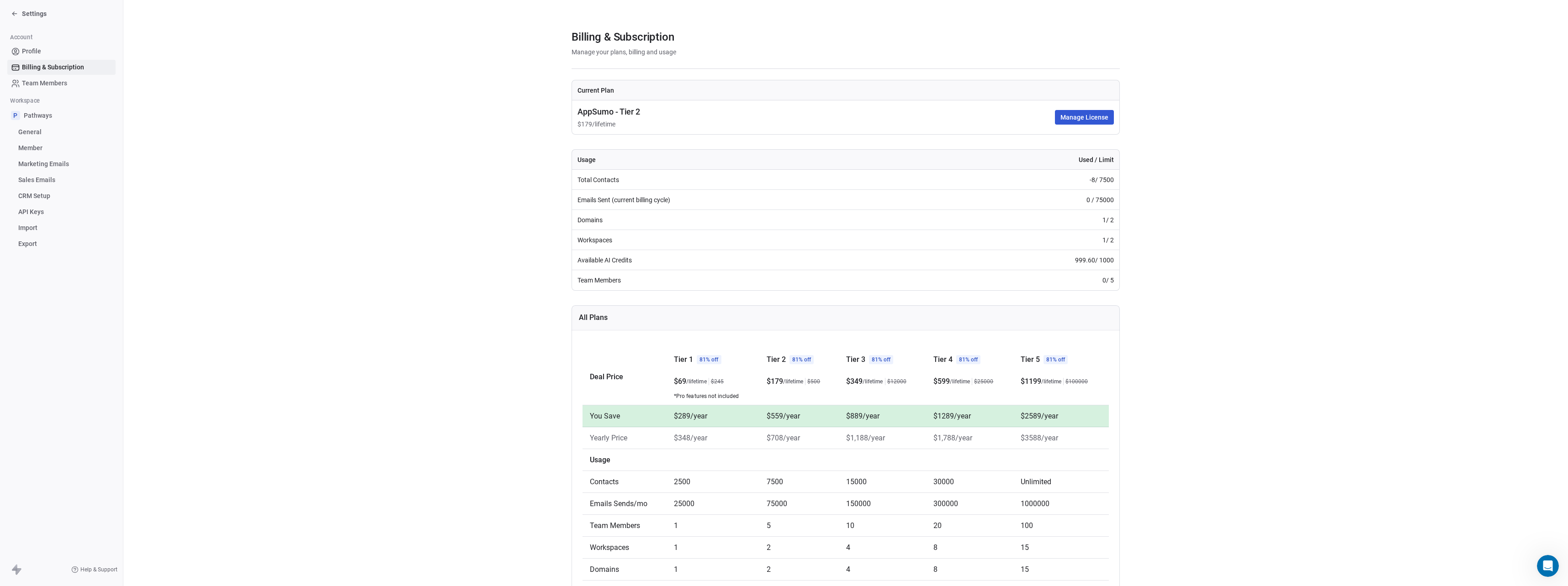
click at [40, 118] on span "Pathways" at bounding box center [38, 115] width 29 height 9
click at [29, 136] on span "General" at bounding box center [29, 132] width 23 height 10
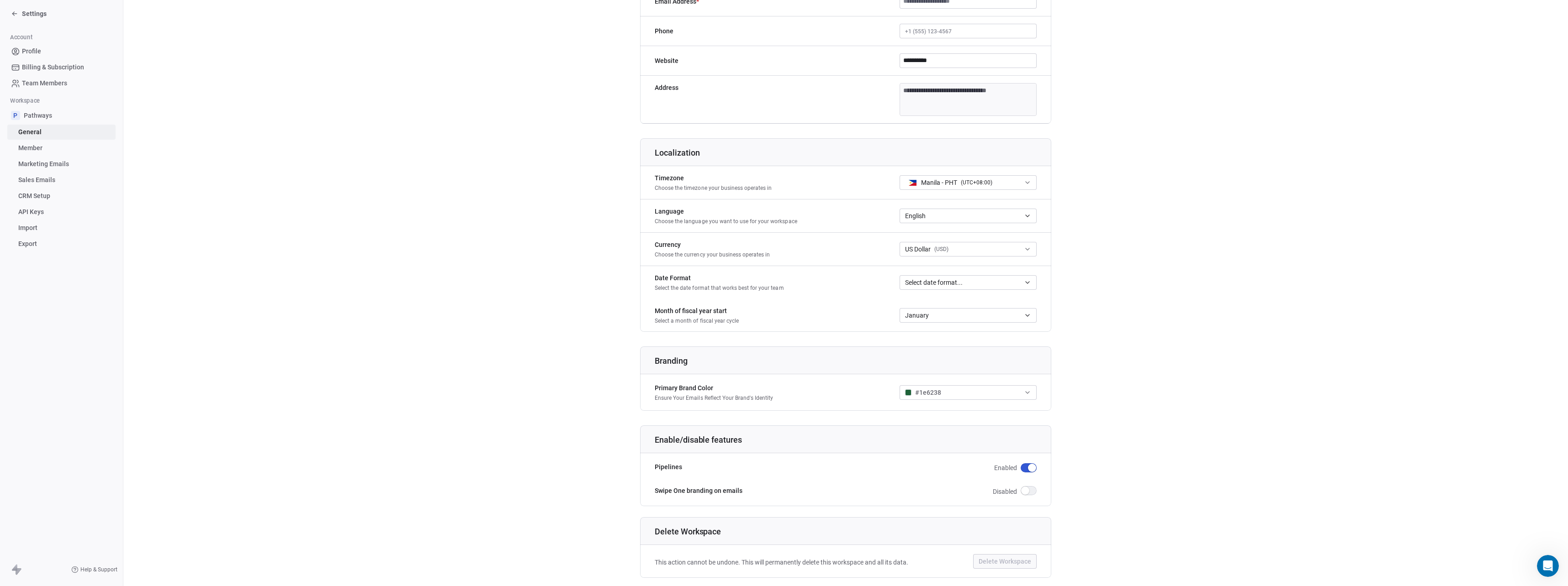
scroll to position [268, 0]
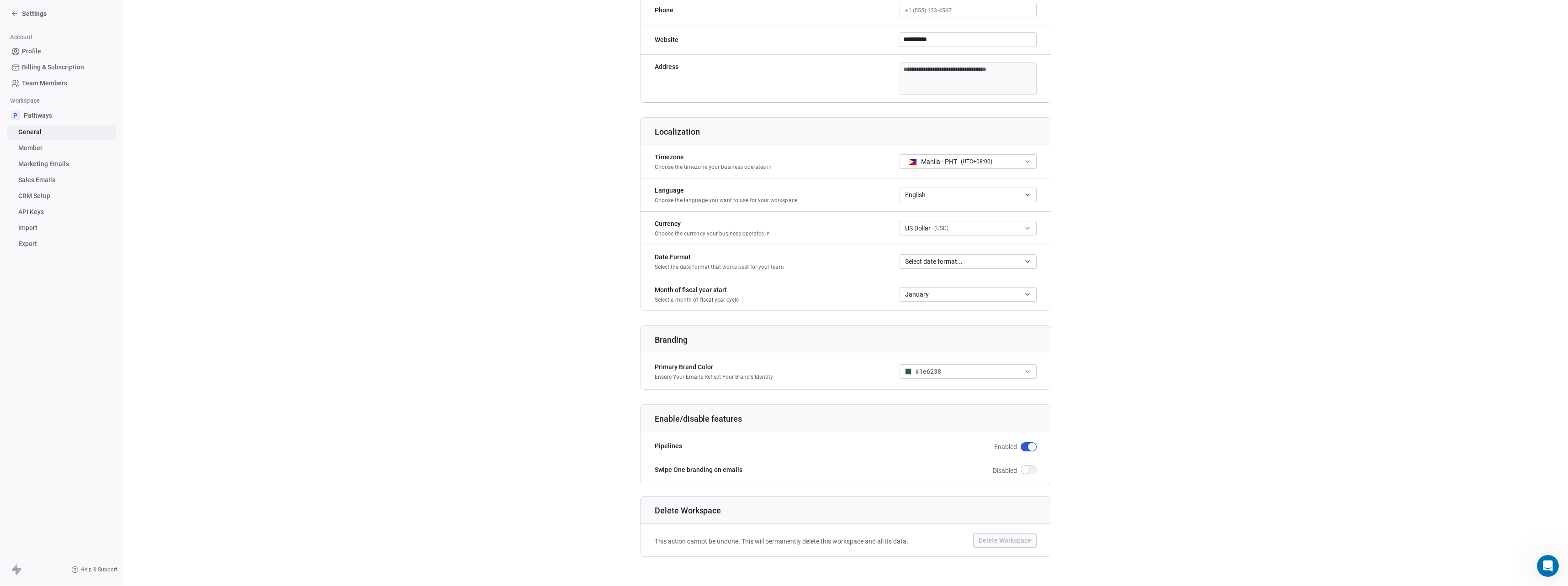
click at [994, 78] on body "**********" at bounding box center [784, 293] width 1568 height 586
type input "**********"
click at [925, 81] on div "**********" at bounding box center [949, 97] width 168 height 70
click at [925, 88] on input at bounding box center [949, 88] width 157 height 9
click at [920, 125] on input at bounding box center [907, 121] width 75 height 9
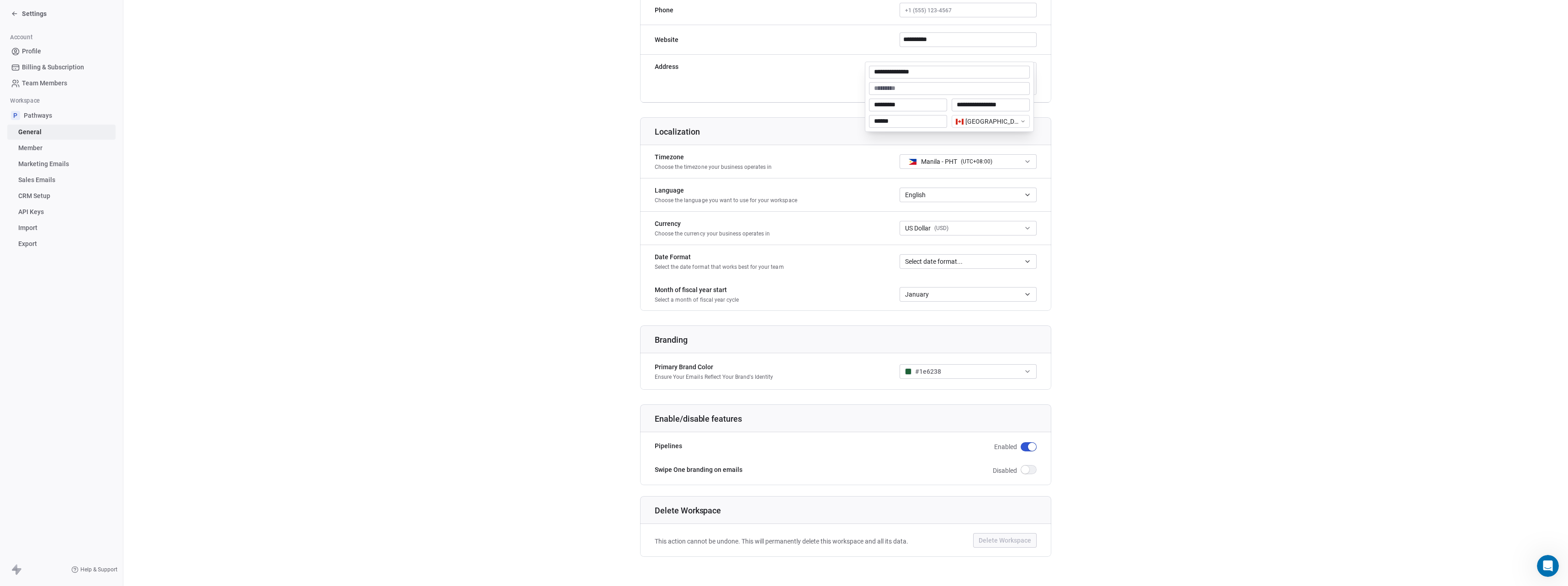
type input "******"
type textarea "**********"
click at [1134, 245] on html "**********" at bounding box center [784, 293] width 1568 height 586
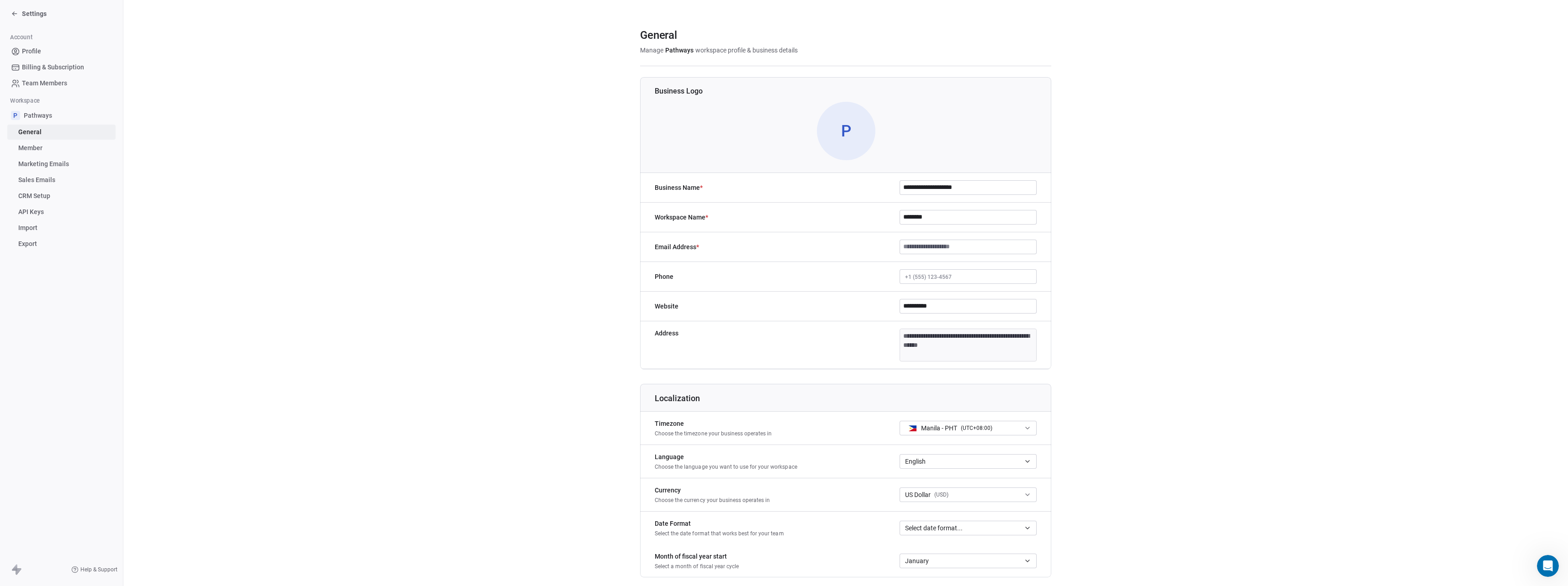
scroll to position [0, 0]
click at [916, 306] on input "**********" at bounding box center [968, 308] width 136 height 14
click at [933, 304] on input "**********" at bounding box center [968, 308] width 136 height 14
drag, startPoint x: 940, startPoint y: 309, endPoint x: 891, endPoint y: 324, distance: 51.2
click at [891, 324] on div "**********" at bounding box center [846, 273] width 411 height 197
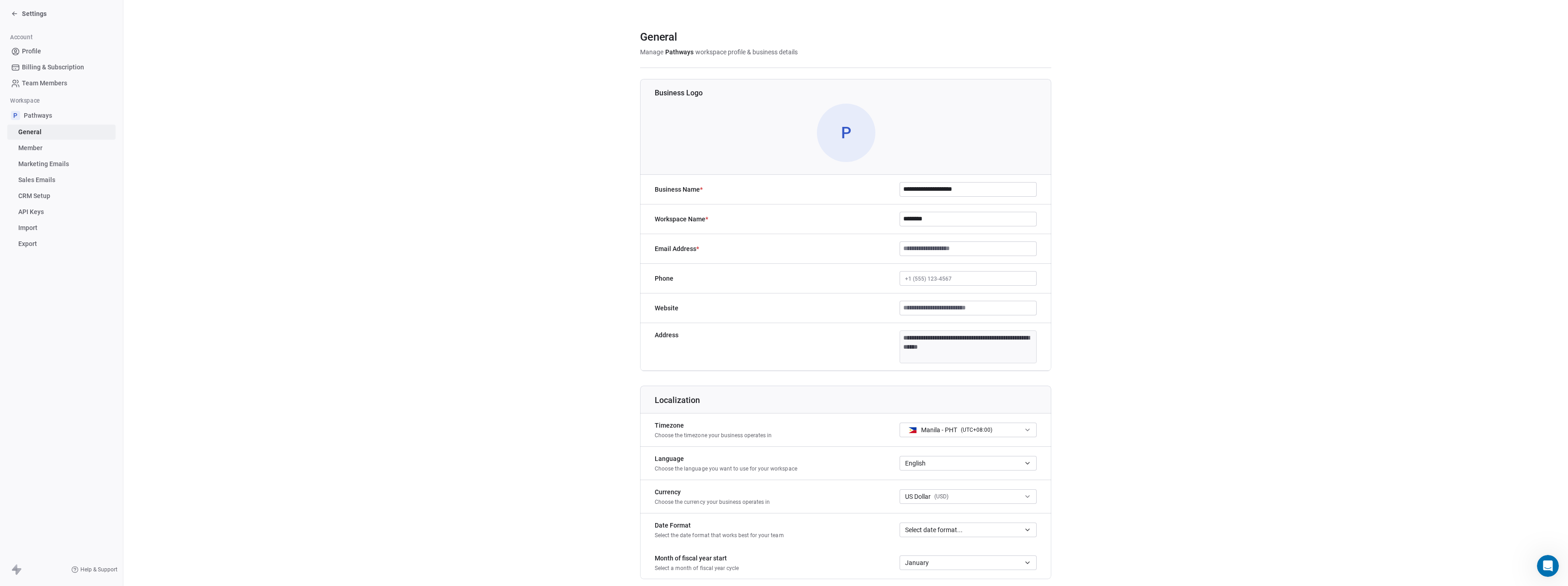
type input "*"
drag, startPoint x: 941, startPoint y: 309, endPoint x: 889, endPoint y: 312, distance: 52.1
click at [889, 312] on div "**********" at bounding box center [846, 309] width 411 height 30
paste input "**********"
type input "**********"
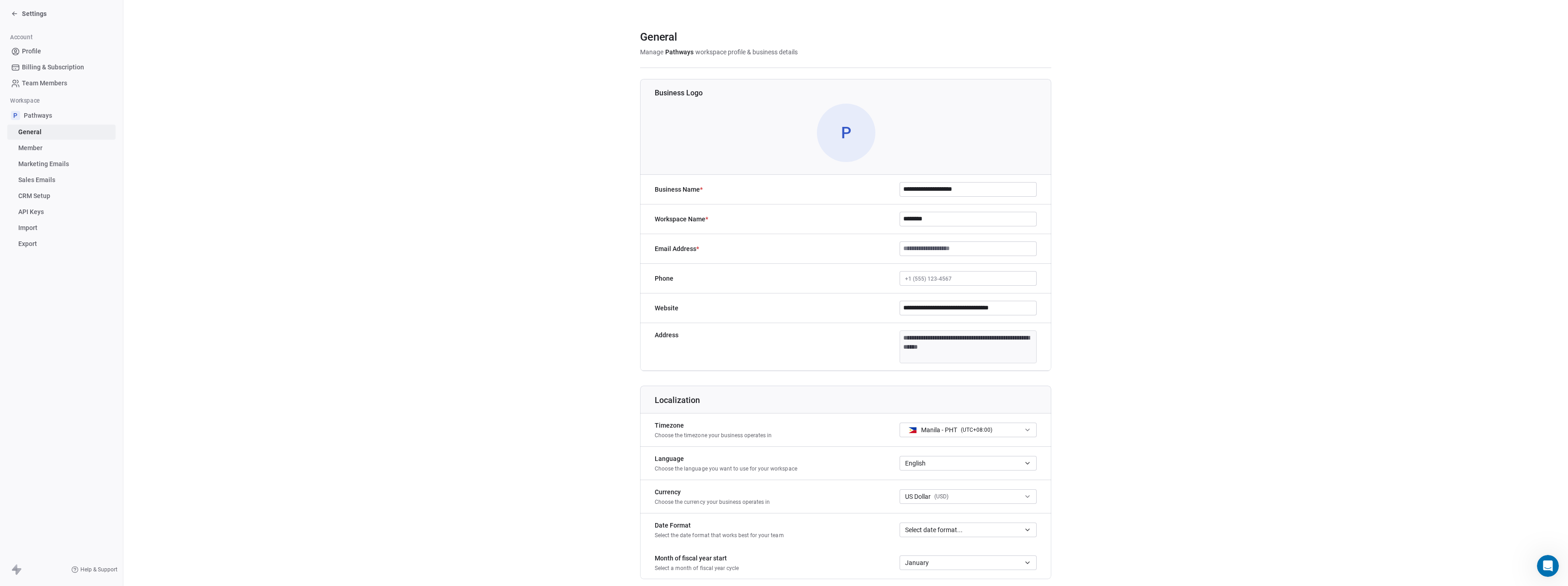
click at [958, 248] on input at bounding box center [968, 249] width 136 height 14
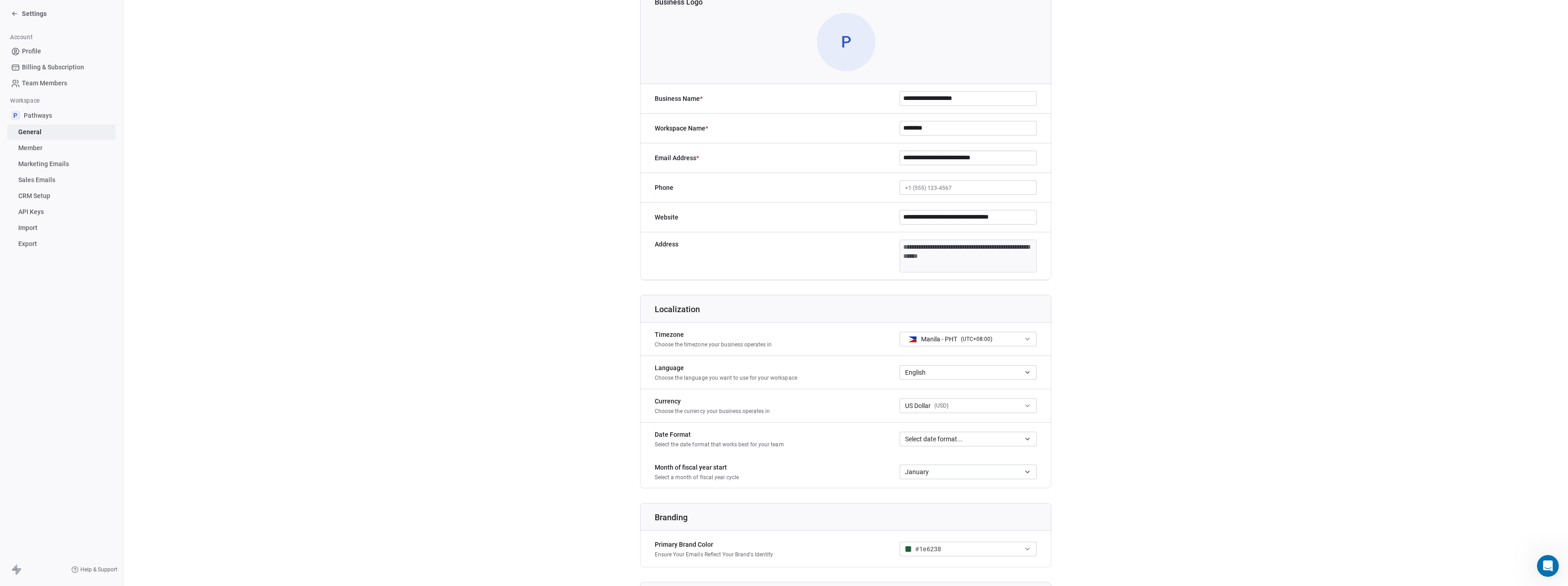
scroll to position [86, 0]
type input "**********"
click at [33, 116] on span "Pathways" at bounding box center [38, 115] width 29 height 9
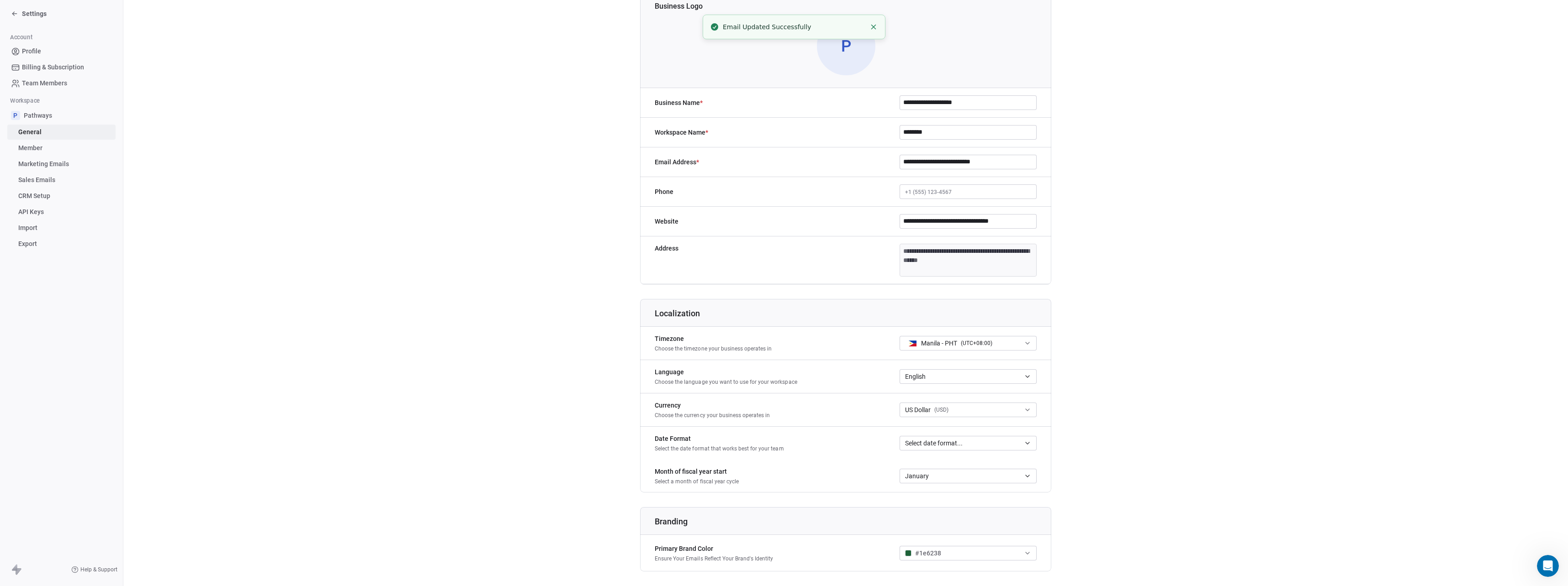
click at [23, 149] on span "Member" at bounding box center [30, 148] width 24 height 10
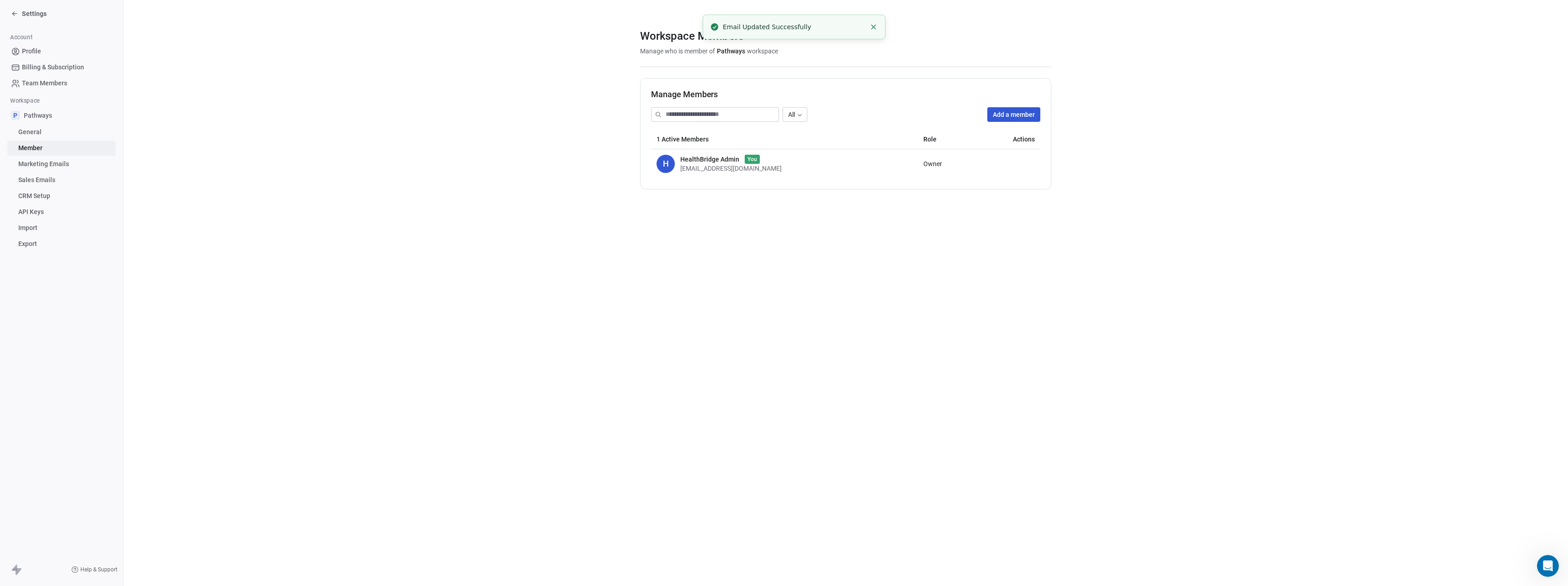
click at [31, 133] on span "General" at bounding box center [29, 132] width 23 height 10
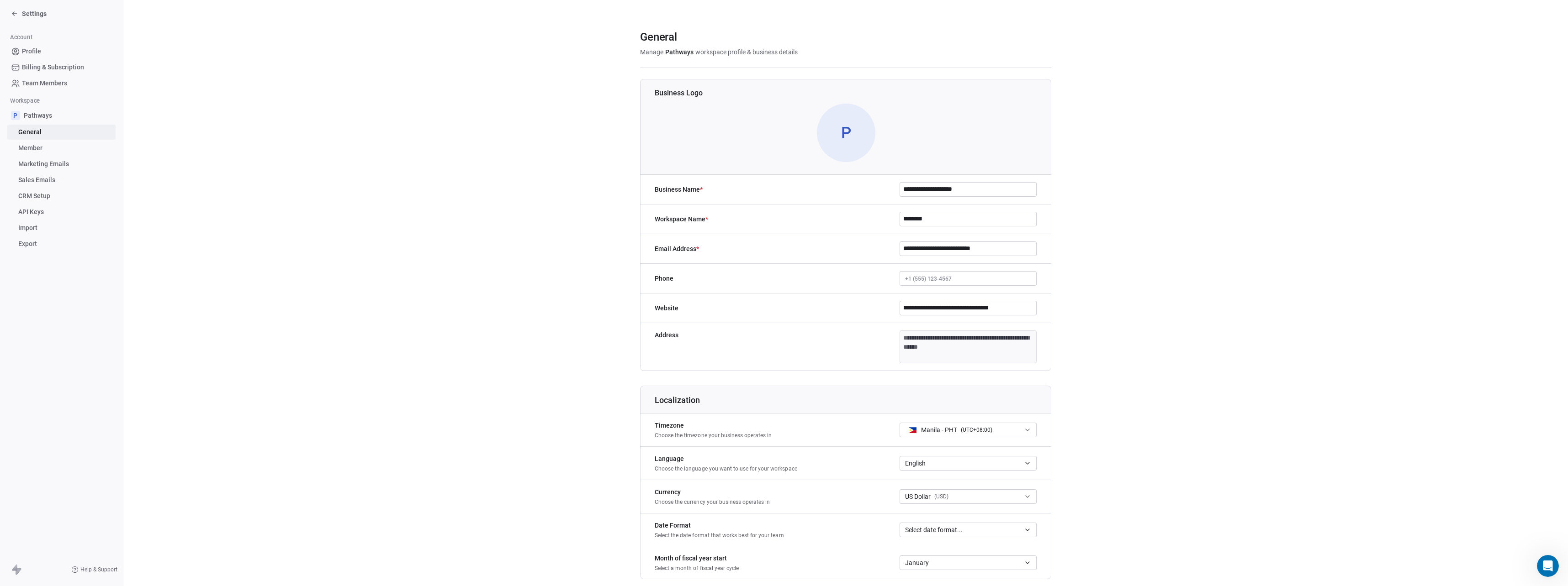
click at [33, 50] on span "Profile" at bounding box center [31, 52] width 19 height 10
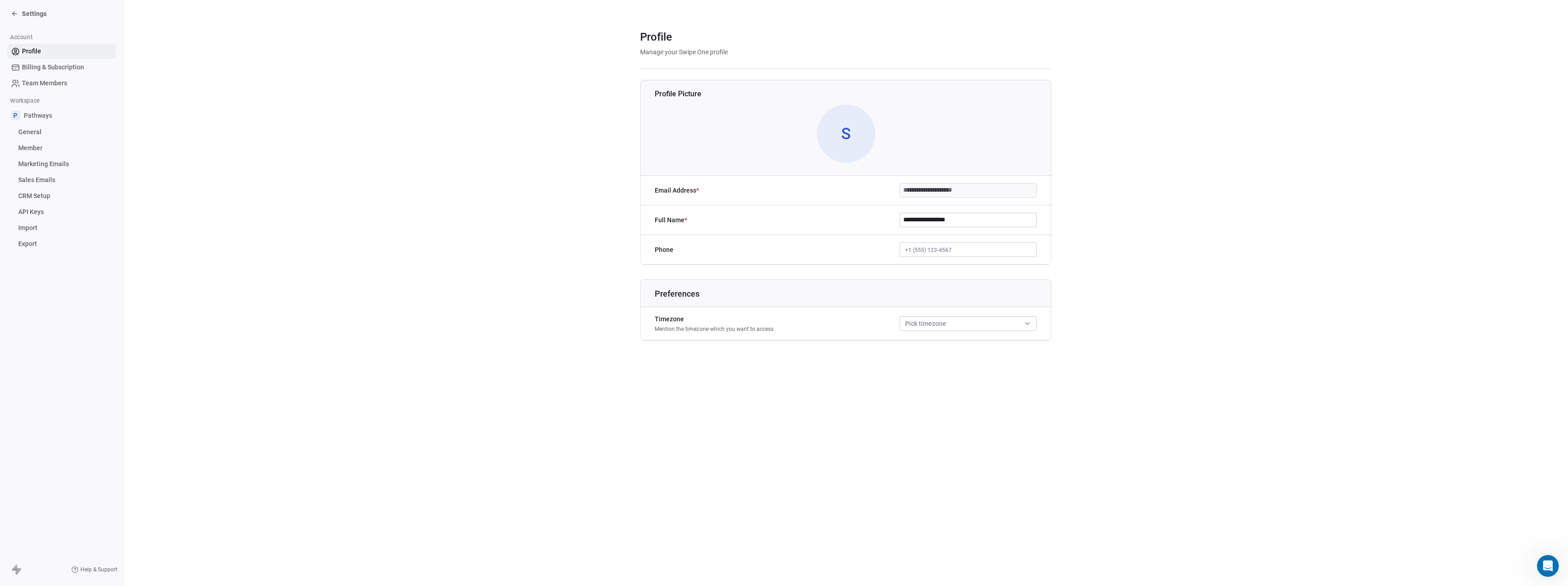
click at [14, 16] on icon at bounding box center [14, 13] width 7 height 7
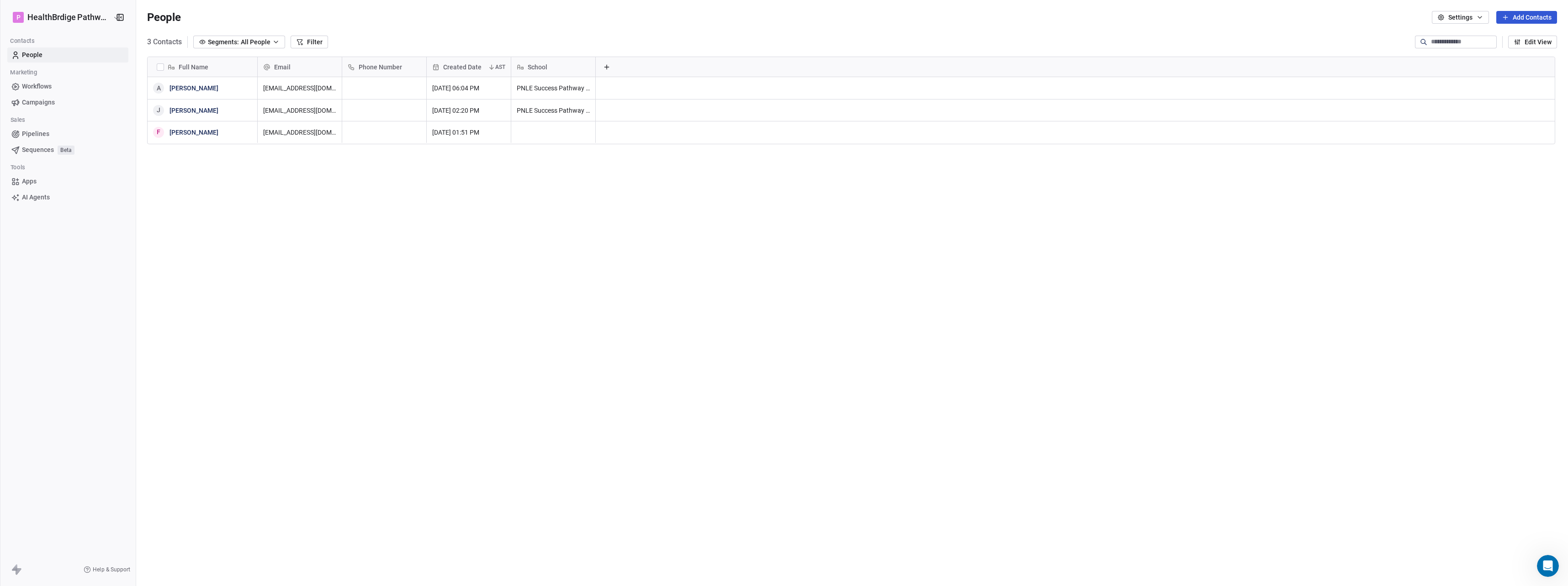
scroll to position [510, 1423]
click at [39, 86] on span "Workflows" at bounding box center [37, 86] width 30 height 10
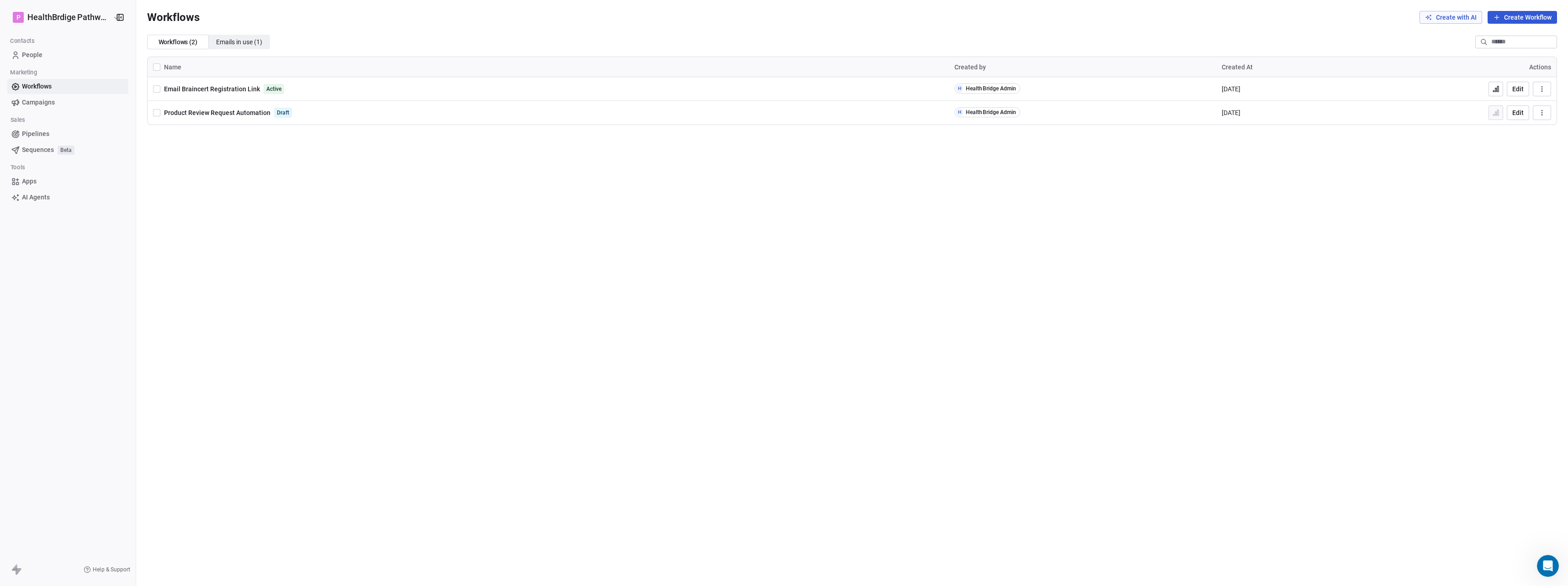
click at [1539, 93] on button "button" at bounding box center [1541, 88] width 18 height 15
drag, startPoint x: 1282, startPoint y: 203, endPoint x: 947, endPoint y: 147, distance: 339.6
click at [1282, 203] on div "Workflows Create with AI Create Workflow Workflows ( 2 ) Workflows ( 2 ) Emails…" at bounding box center [852, 293] width 1432 height 586
click at [228, 85] on span "Email Braincert Registration Link" at bounding box center [212, 88] width 96 height 7
click at [231, 88] on span "Email Braincert Registration Link" at bounding box center [212, 88] width 96 height 7
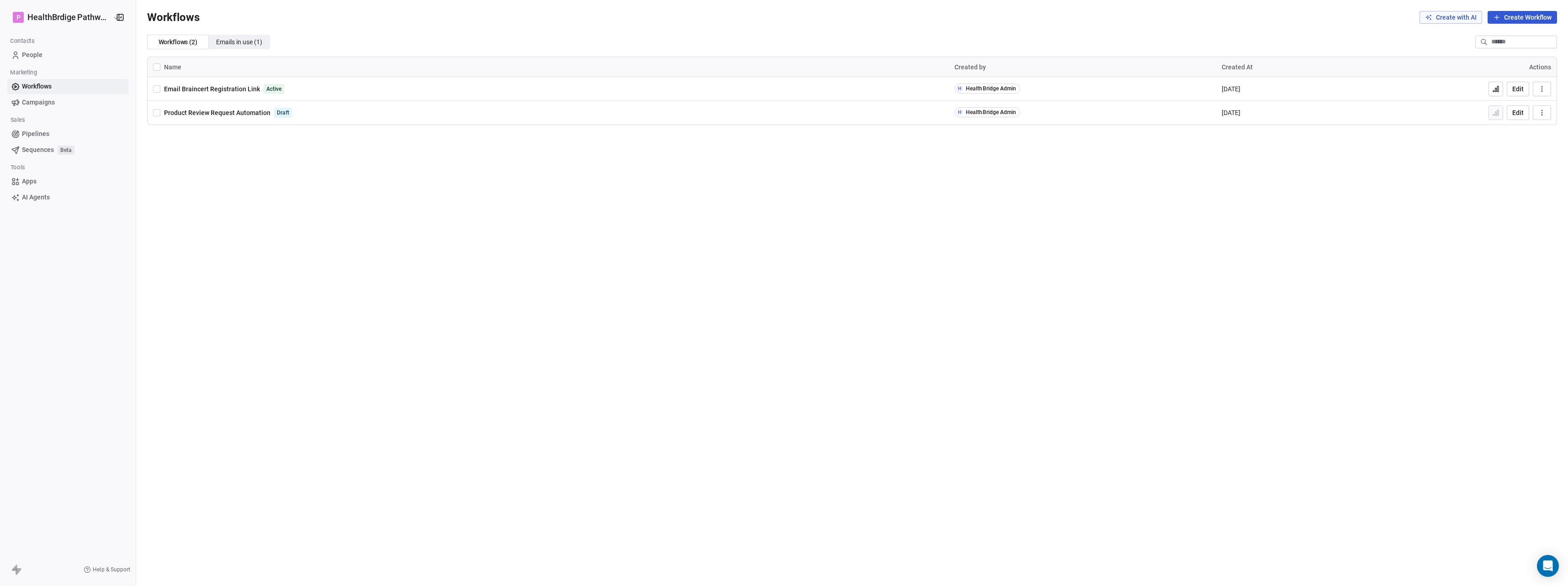
click at [44, 53] on link "People" at bounding box center [68, 55] width 121 height 15
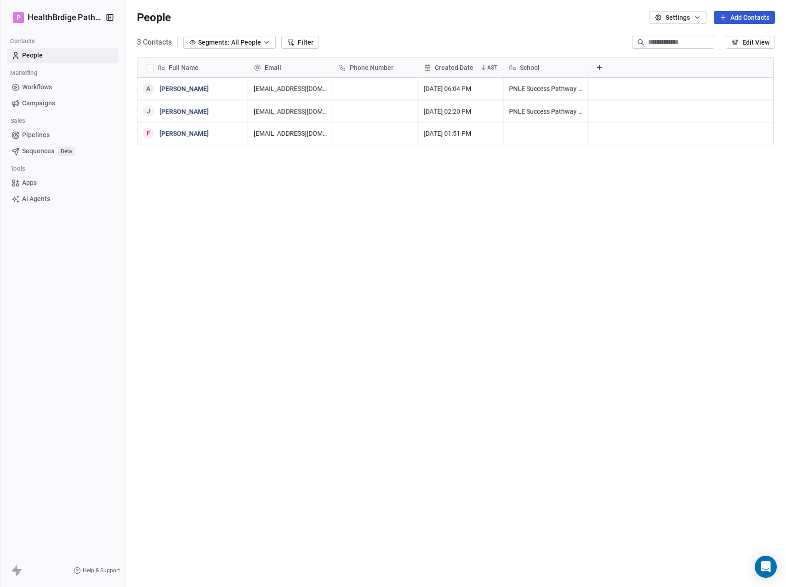
scroll to position [509, 651]
